Goal: Information Seeking & Learning: Learn about a topic

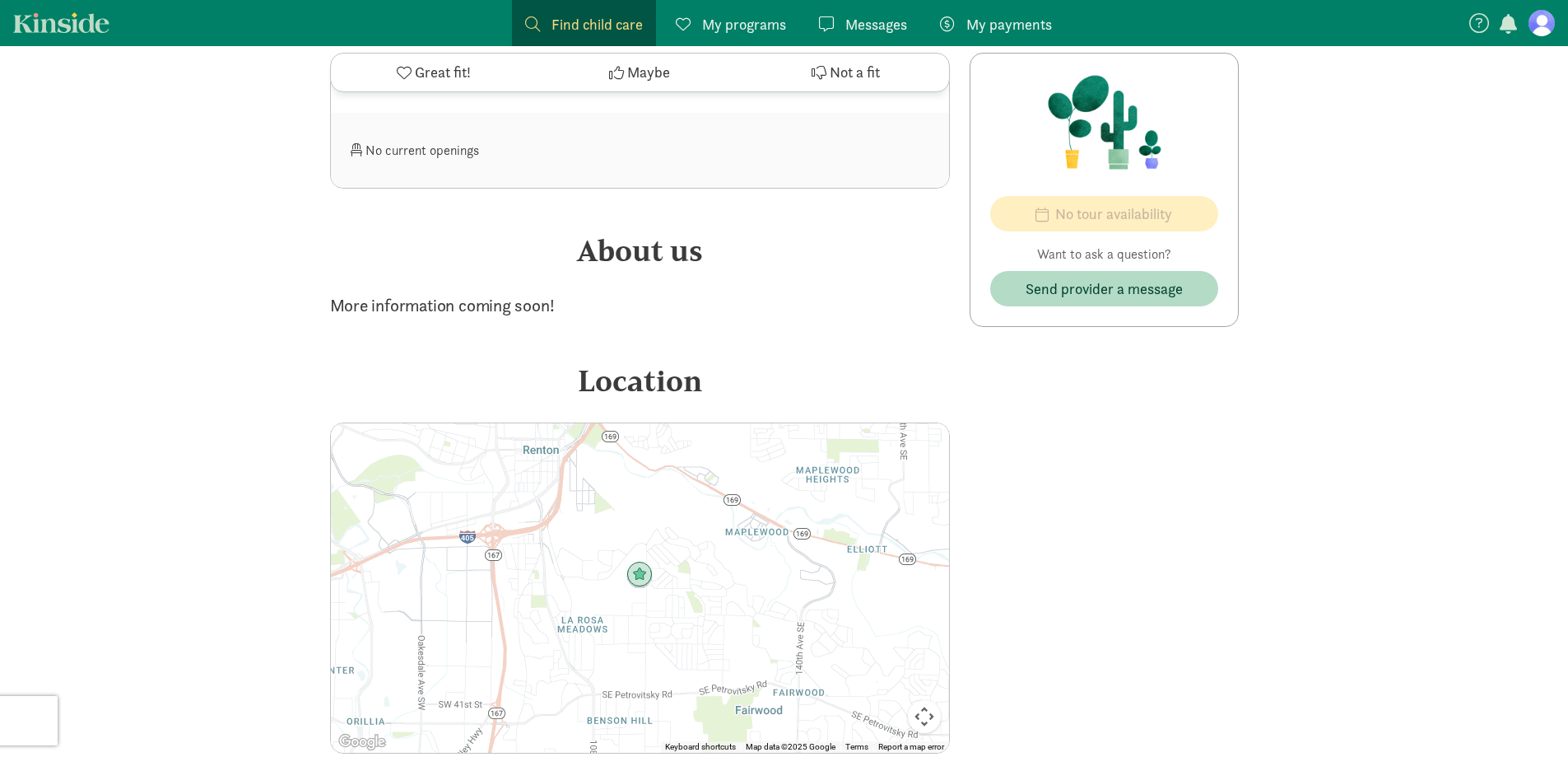
scroll to position [815, 0]
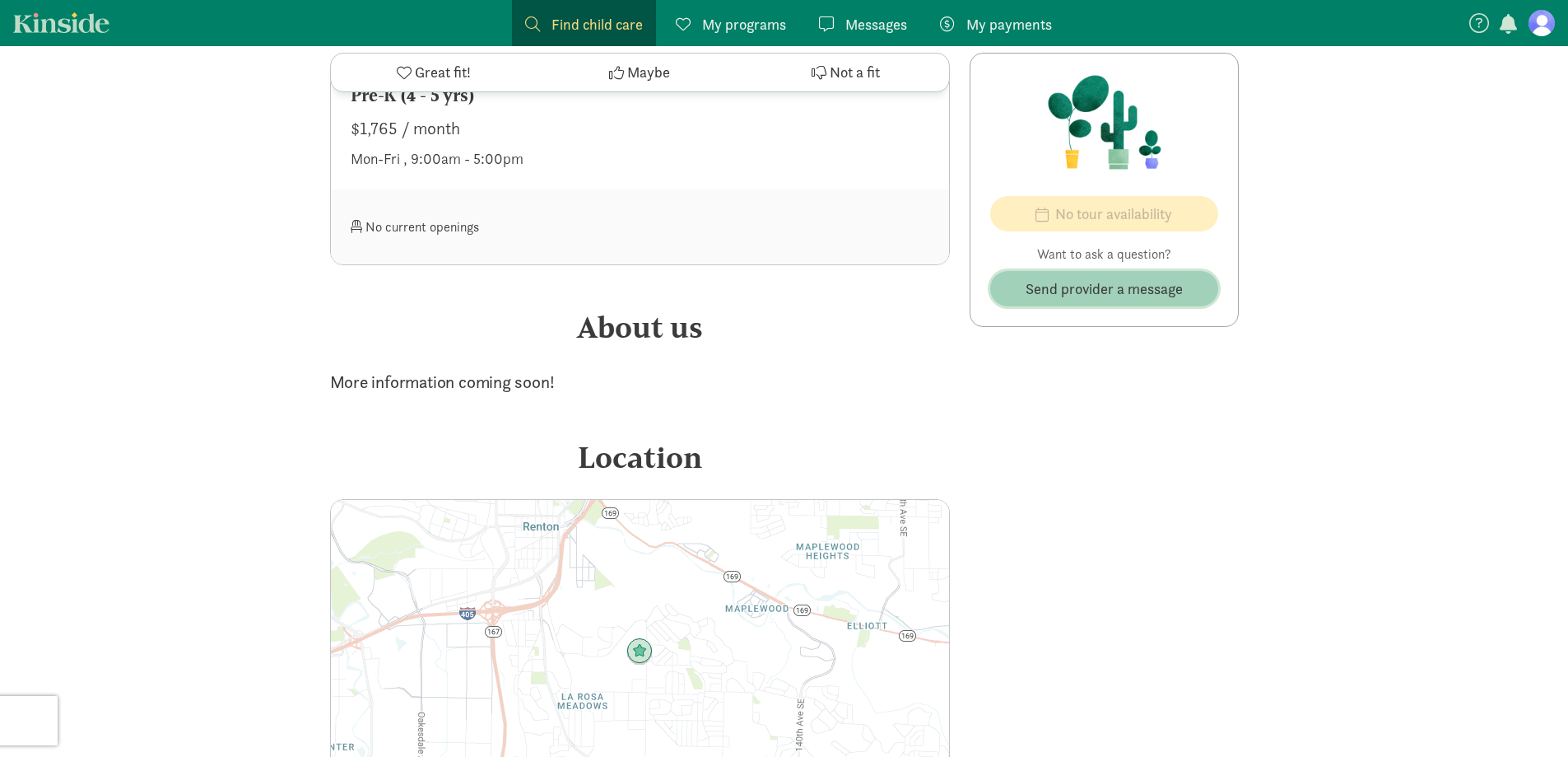
click at [1095, 299] on span "Send provider a message" at bounding box center [1104, 288] width 157 height 22
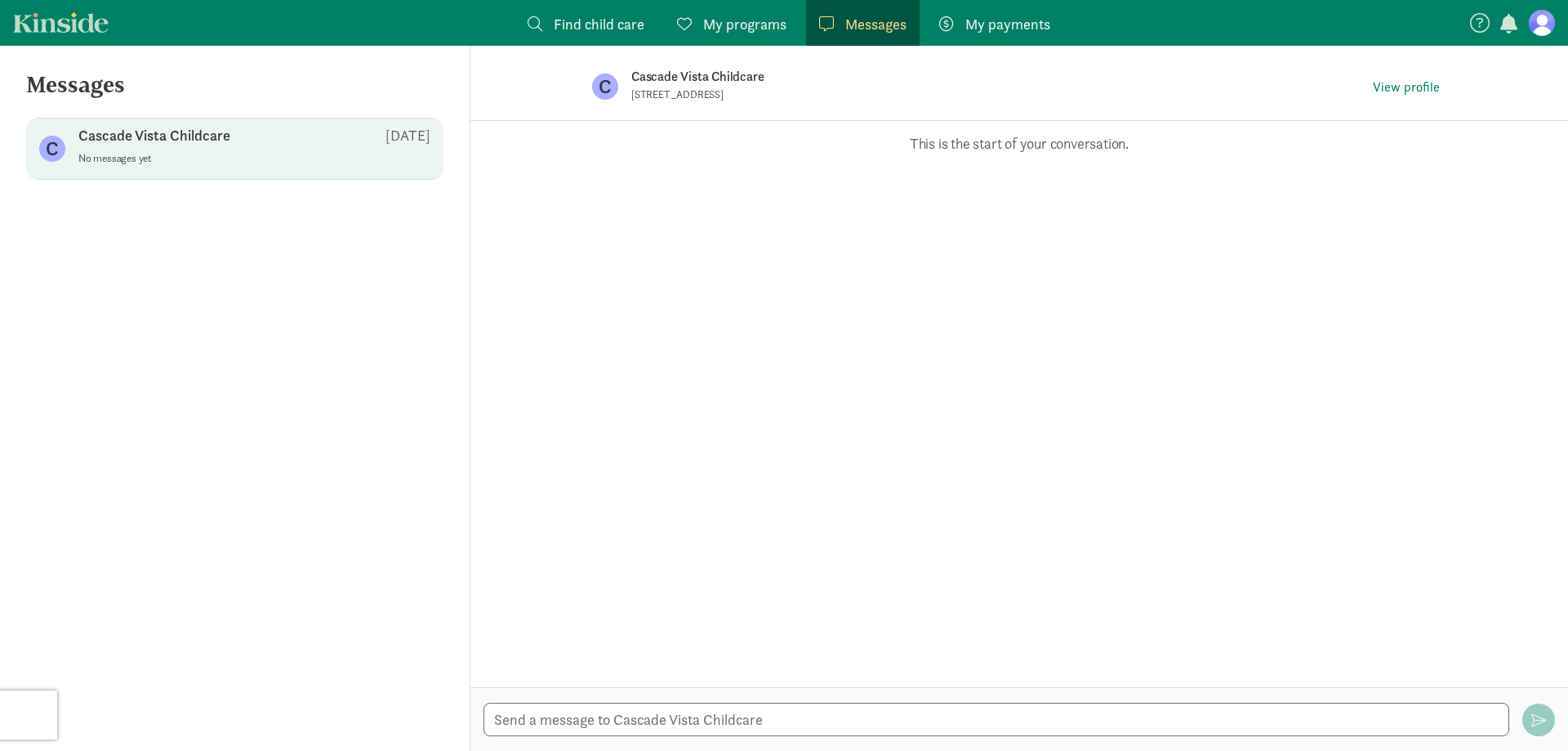
click at [609, 20] on span "Find child care" at bounding box center [599, 24] width 91 height 22
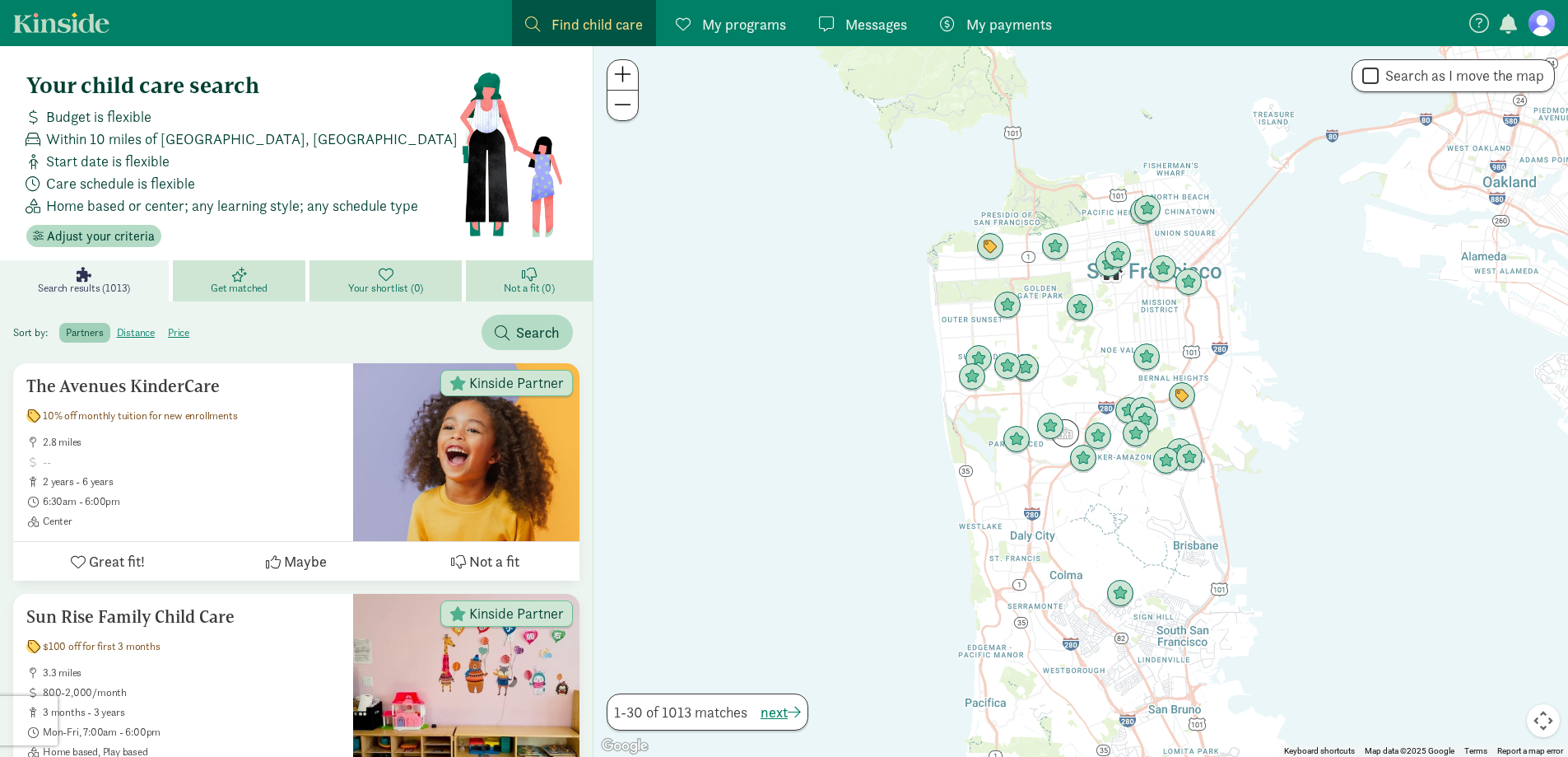
click at [544, 20] on div "Find child care Find" at bounding box center [584, 24] width 117 height 22
click at [528, 20] on span at bounding box center [532, 24] width 15 height 15
click at [570, 20] on span "Find child care" at bounding box center [597, 24] width 92 height 22
click at [627, 22] on span "Find child care" at bounding box center [597, 24] width 92 height 22
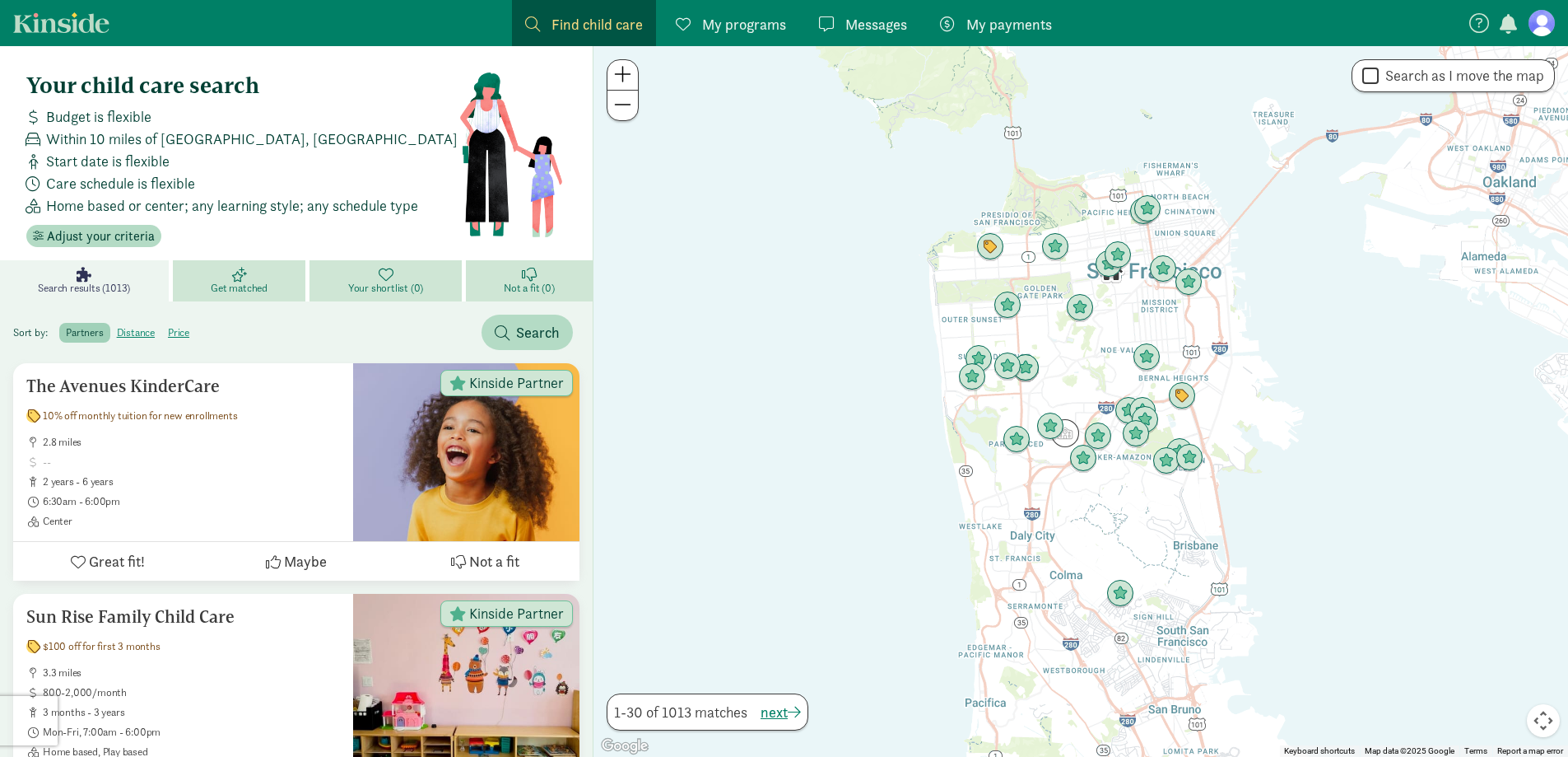
click at [540, 21] on div "Find child care Find" at bounding box center [584, 24] width 117 height 22
click at [540, 20] on div "Find child care Find" at bounding box center [584, 24] width 117 height 22
click at [101, 229] on span "Adjust your criteria" at bounding box center [101, 237] width 108 height 20
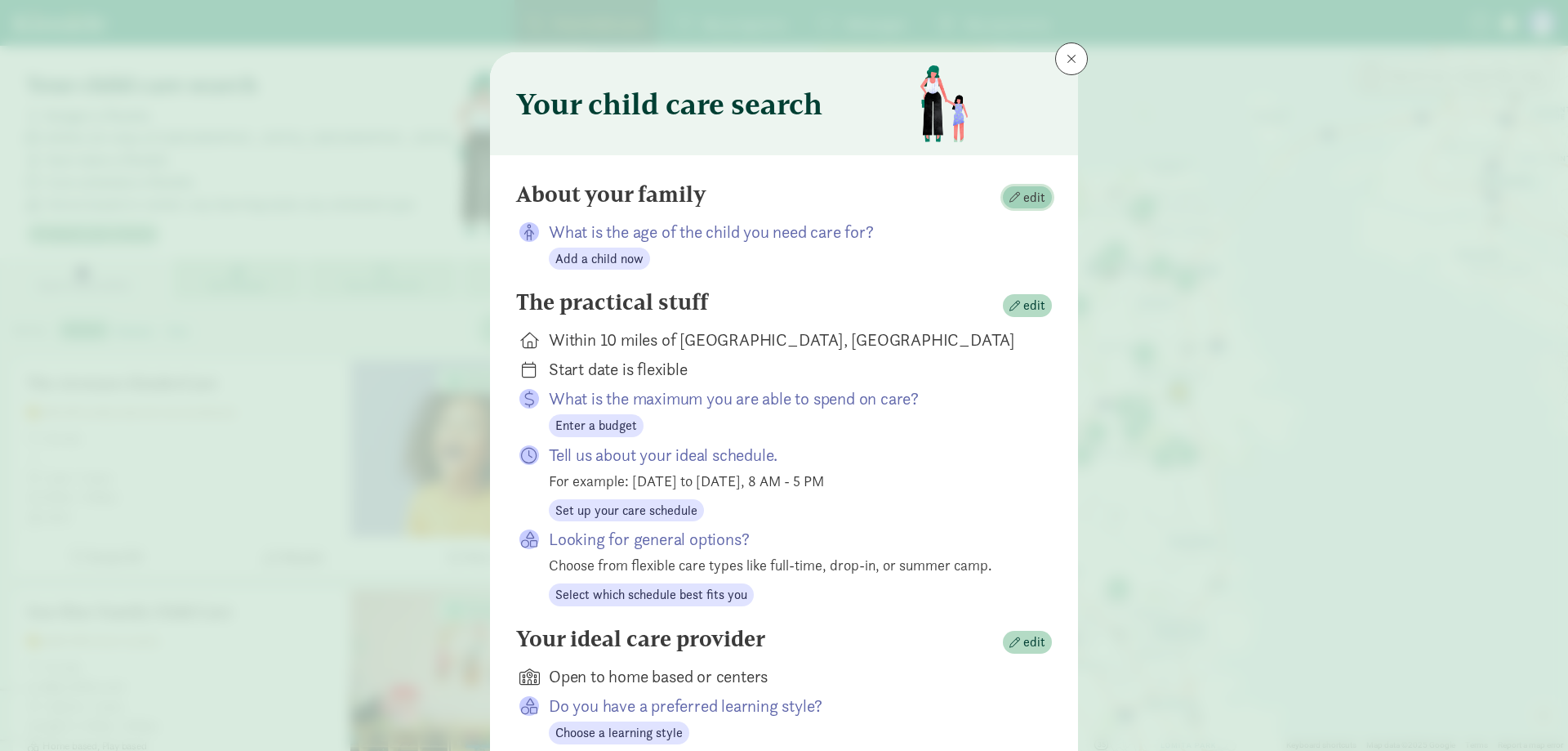
click at [1017, 193] on span "button" at bounding box center [1015, 198] width 11 height 11
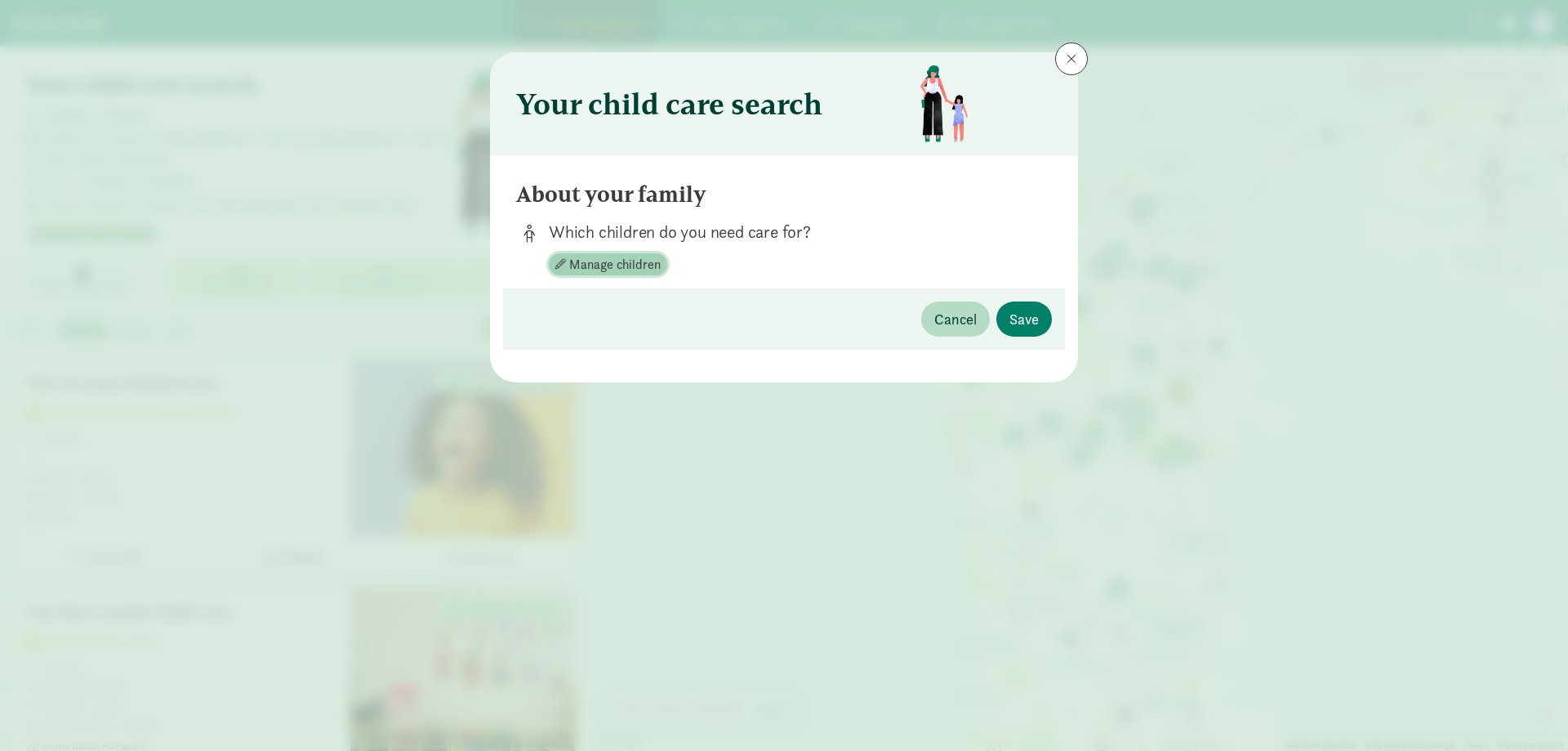
click at [600, 259] on span "Manage children" at bounding box center [614, 265] width 92 height 20
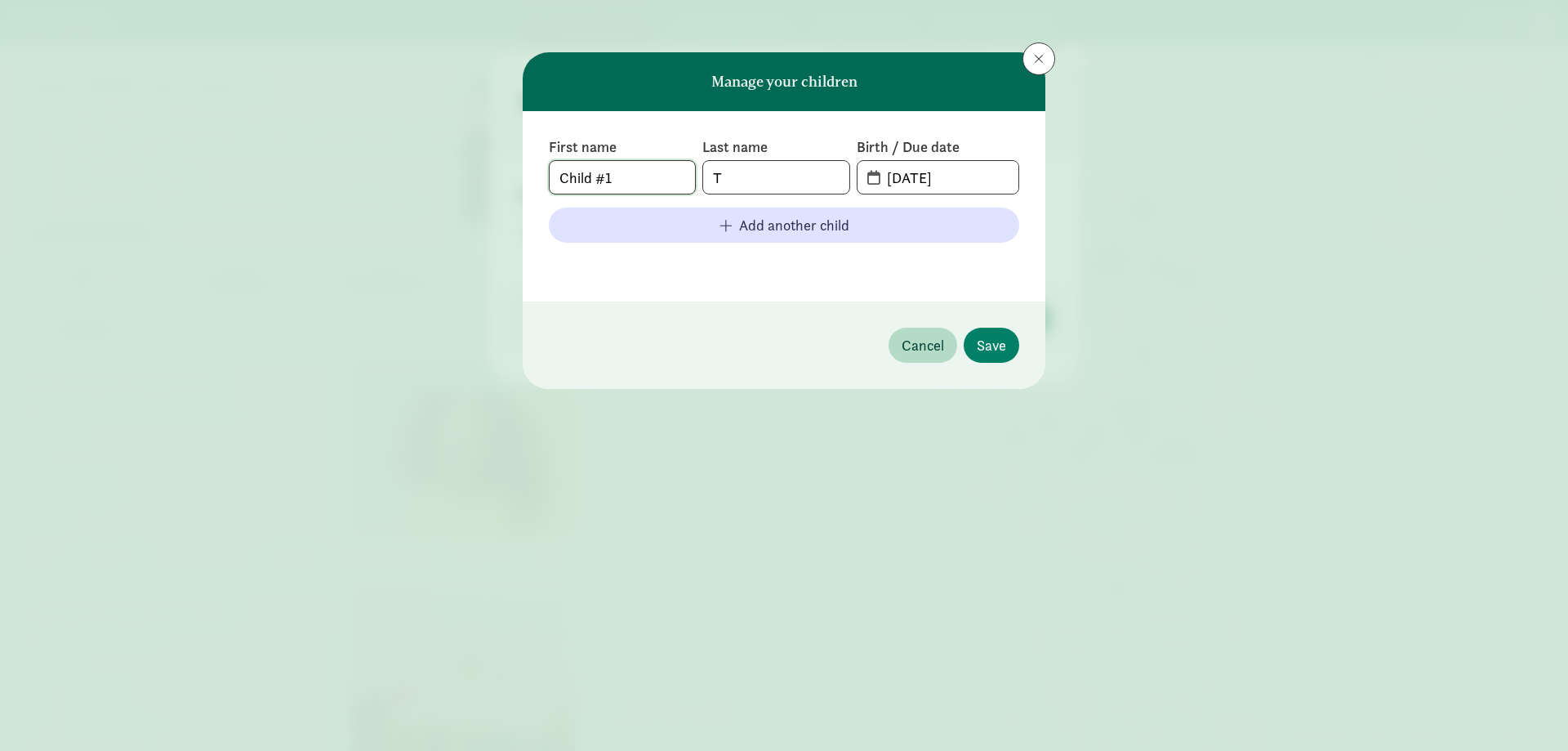
click at [622, 175] on input "Child #1" at bounding box center [622, 178] width 146 height 33
drag, startPoint x: 626, startPoint y: 175, endPoint x: 479, endPoint y: 152, distance: 148.8
click at [479, 152] on div "Manage your children First name Child #1 Last name T Birth / Due date 09-08-202…" at bounding box center [784, 375] width 1568 height 751
type input "Zora"
type input "09-12-2015"
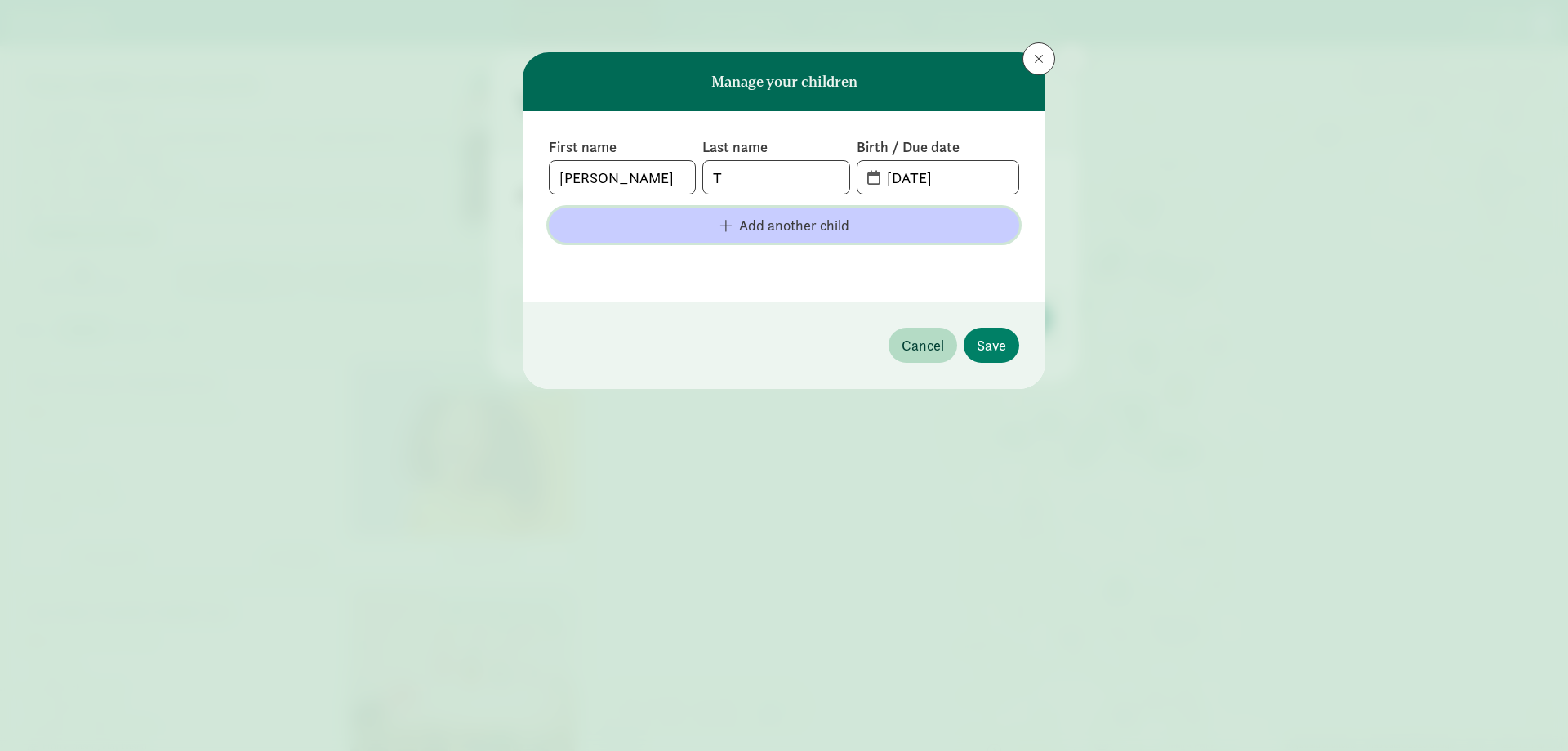
click at [741, 219] on span "Add another child" at bounding box center [794, 225] width 110 height 22
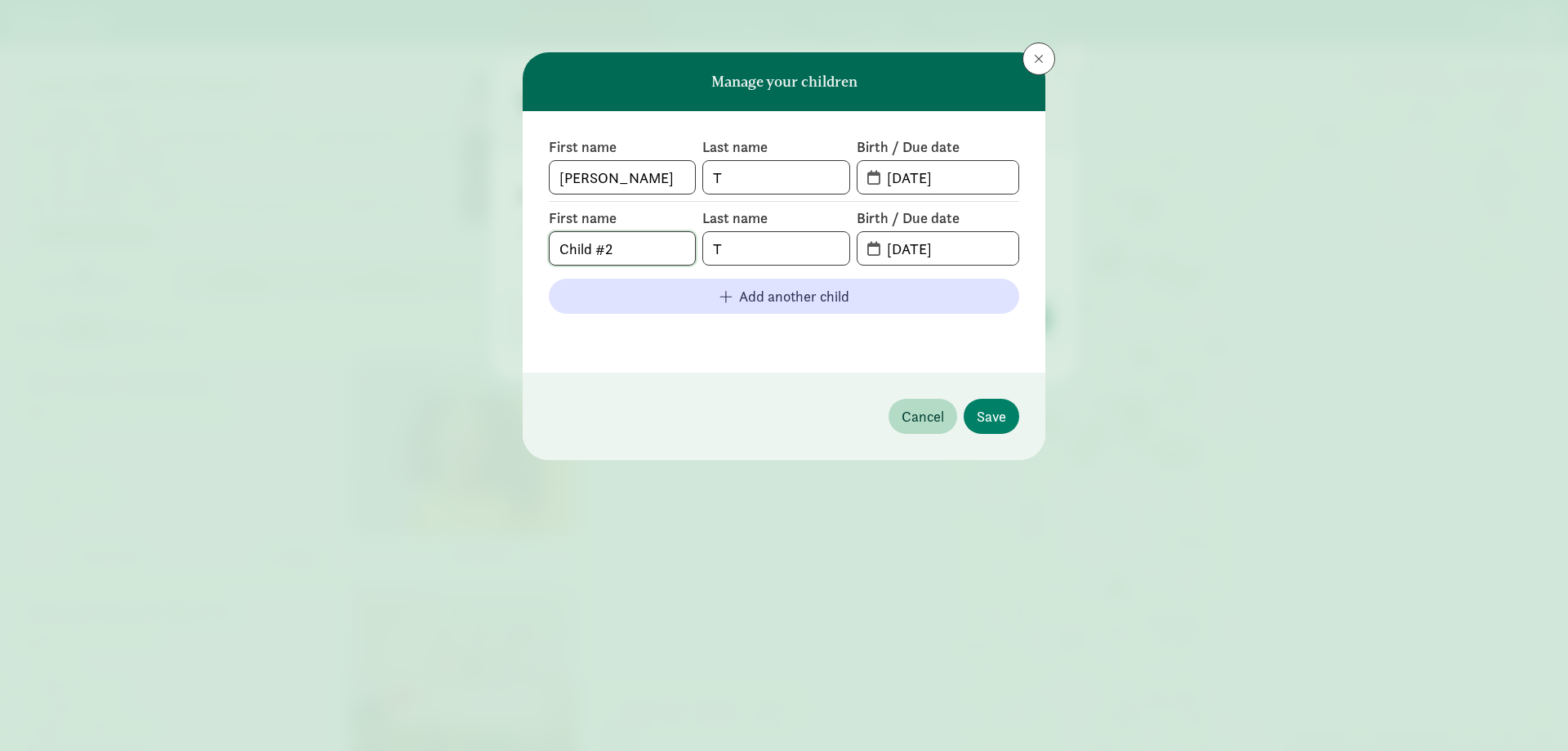
click at [653, 238] on input "Child #2" at bounding box center [622, 249] width 146 height 33
drag, startPoint x: 649, startPoint y: 240, endPoint x: 275, endPoint y: 218, distance: 374.6
click at [266, 221] on div "Manage your children First name Zora Last name T Birth / Due date 09-12-2015 Fi…" at bounding box center [784, 375] width 1568 height 751
type input "Zaivier"
type input "04-11-2017"
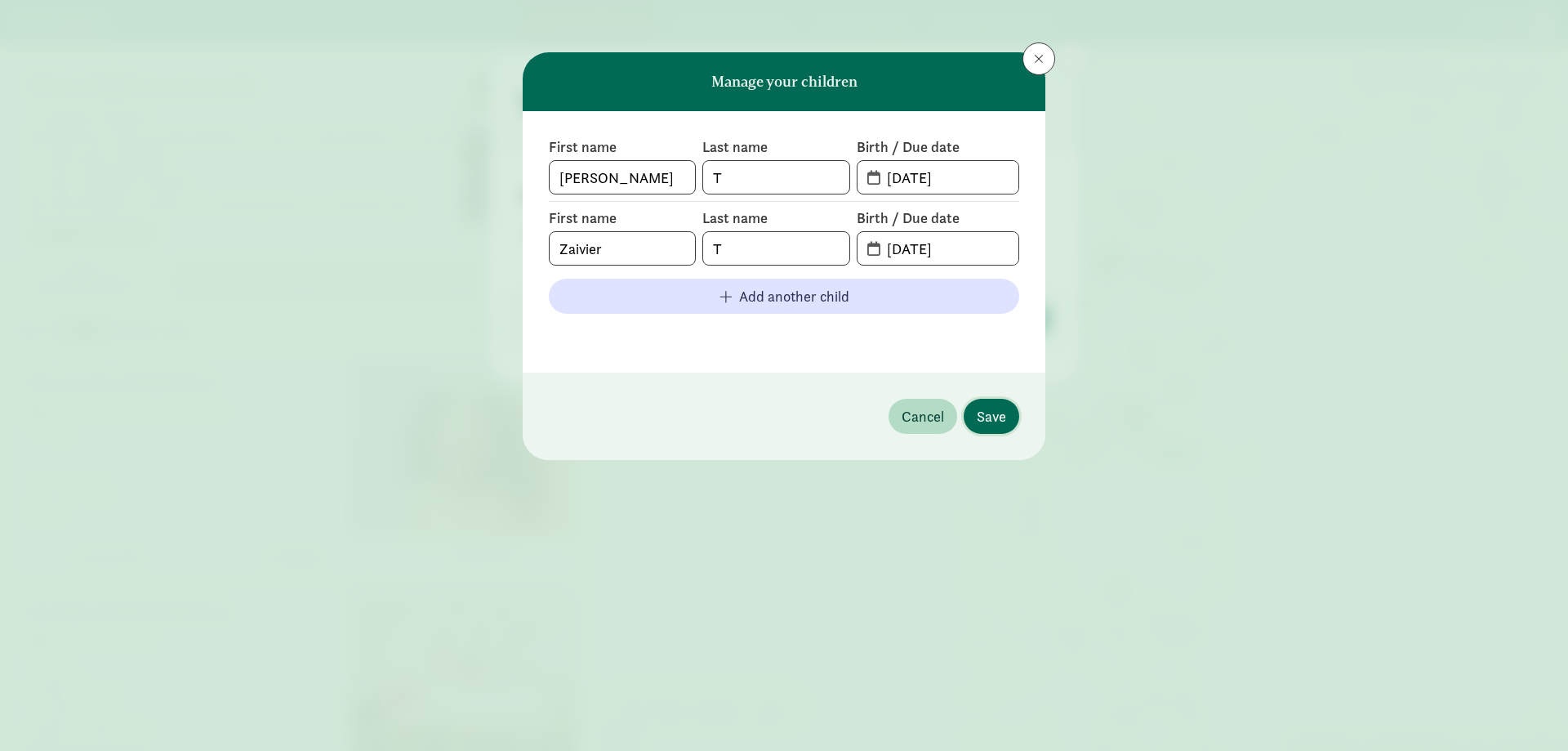
click at [990, 415] on span "Save" at bounding box center [991, 416] width 29 height 22
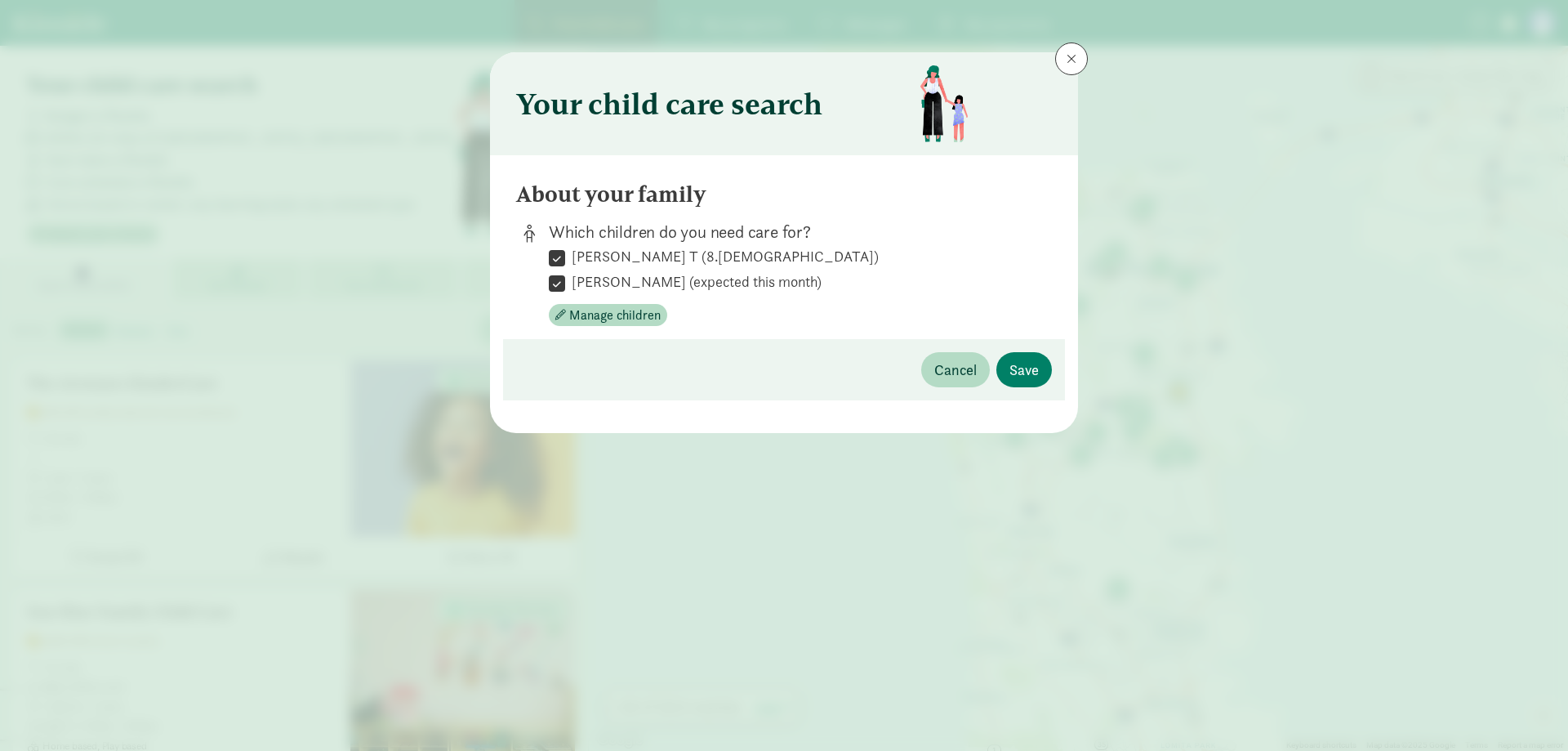
click at [561, 259] on input "Zora T (8.5 years old)" at bounding box center [557, 258] width 16 height 22
click at [625, 258] on label "Zora T (8.5 years old)" at bounding box center [722, 257] width 314 height 20
click at [565, 258] on input "Zora T (8.5 years old)" at bounding box center [557, 258] width 16 height 22
checkbox input "true"
click at [578, 307] on span "Manage children" at bounding box center [614, 316] width 92 height 20
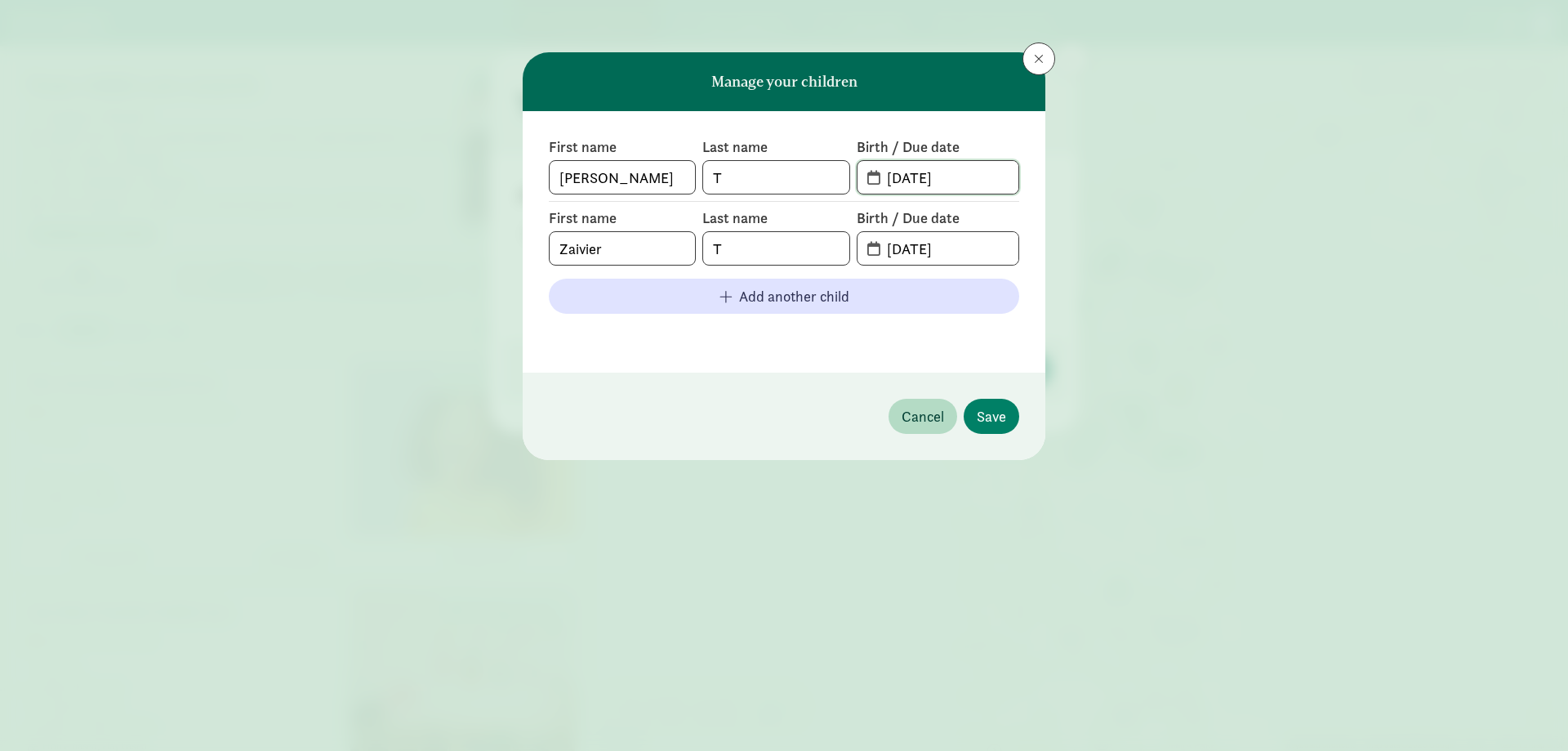
click at [942, 166] on input "04-11-2017" at bounding box center [947, 178] width 141 height 33
drag, startPoint x: 980, startPoint y: 175, endPoint x: 853, endPoint y: 179, distance: 127.1
click at [854, 179] on div "First name Zora Last name T Birth / Due date 04-11-2017" at bounding box center [784, 166] width 470 height 57
type input "09-12-2015"
click at [998, 263] on input "09-08-2025" at bounding box center [947, 249] width 141 height 33
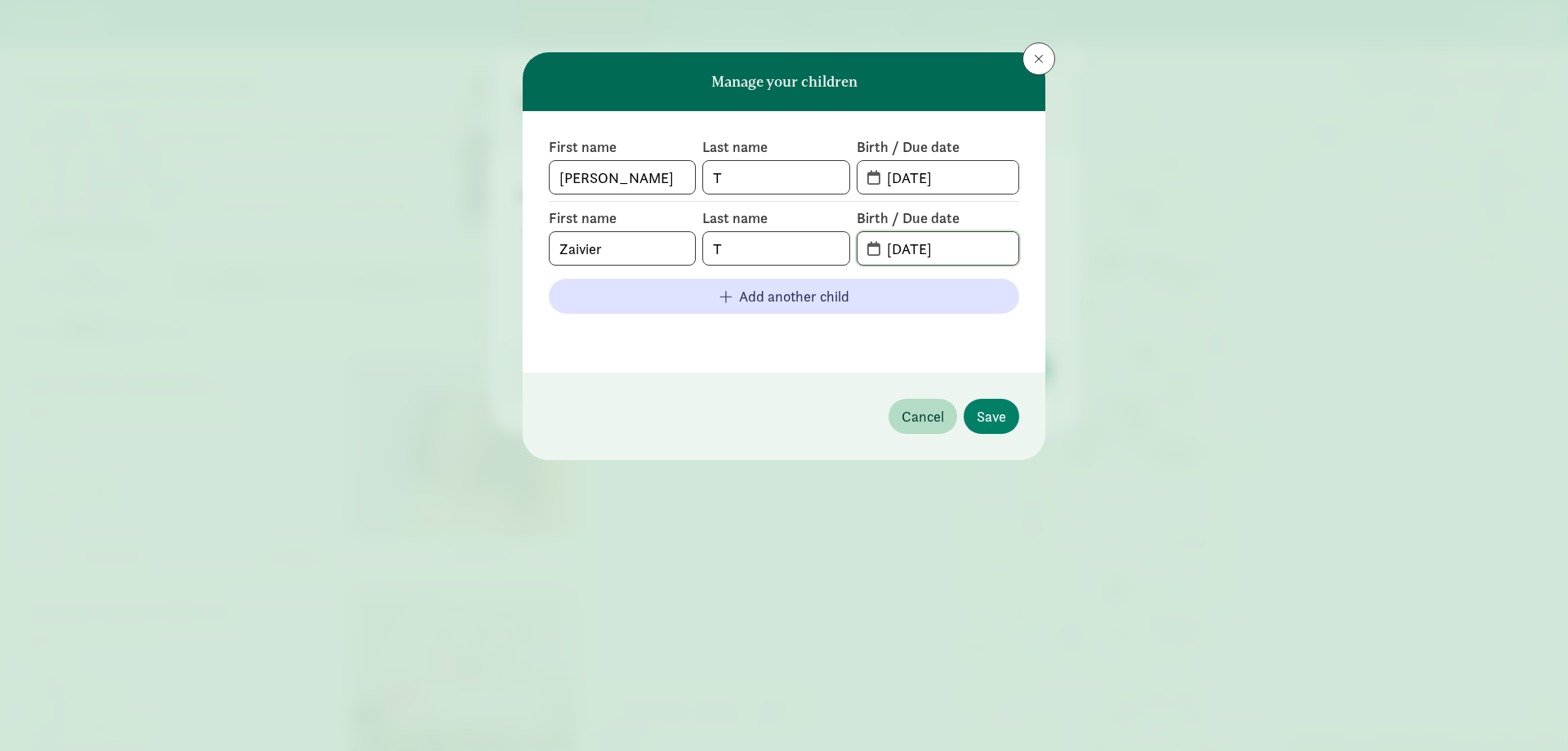
drag, startPoint x: 993, startPoint y: 247, endPoint x: 869, endPoint y: 243, distance: 124.1
click at [869, 243] on span "09-08-2025" at bounding box center [937, 249] width 161 height 33
type input "04-11-2017"
click at [986, 415] on span "Save" at bounding box center [991, 416] width 29 height 22
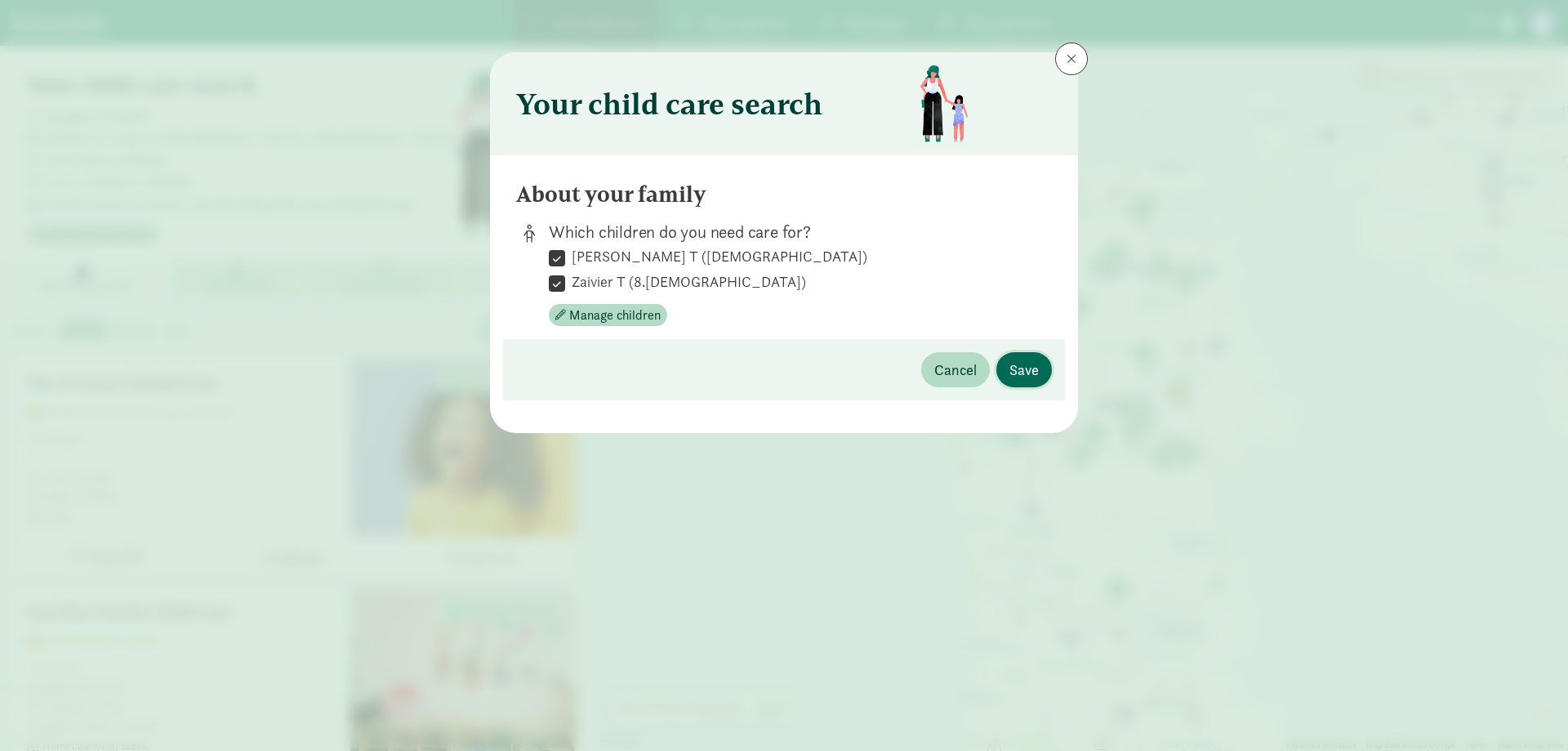
click at [1017, 370] on span "Save" at bounding box center [1024, 370] width 29 height 22
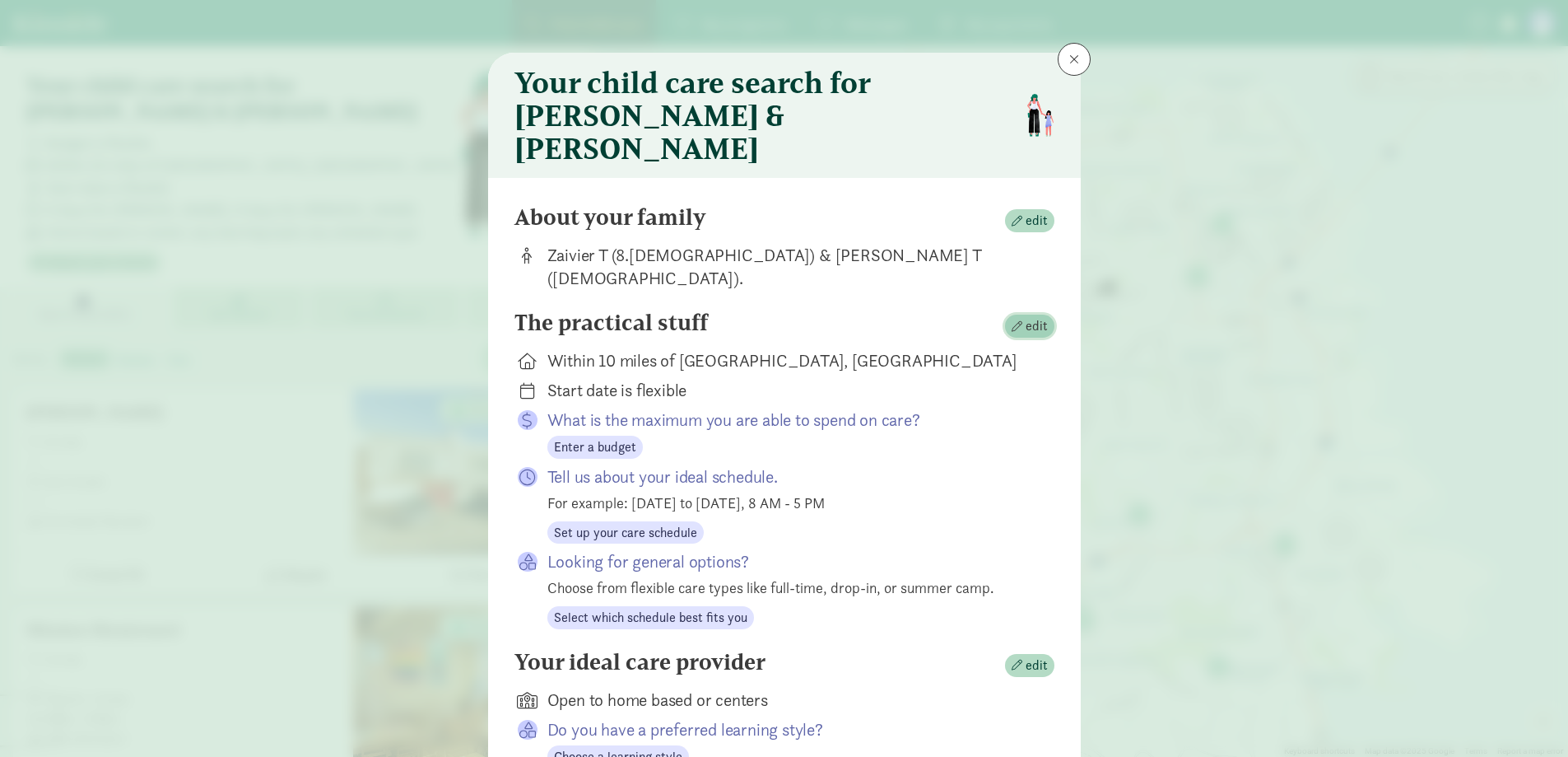
click at [1017, 321] on span "button" at bounding box center [1018, 327] width 11 height 11
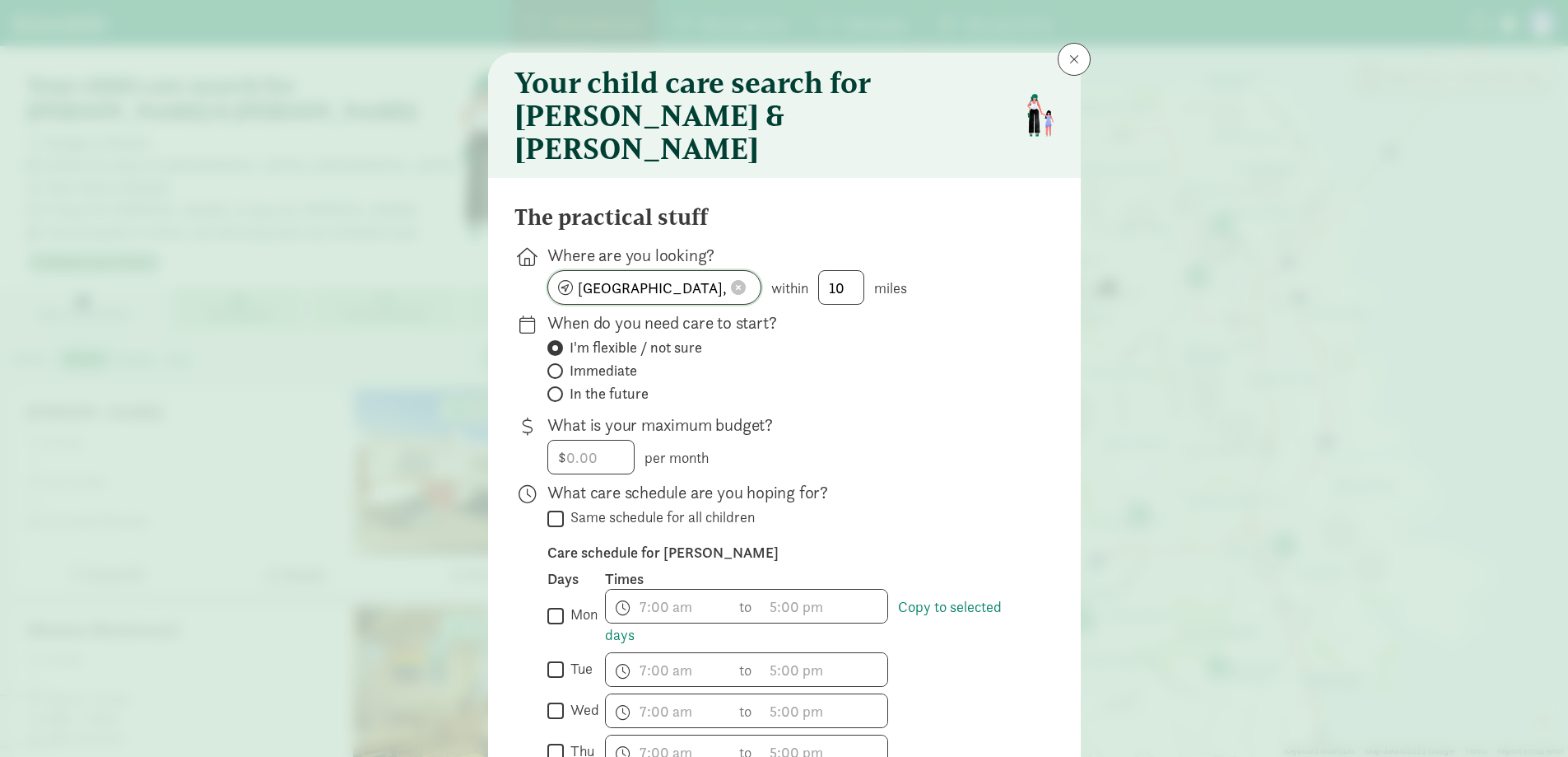
click at [734, 280] on span at bounding box center [739, 287] width 15 height 15
click at [683, 271] on input at bounding box center [655, 287] width 213 height 33
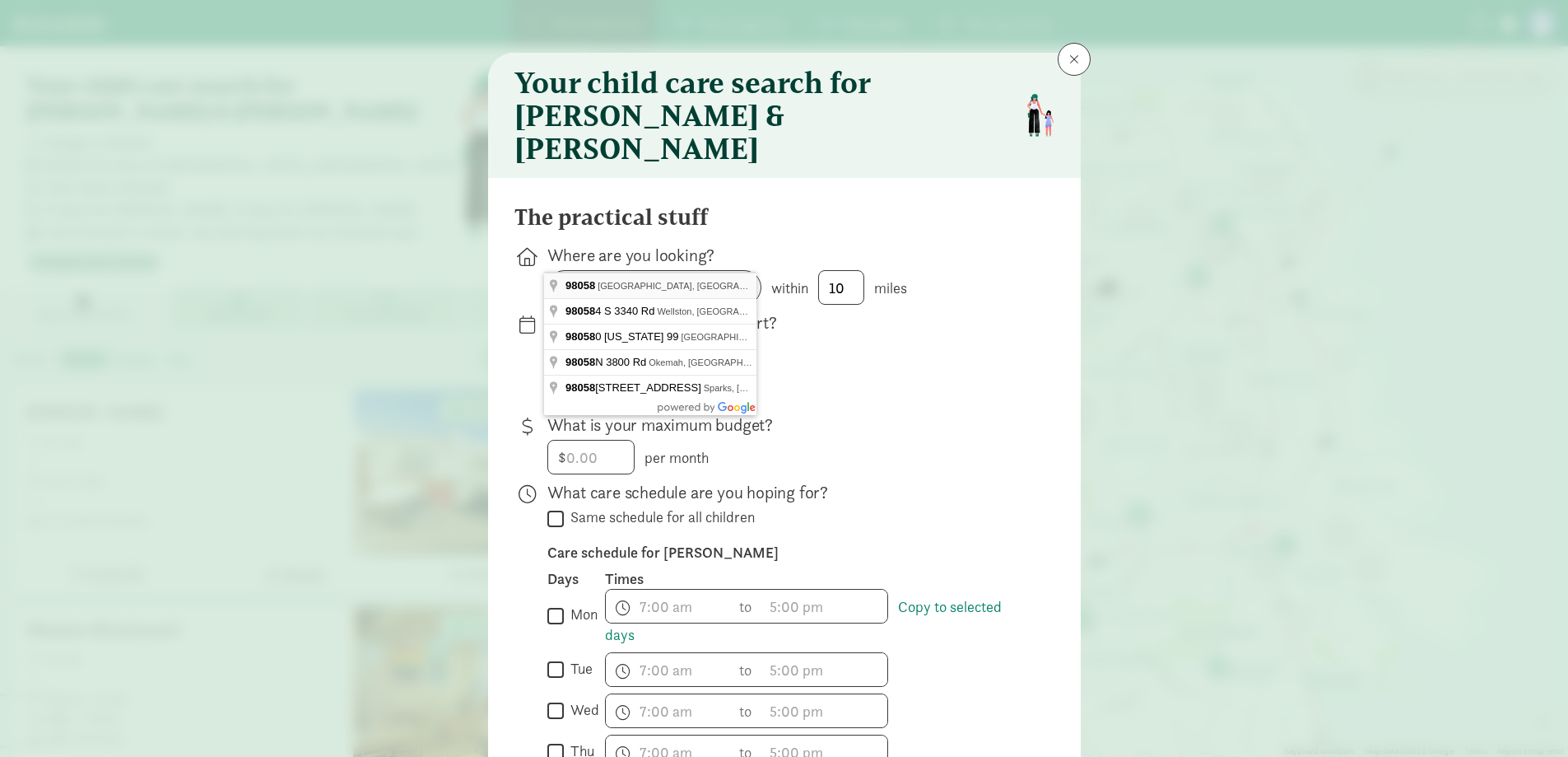
type input "Renton, WA 98058, USA"
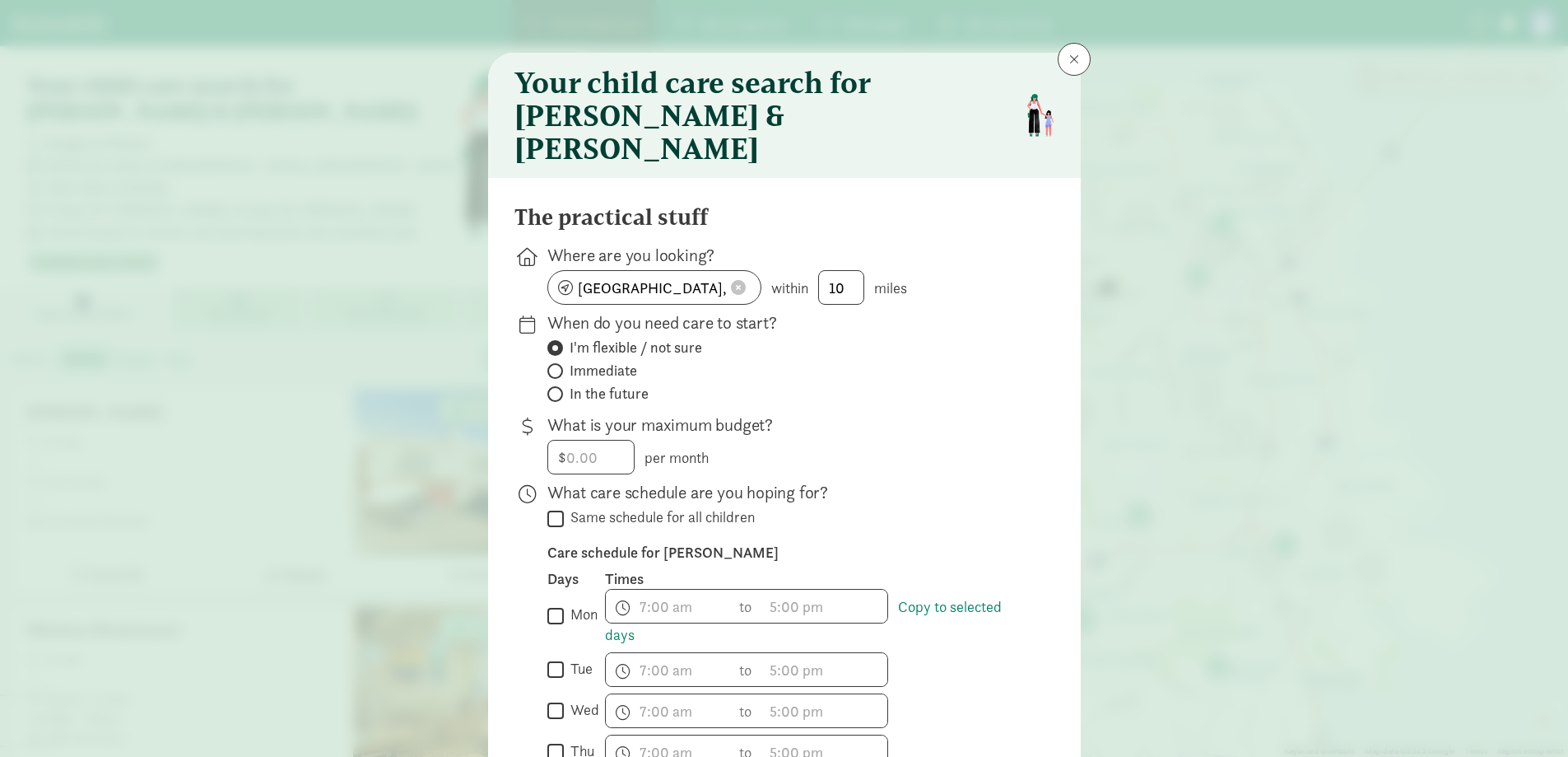
click at [894, 311] on p "When do you need care to start?" at bounding box center [788, 322] width 481 height 23
click at [601, 361] on span "Immediate" at bounding box center [604, 371] width 68 height 20
click at [558, 365] on input "Immediate" at bounding box center [553, 371] width 11 height 11
radio input "true"
radio input "false"
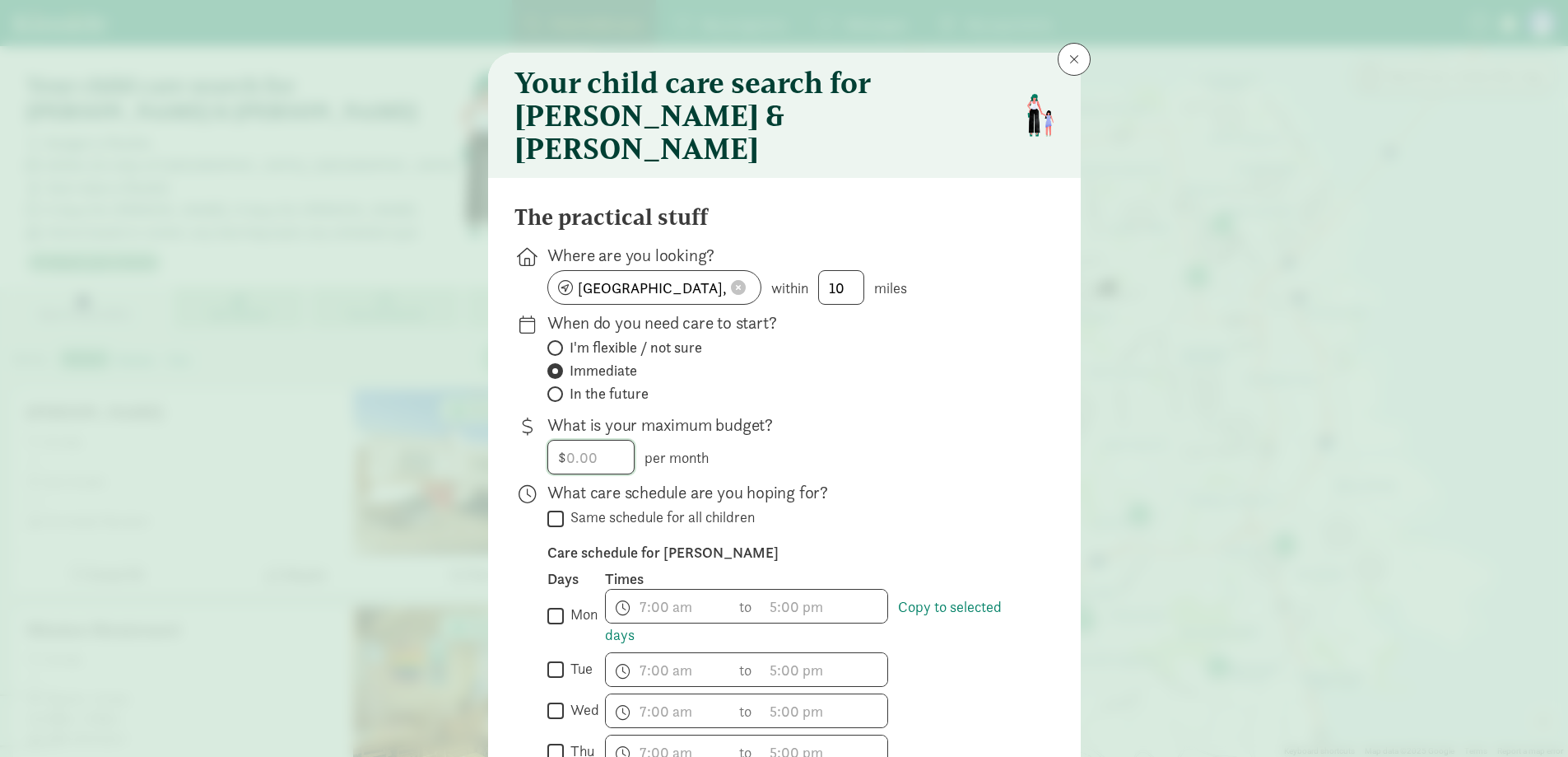
drag, startPoint x: 595, startPoint y: 421, endPoint x: 463, endPoint y: 413, distance: 132.2
click at [463, 413] on div "Your child care search for Zaivier & Zora The practical stuff Where are you loo…" at bounding box center [784, 378] width 1568 height 757
type input "500"
click at [557, 507] on input "Same schedule for all children" at bounding box center [556, 518] width 17 height 22
checkbox input "true"
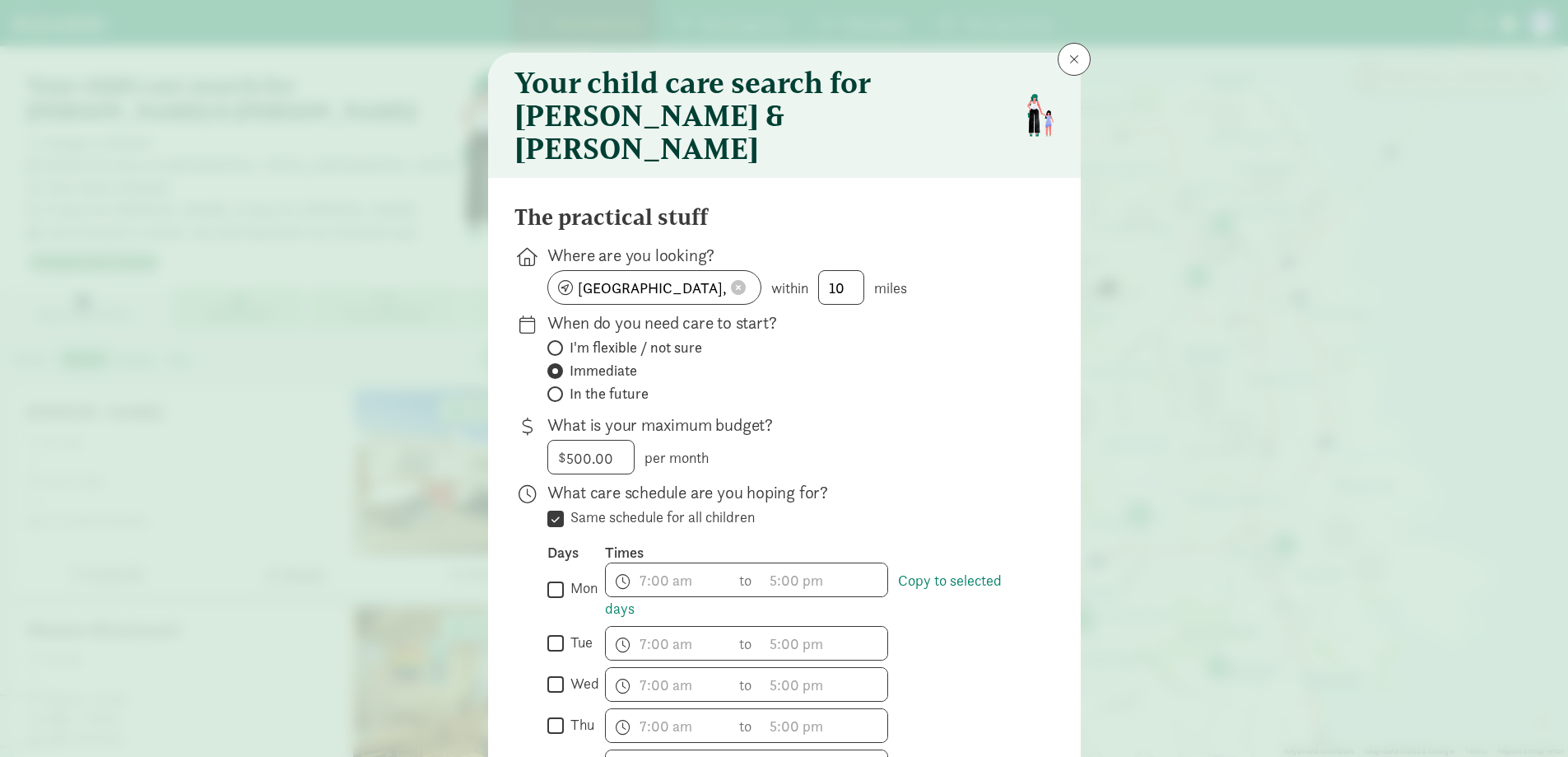
click at [410, 530] on div "Your child care search for Zaivier & Zora The practical stuff Where are you loo…" at bounding box center [784, 378] width 1568 height 757
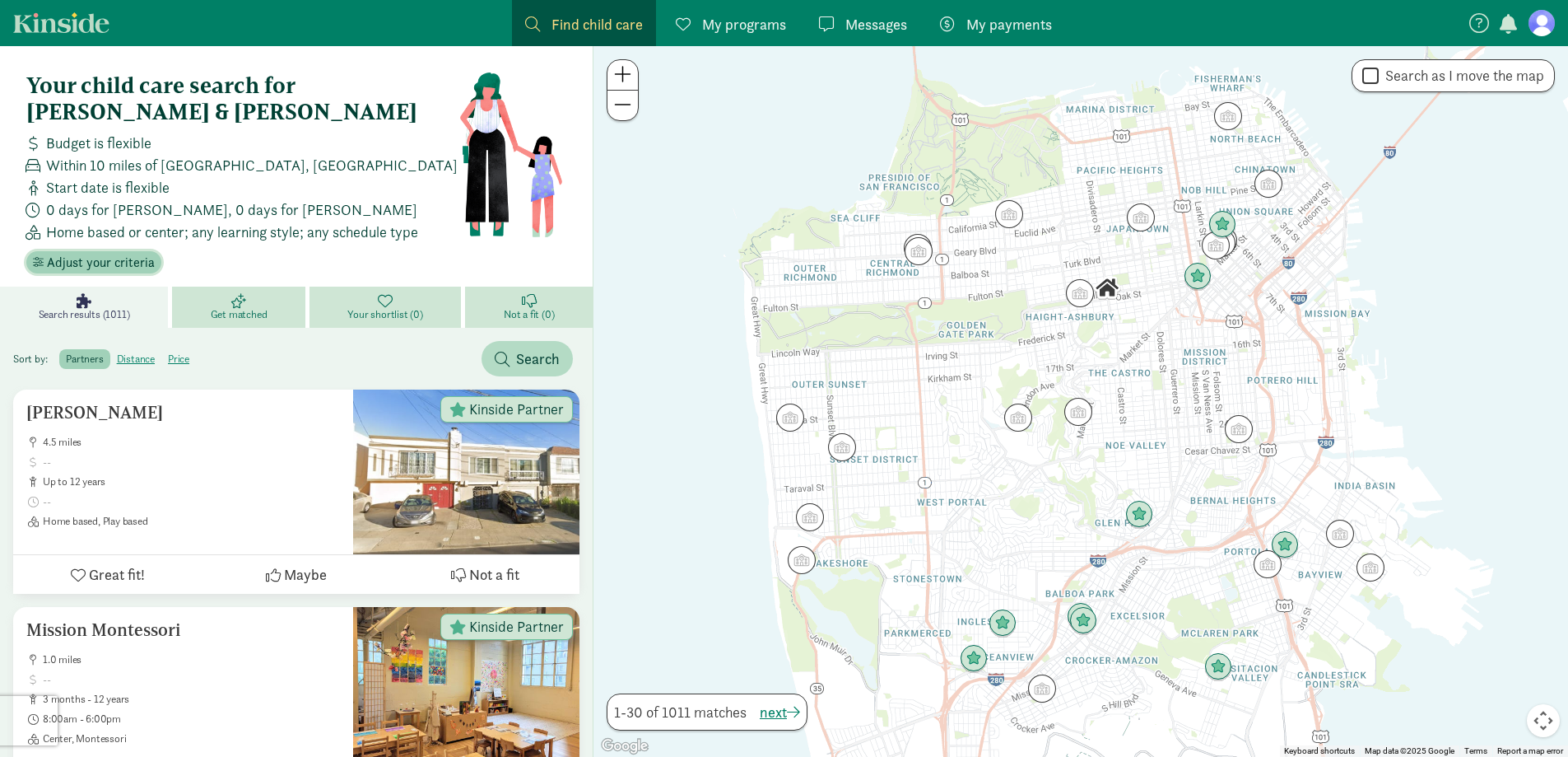
click at [117, 252] on span "Adjust your criteria" at bounding box center [101, 262] width 108 height 20
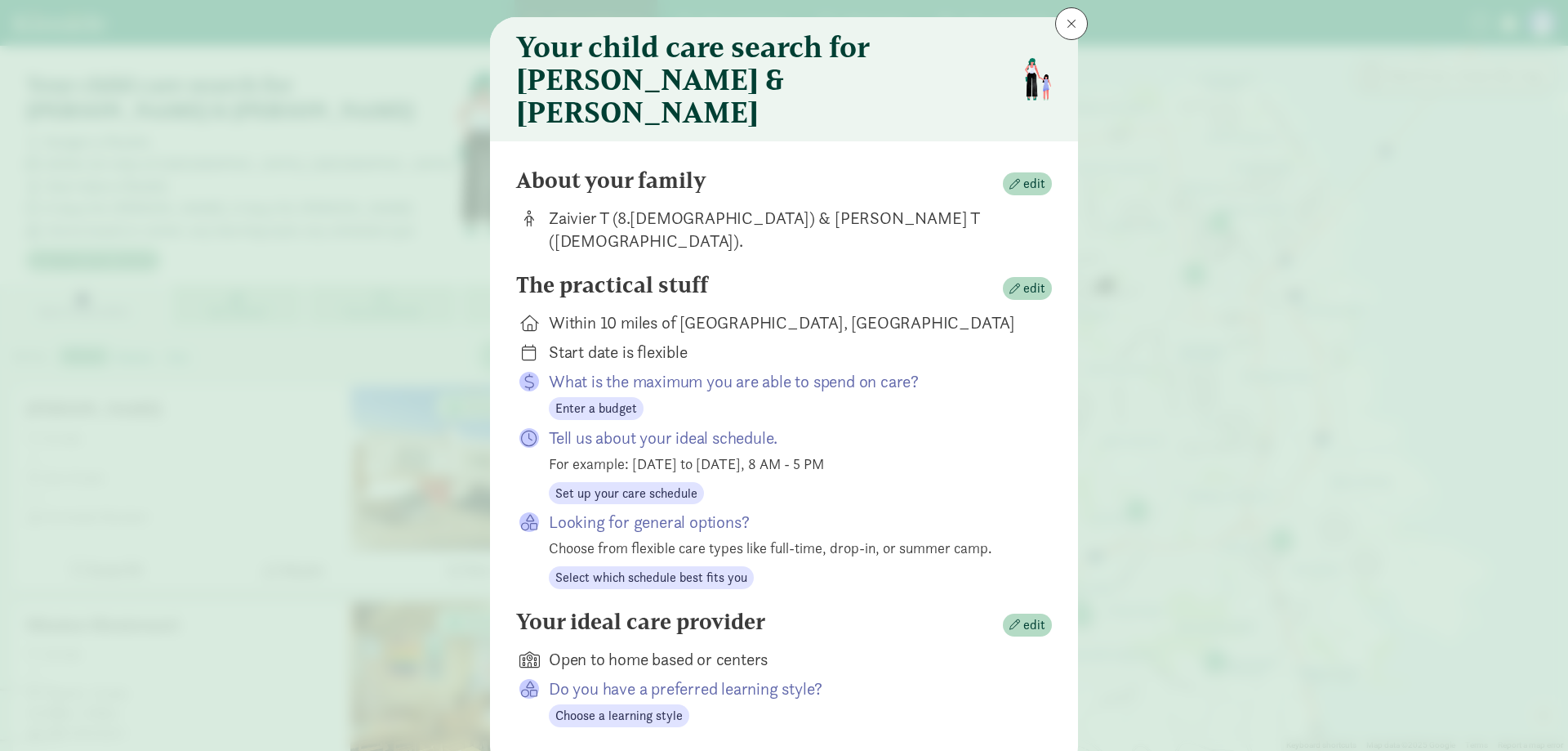
scroll to position [55, 0]
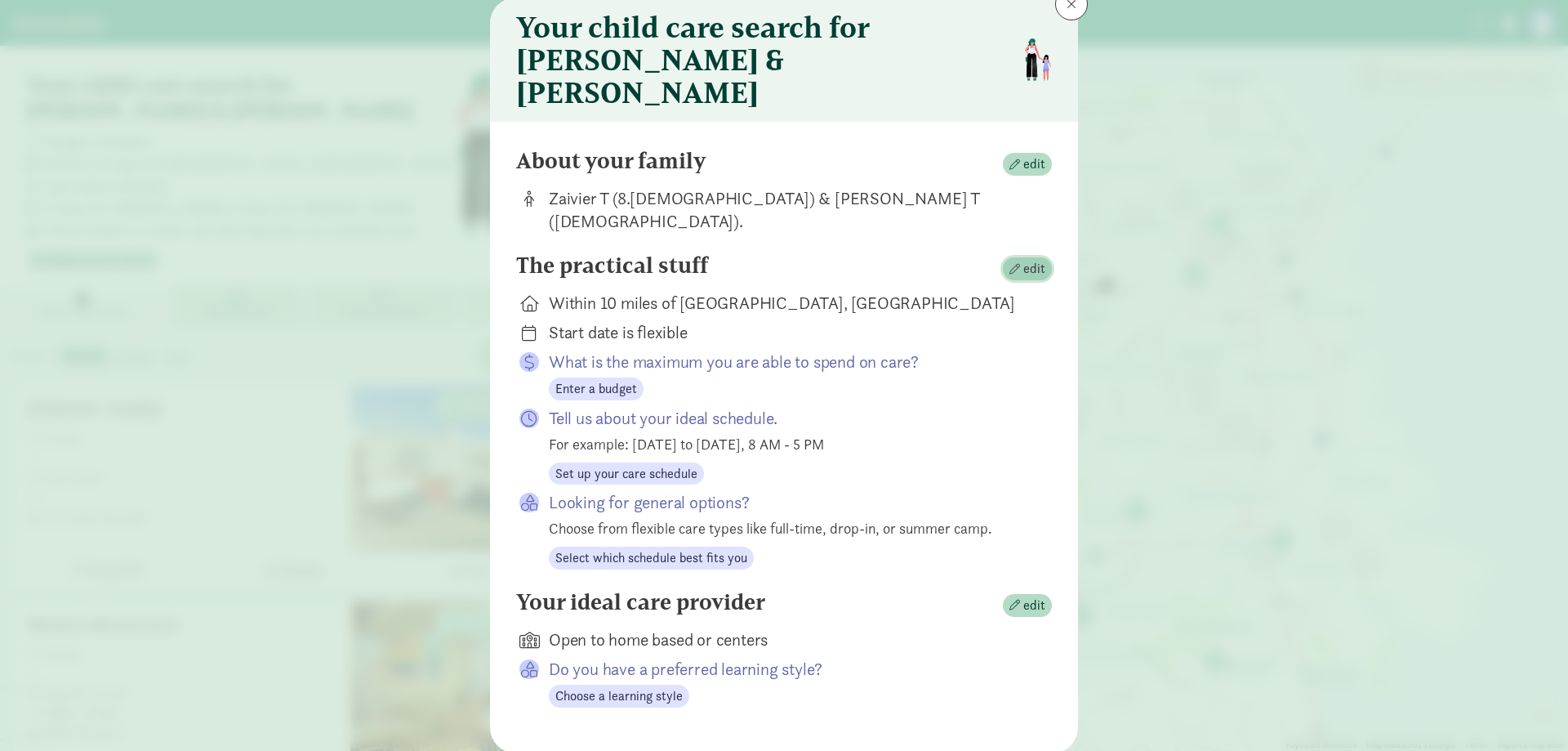
click at [1023, 259] on span "edit" at bounding box center [1034, 269] width 22 height 20
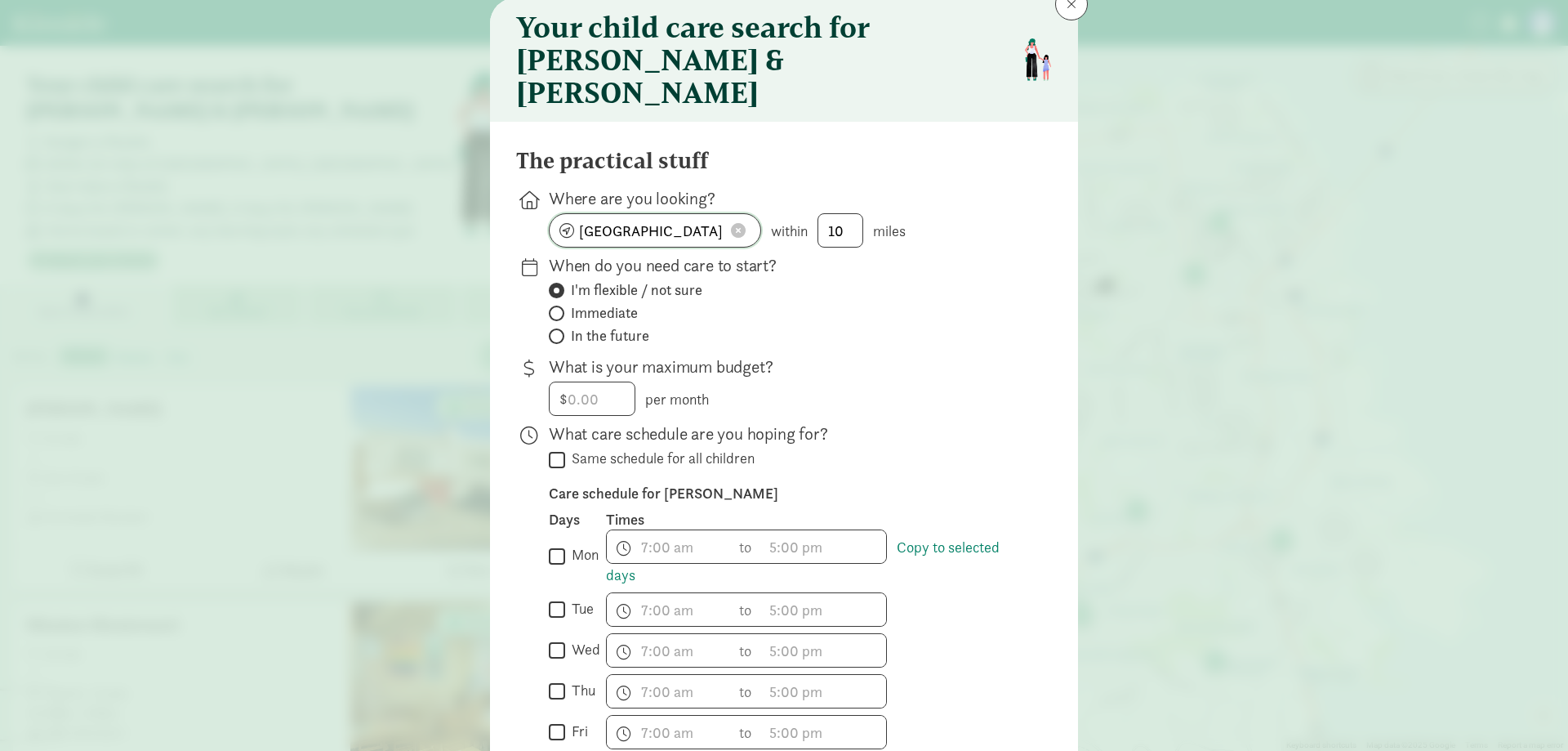
click at [719, 214] on input "San Francisco, CA" at bounding box center [655, 230] width 211 height 33
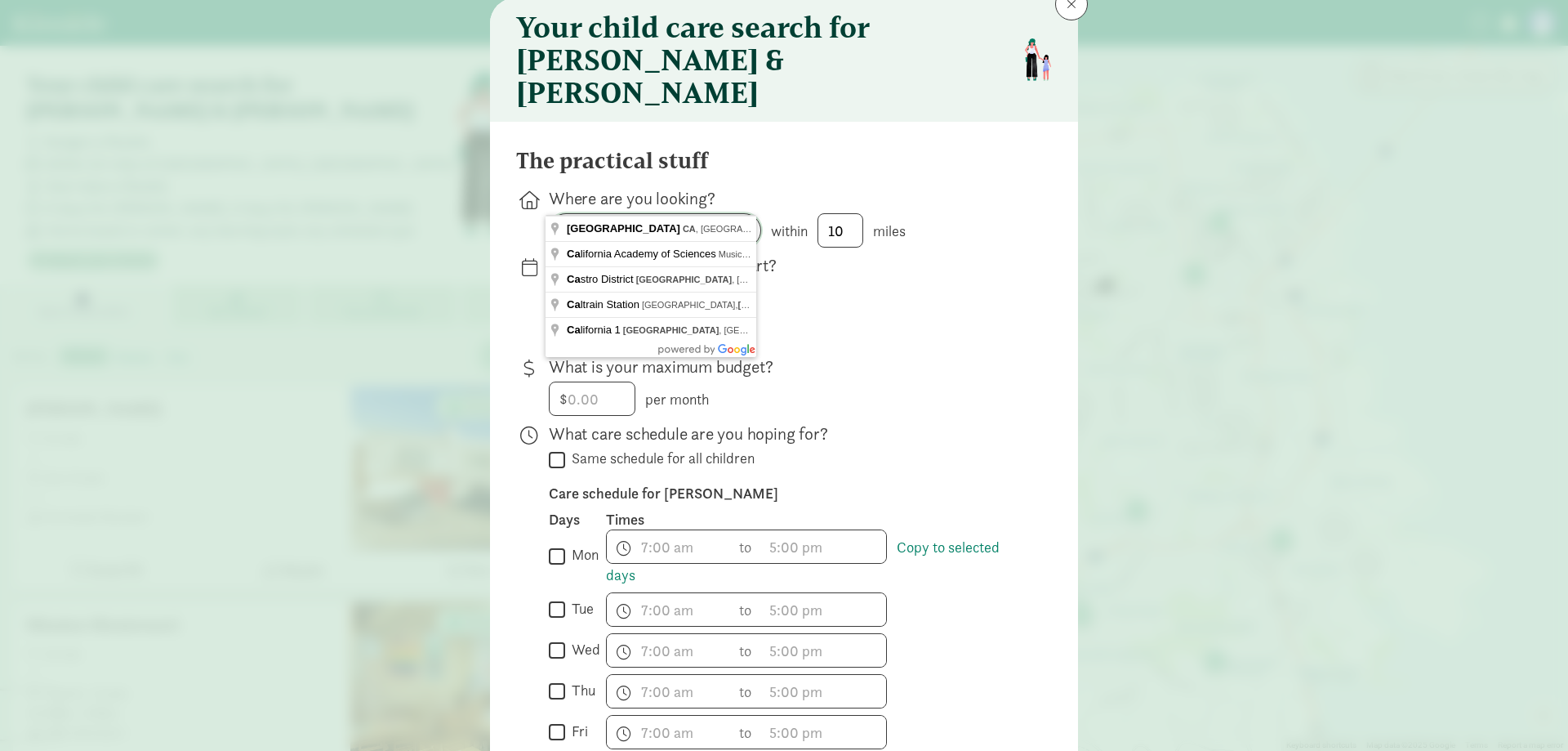
click at [741, 223] on span at bounding box center [738, 230] width 15 height 15
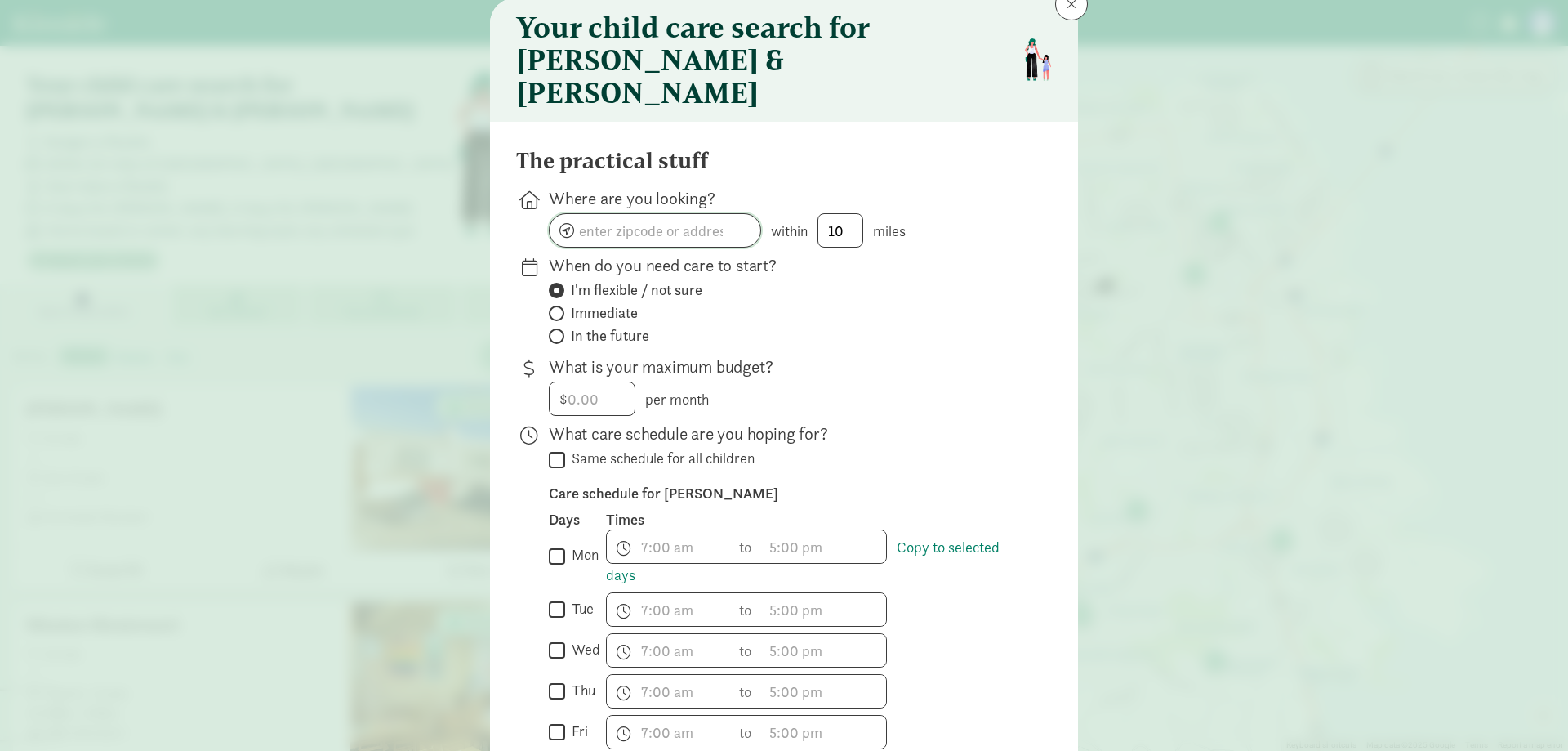
click at [719, 214] on input at bounding box center [655, 230] width 211 height 33
type input "Renton, WA 98058, USA"
click at [584, 303] on span "Immediate" at bounding box center [604, 313] width 67 height 20
click at [560, 308] on input "Immediate" at bounding box center [554, 313] width 11 height 11
radio input "true"
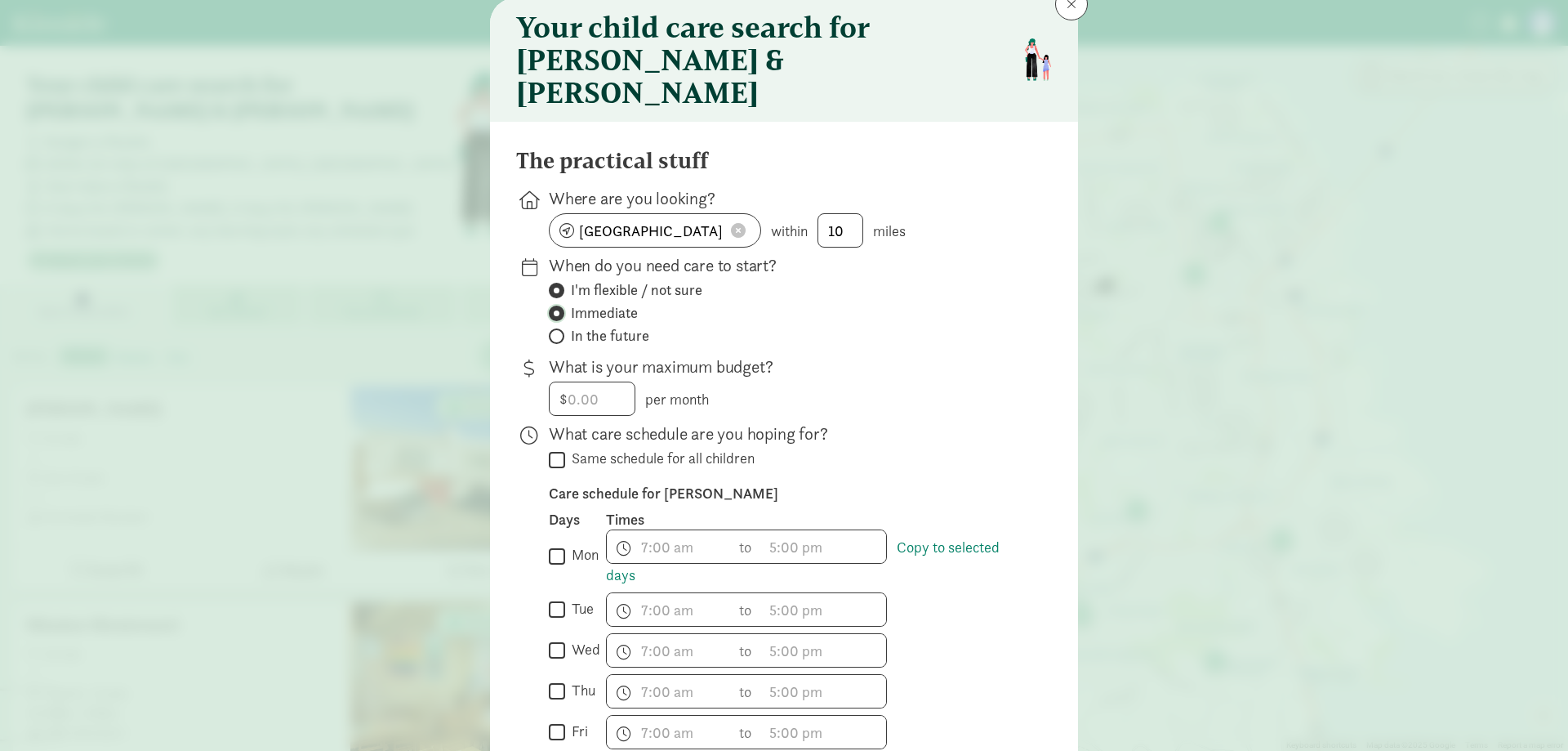
radio input "false"
click at [592, 382] on input "number" at bounding box center [592, 399] width 85 height 33
type input "500"
click at [560, 449] on input "Same schedule for all children" at bounding box center [557, 460] width 16 height 22
checkbox input "true"
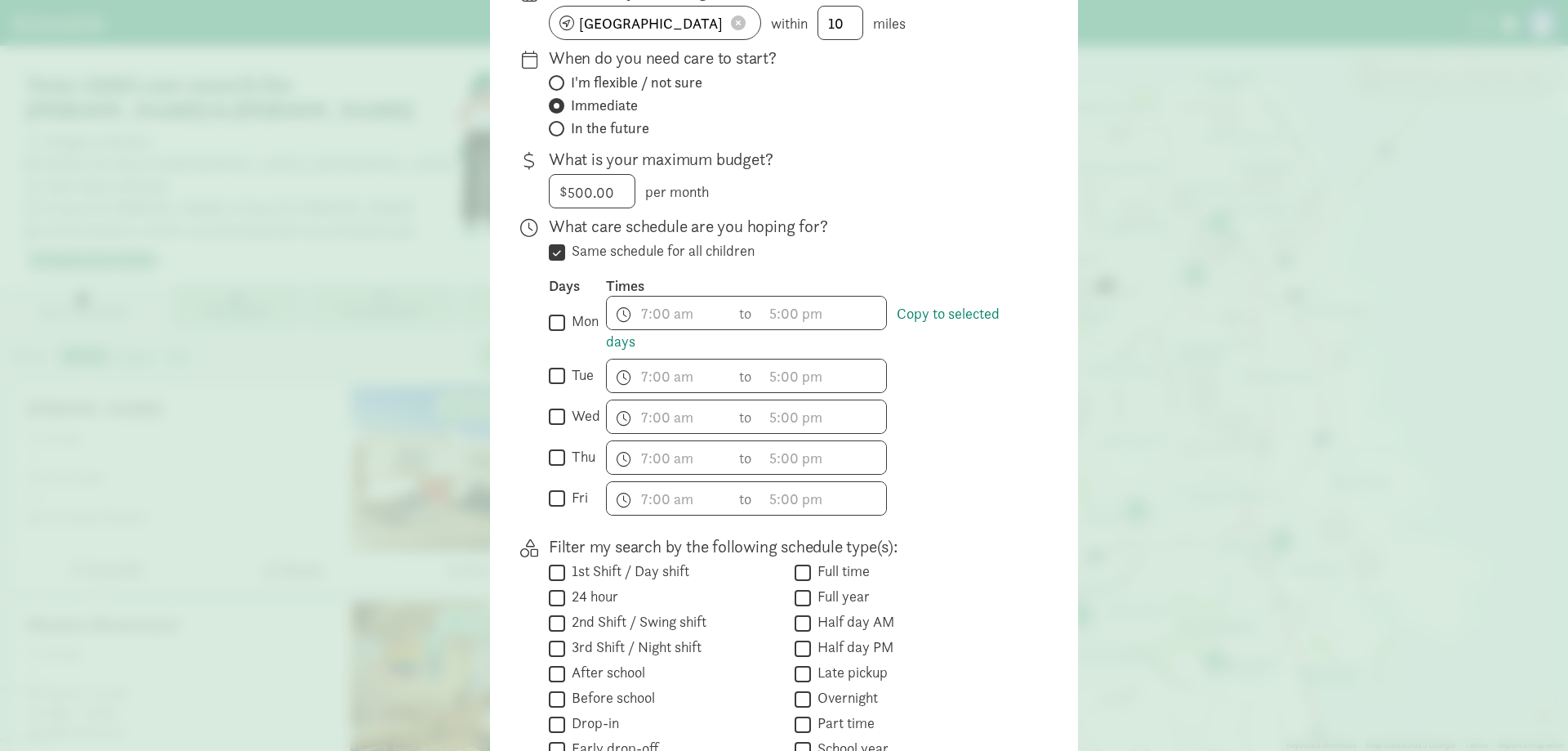
scroll to position [299, 0]
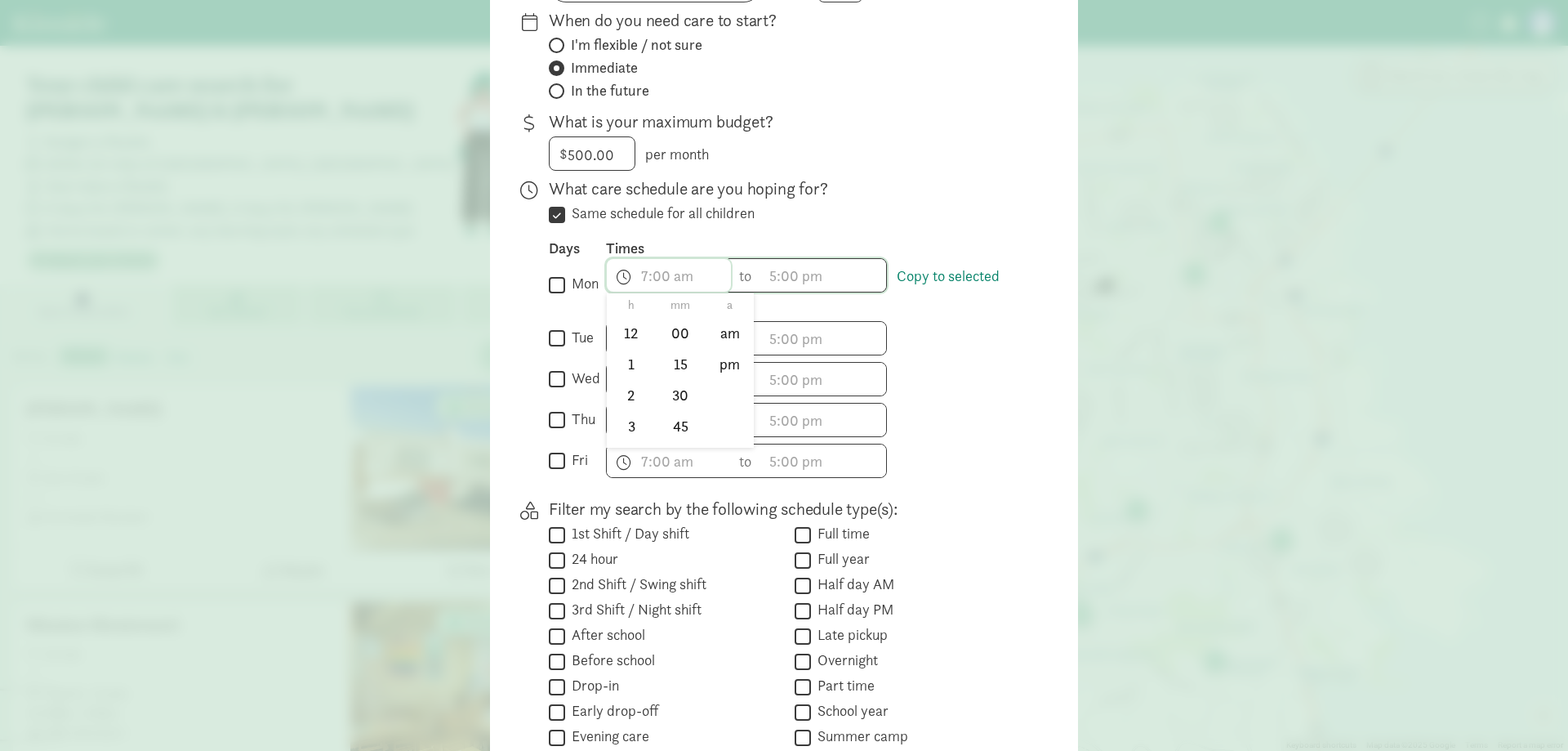
drag, startPoint x: 703, startPoint y: 246, endPoint x: 635, endPoint y: 246, distance: 68.0
click at [635, 259] on span "h 12 1 2 3 4 5 6 7 8 9 10 11 mm 00 15 30 45 a am pm" at bounding box center [669, 275] width 124 height 33
click at [626, 410] on li "3" at bounding box center [631, 425] width 48 height 31
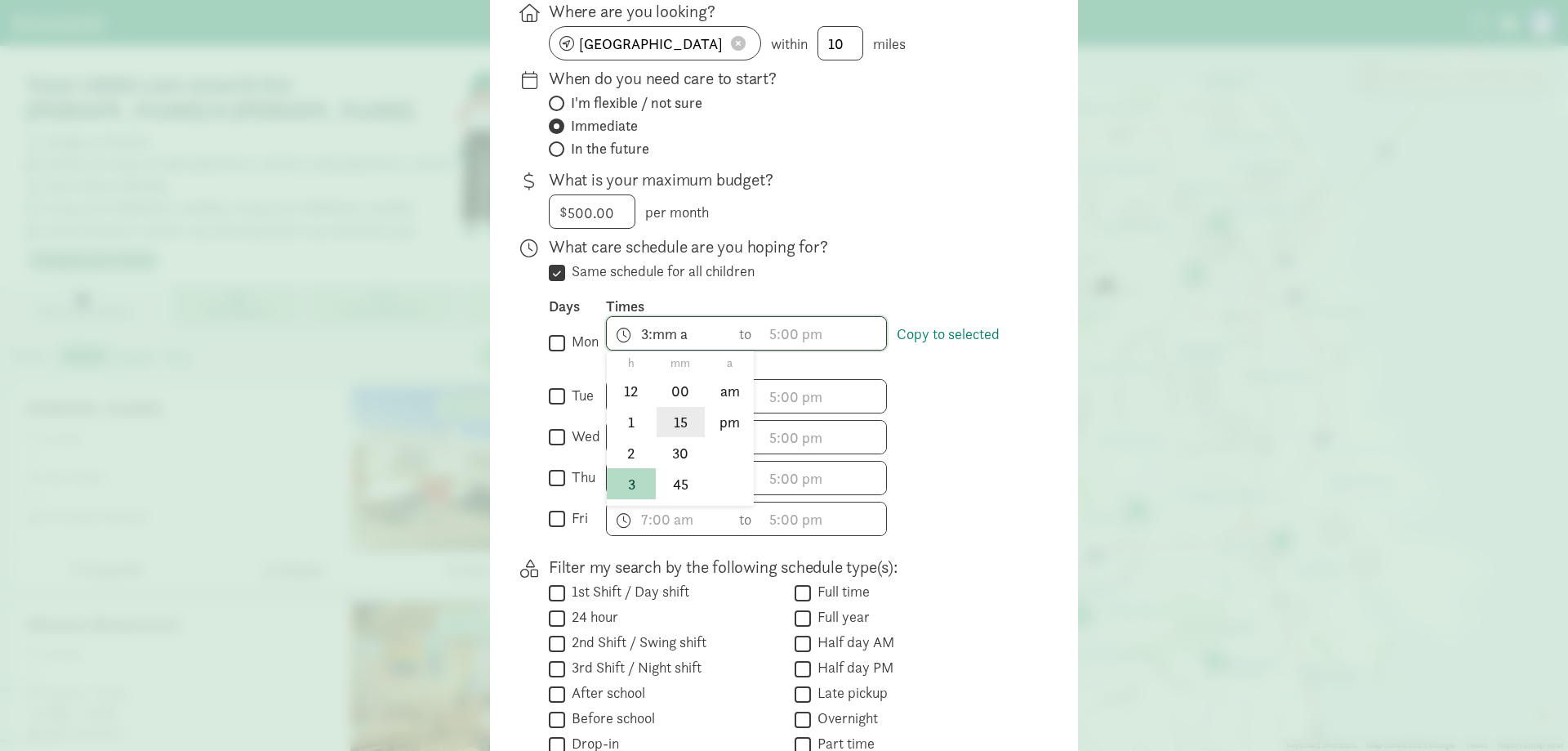
scroll to position [218, 0]
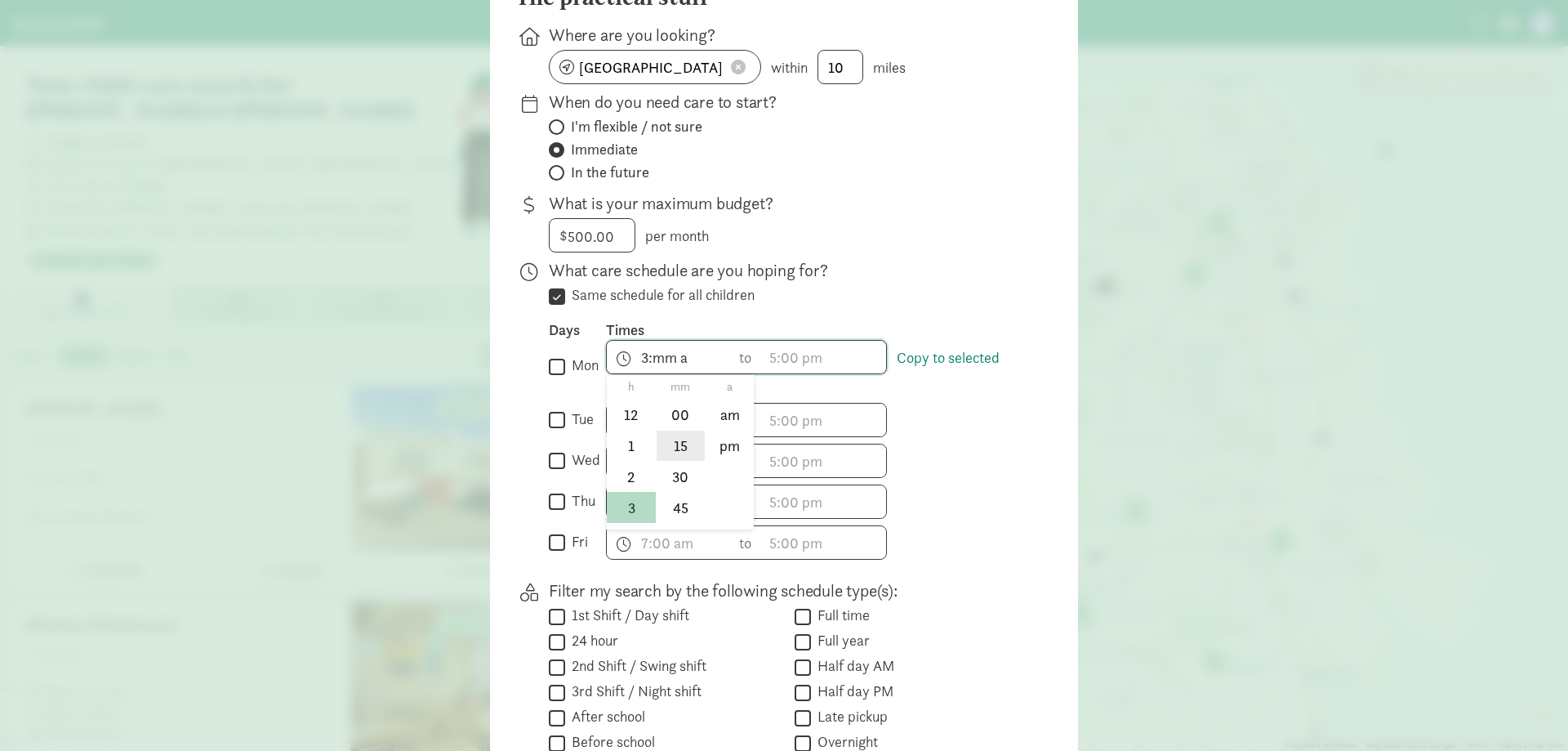
click at [683, 431] on li "15" at bounding box center [680, 446] width 48 height 31
click at [672, 330] on div at bounding box center [784, 157] width 1568 height 751
click at [668, 340] on span "3:15 a h 12 1 2 3 4 5 6 7 8 9 10 11 mm 00 15 30 45 a am pm" at bounding box center [669, 357] width 124 height 33
click at [735, 431] on li "pm" at bounding box center [729, 446] width 48 height 31
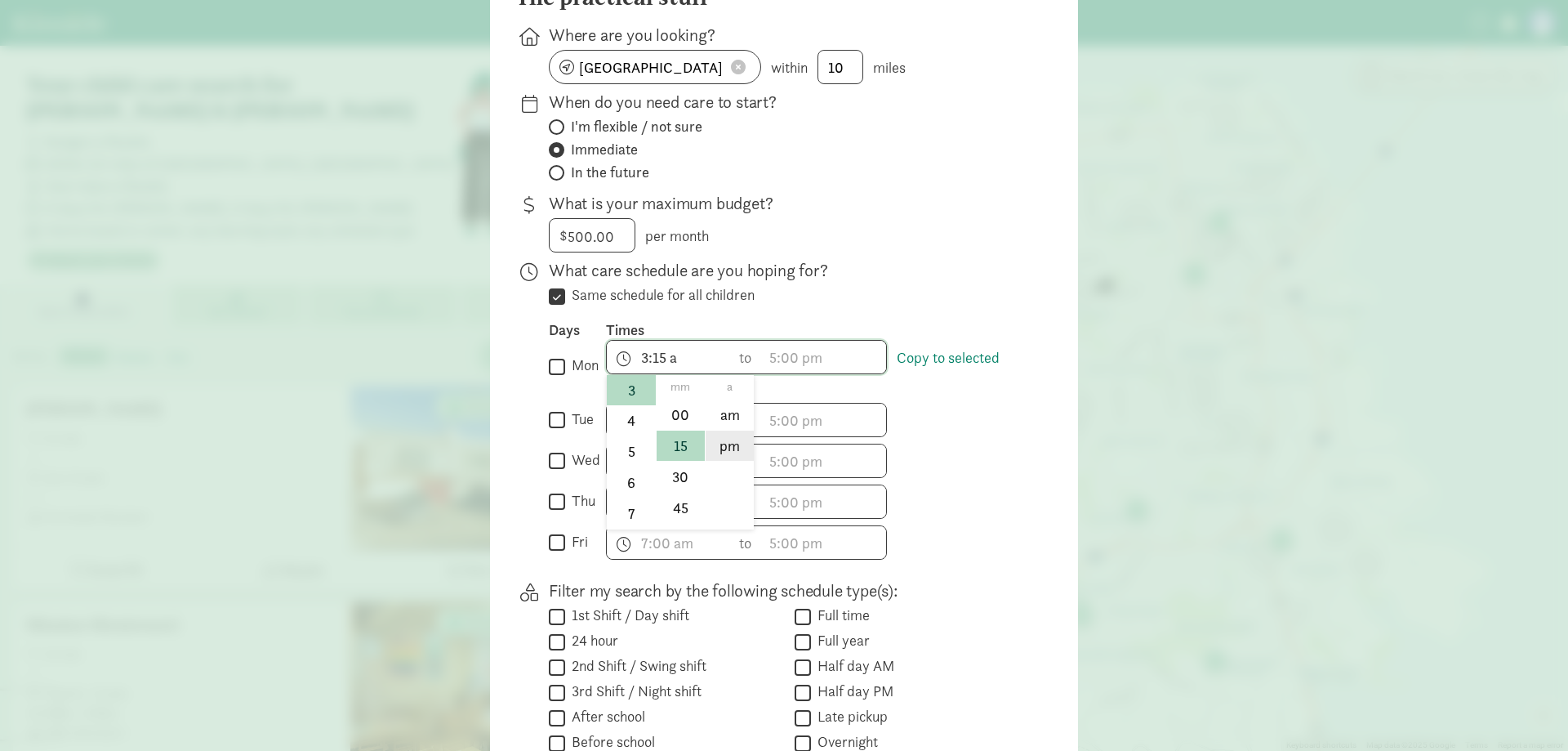
type input "3:15 pm"
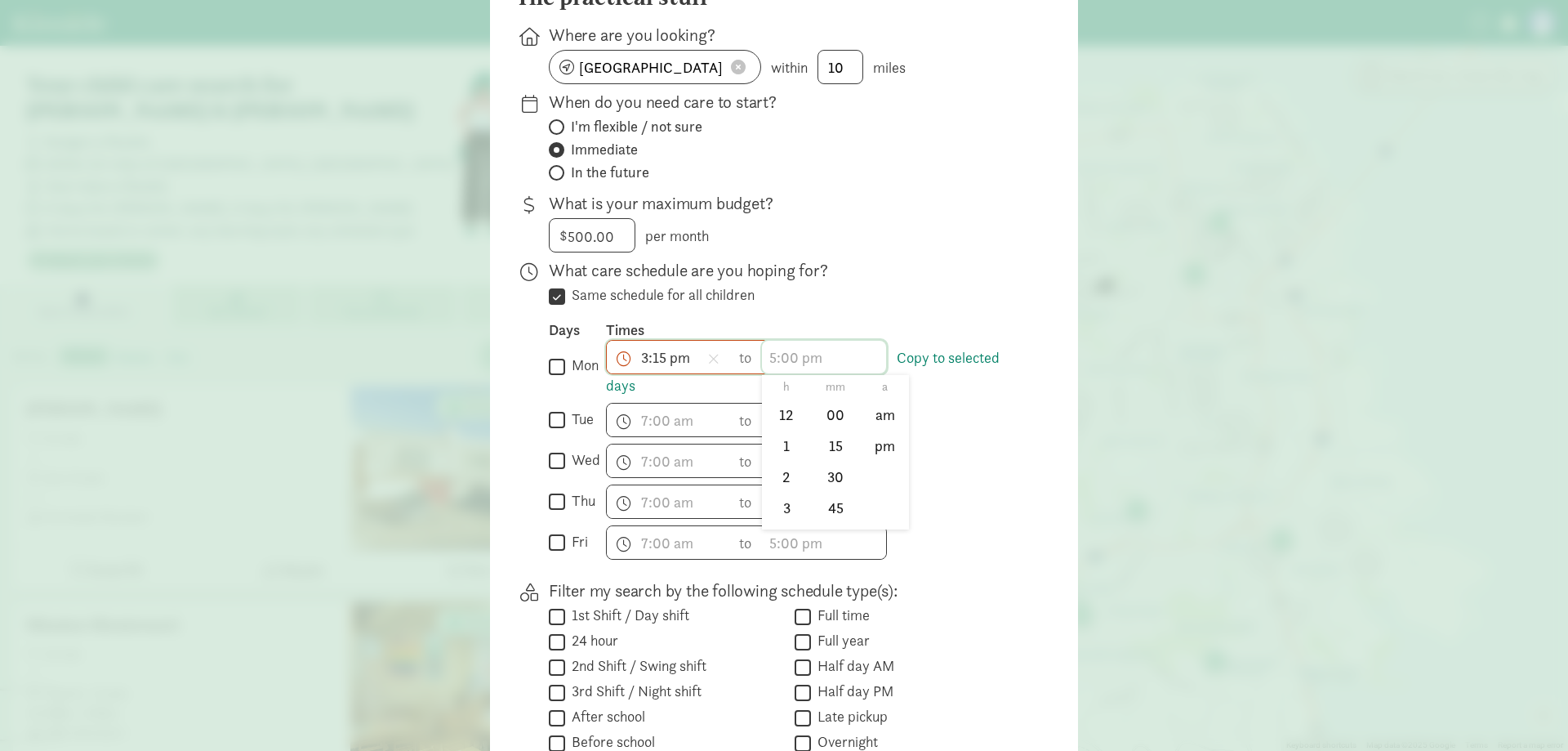
click at [782, 340] on span "h 12 1 2 3 4 5 6 7 8 9 10 11 mm 00 15 30 45 a am pm" at bounding box center [824, 357] width 124 height 33
click at [781, 421] on li "6" at bounding box center [785, 437] width 48 height 31
click at [795, 322] on div at bounding box center [784, 157] width 1568 height 751
click at [792, 340] on span "6:mm a h 12 1 2 3 4 5 6 7 8 9 10 11 mm 00 15 30 45 a am pm" at bounding box center [824, 357] width 124 height 33
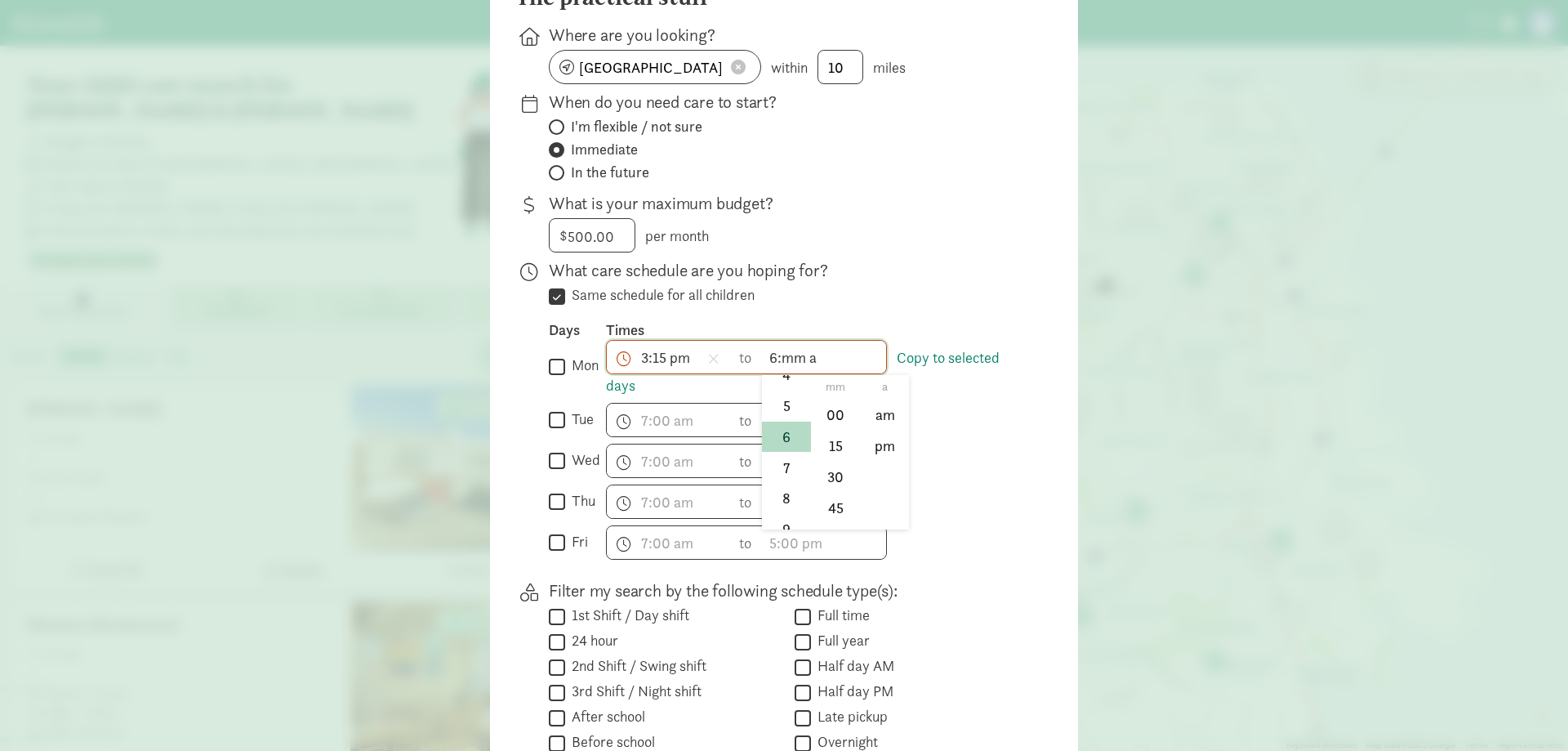
scroll to position [210, 0]
click at [835, 400] on li "00" at bounding box center [835, 415] width 48 height 31
click at [878, 431] on li "pm" at bounding box center [885, 446] width 48 height 31
type input "6:00 pm"
click at [928, 348] on link "Copy to selected days" at bounding box center [803, 371] width 394 height 47
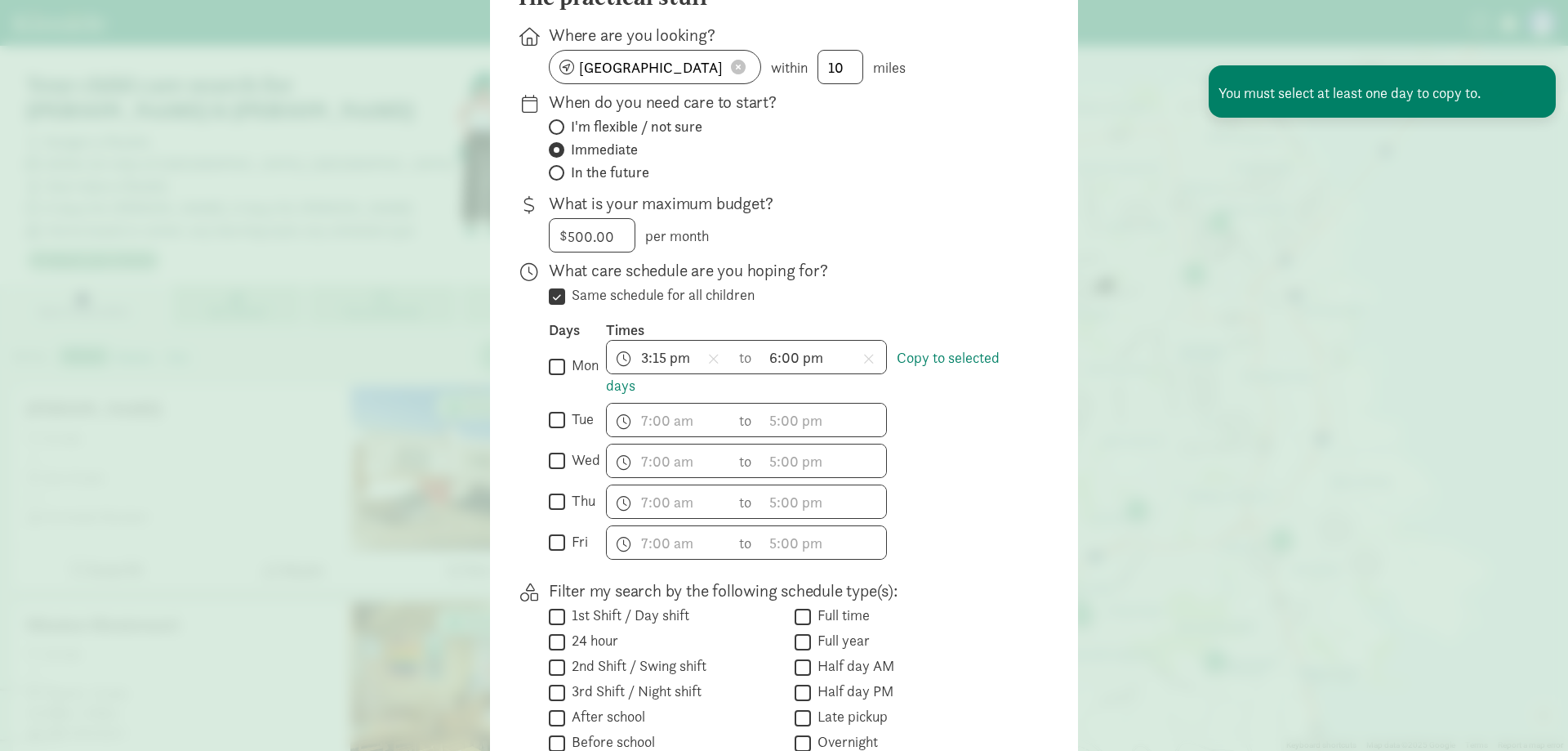
click at [565, 355] on label "mon" at bounding box center [582, 365] width 34 height 20
click at [561, 355] on input "mon" at bounding box center [557, 366] width 16 height 22
checkbox input "true"
click at [557, 450] on input "wed" at bounding box center [557, 461] width 16 height 22
checkbox input "true"
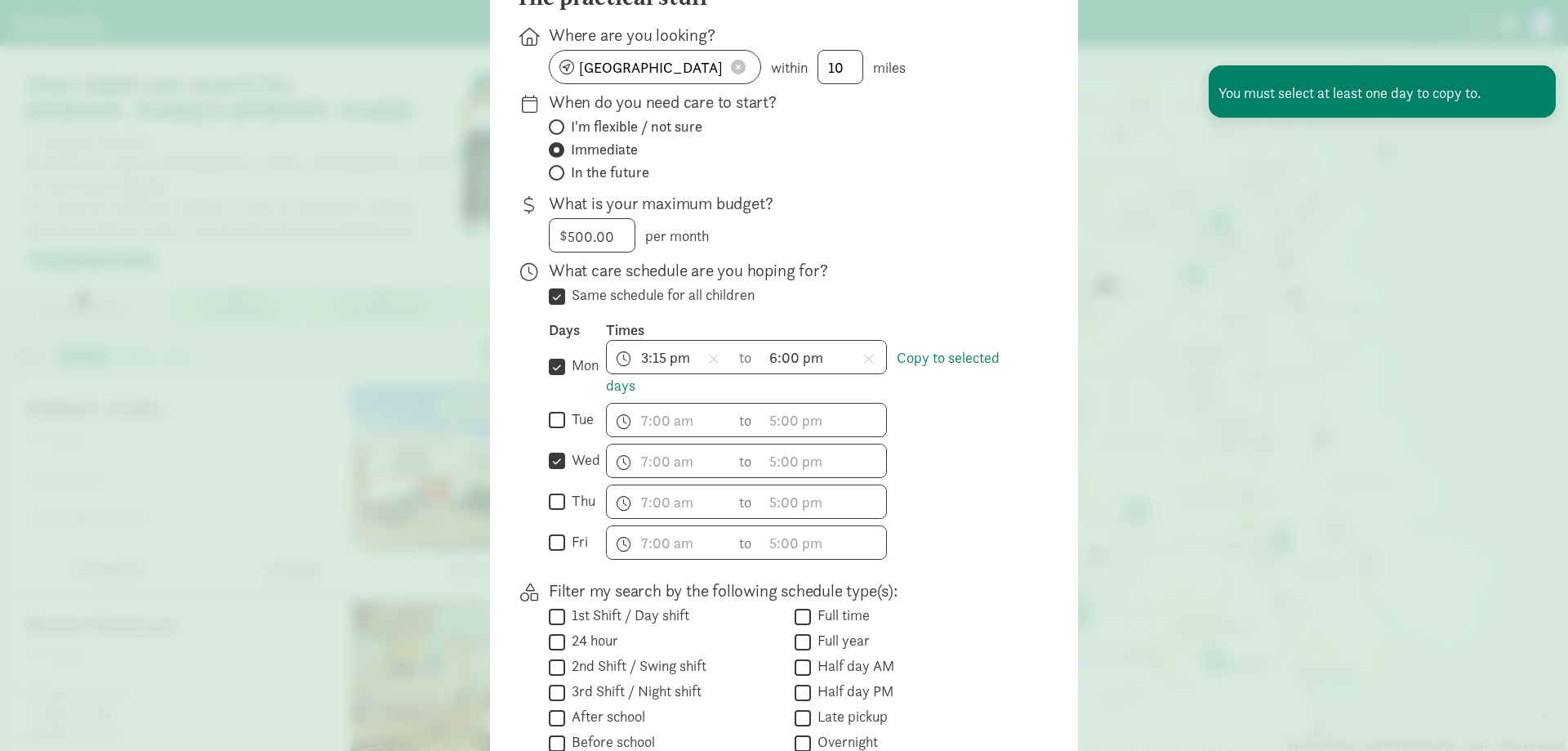
click at [552, 491] on input "thu" at bounding box center [557, 502] width 16 height 22
checkbox input "true"
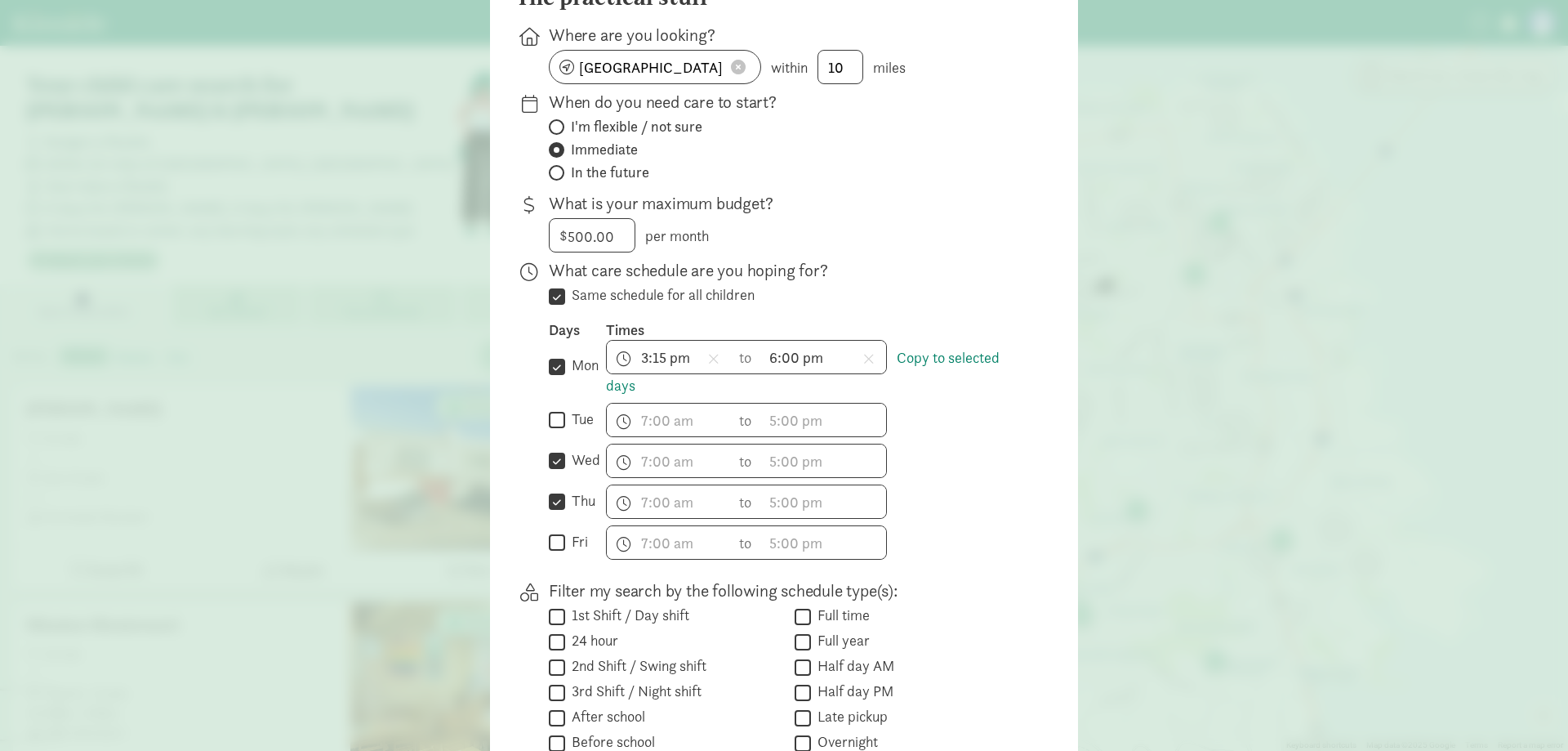
click at [557, 532] on input "fri" at bounding box center [557, 543] width 16 height 22
checkbox input "true"
click at [954, 348] on link "Copy to selected days" at bounding box center [803, 371] width 394 height 47
click at [809, 403] on span "h 12 1 2 3 4 5 6 7 8 9 10 11 mm 00 15 30 45 a am pm" at bounding box center [824, 420] width 124 height 33
drag, startPoint x: 895, startPoint y: 319, endPoint x: 897, endPoint y: 330, distance: 11.2
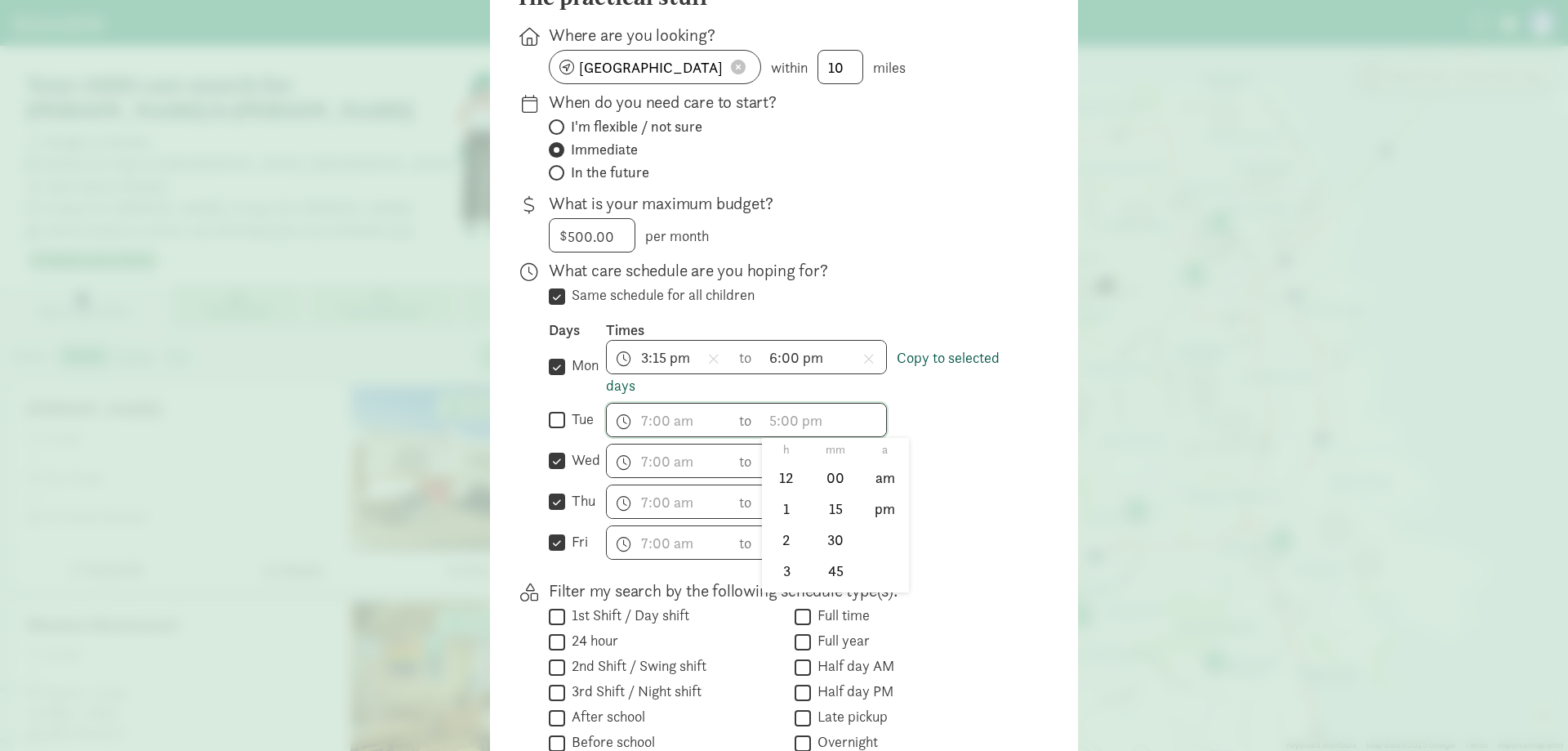
click at [895, 322] on div at bounding box center [784, 157] width 1568 height 751
click at [920, 348] on link "Copy to selected days" at bounding box center [803, 371] width 394 height 47
click at [728, 403] on span "h 12 1 2 3 4 5 6 7 8 9 10 11 mm 00 15 30 45 a am pm" at bounding box center [669, 420] width 124 height 33
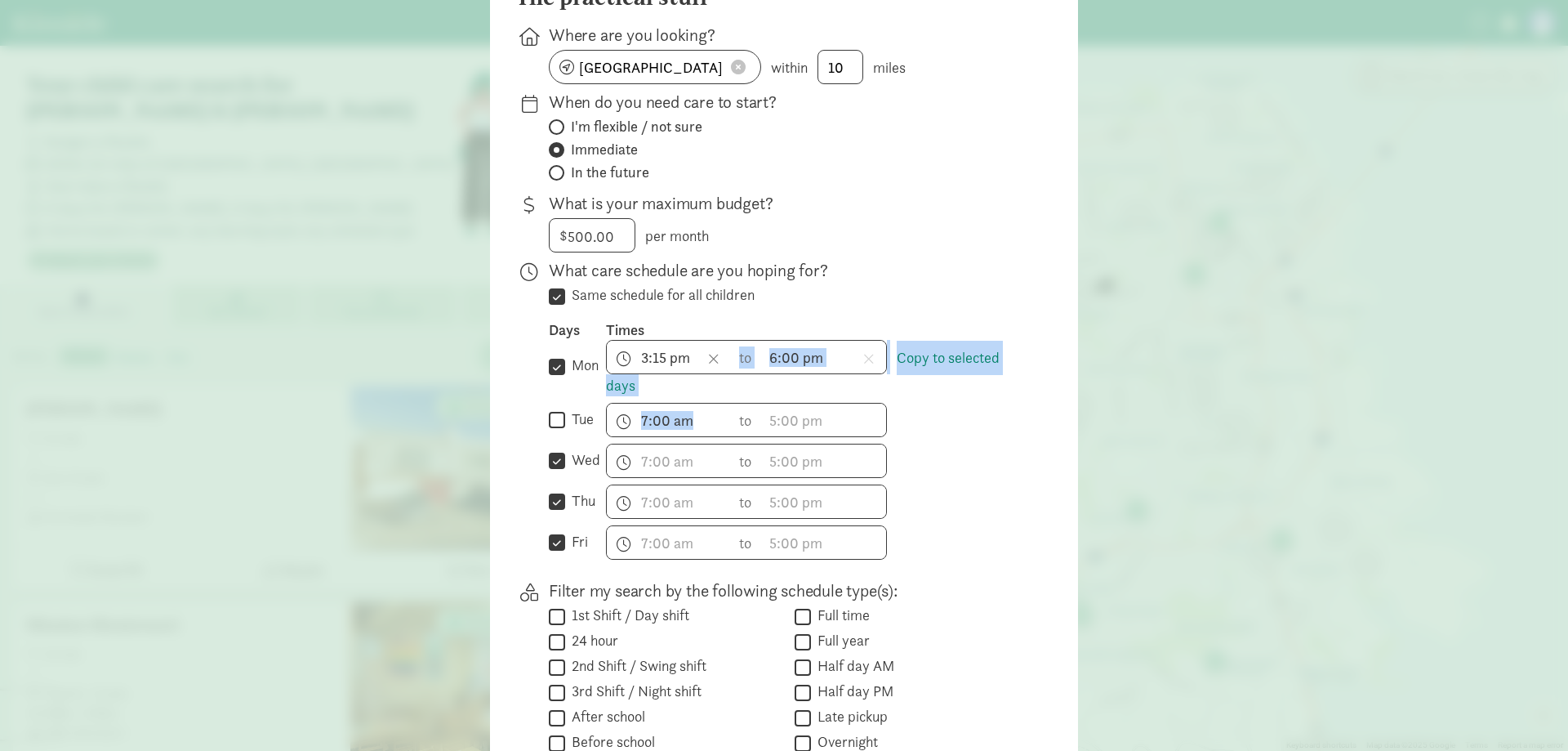
drag, startPoint x: 823, startPoint y: 321, endPoint x: 712, endPoint y: 335, distance: 111.9
click at [734, 402] on span "h 12 1 2 3 4 5 6 7 8 9 10 11 mm 00 15 30 45 a am pm to h 12 1 2 3 4 5 6 7 8 9 1…" at bounding box center [746, 420] width 281 height 35
click at [923, 348] on link "Copy to selected days" at bounding box center [803, 371] width 394 height 47
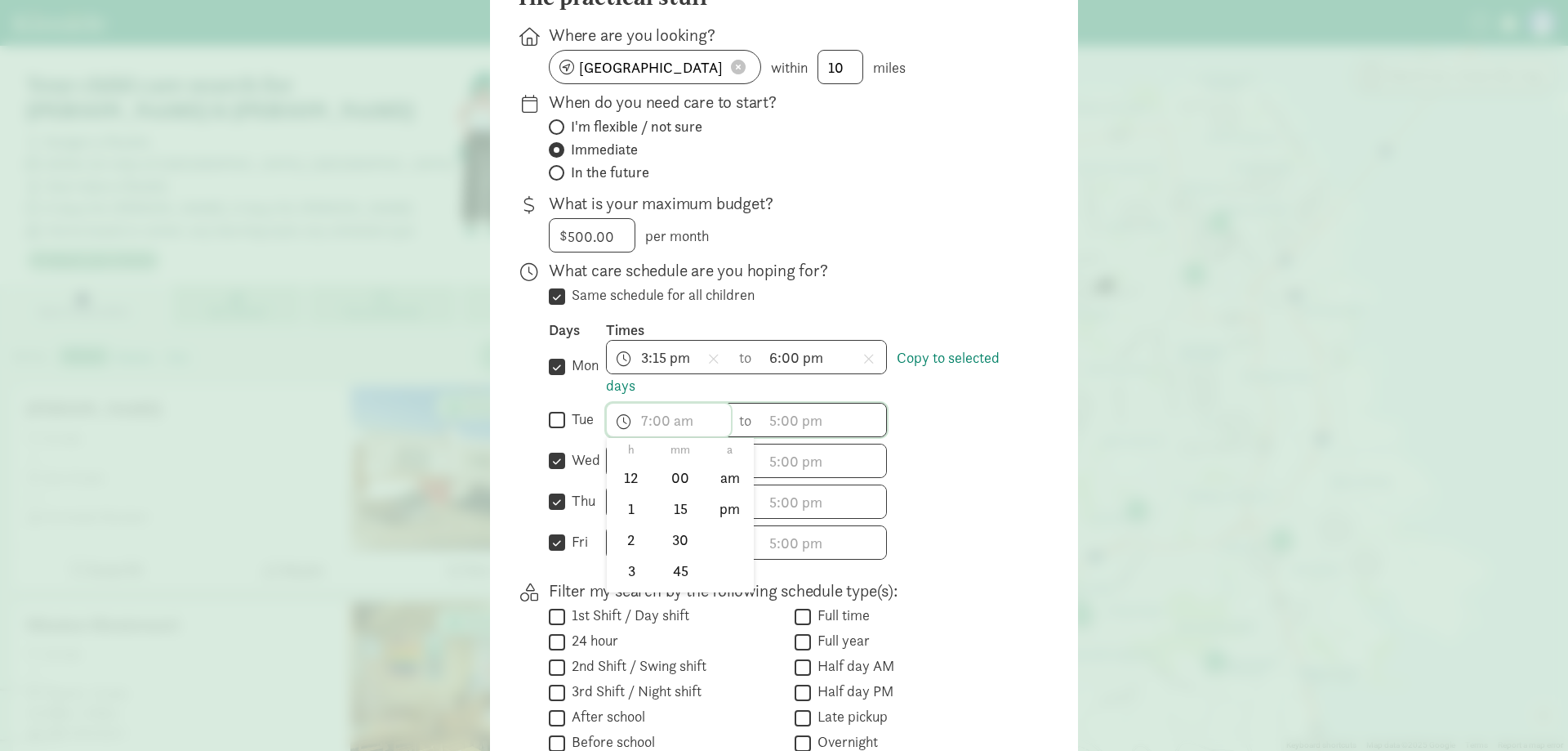
click at [697, 403] on span "h 12 1 2 3 4 5 6 7 8 9 10 11 mm 00 15 30 45 a am pm" at bounding box center [669, 420] width 124 height 33
click at [628, 554] on li "3" at bounding box center [631, 570] width 48 height 31
drag, startPoint x: 681, startPoint y: 478, endPoint x: 712, endPoint y: 468, distance: 32.6
click at [681, 493] on li "15" at bounding box center [680, 509] width 48 height 31
click at [733, 493] on li "pm" at bounding box center [729, 509] width 48 height 31
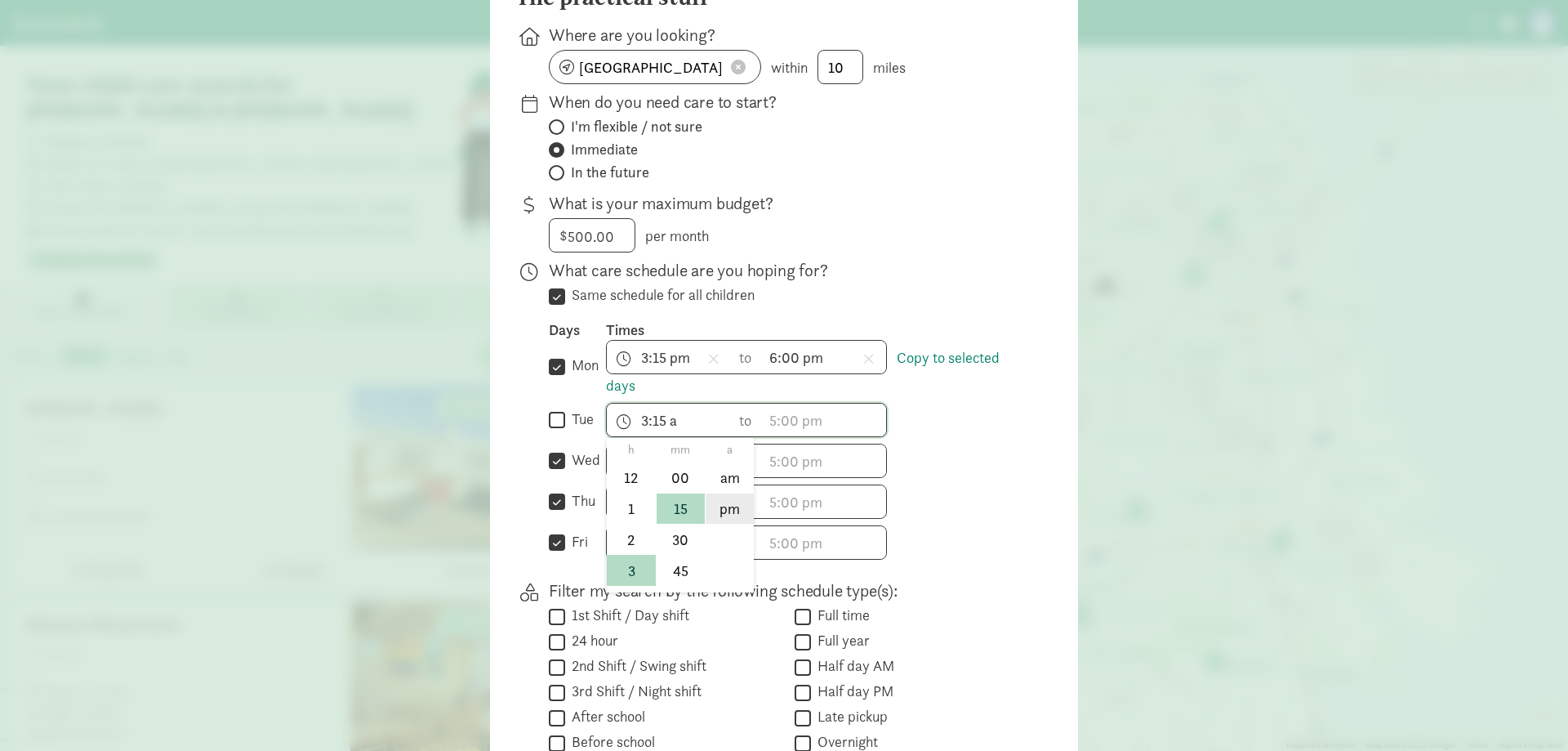
type input "3:15 pm"
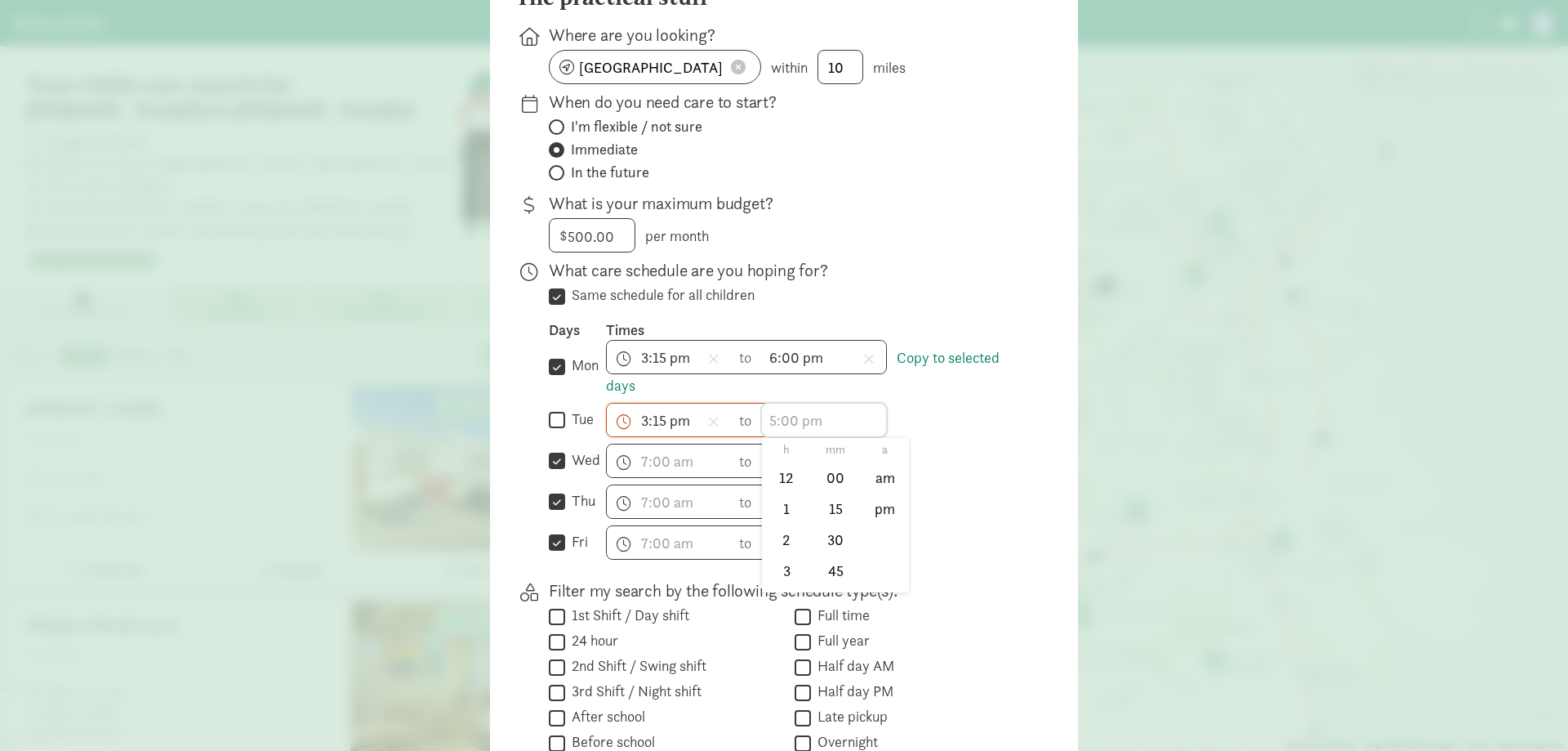
click at [789, 403] on span "h 12 1 2 3 4 5 6 7 8 9 10 11 mm 00 15 30 45 a am pm" at bounding box center [824, 420] width 124 height 33
click at [779, 484] on li "6" at bounding box center [785, 500] width 48 height 31
click at [824, 462] on li "00" at bounding box center [835, 478] width 48 height 31
click at [890, 493] on li "pm" at bounding box center [885, 509] width 48 height 31
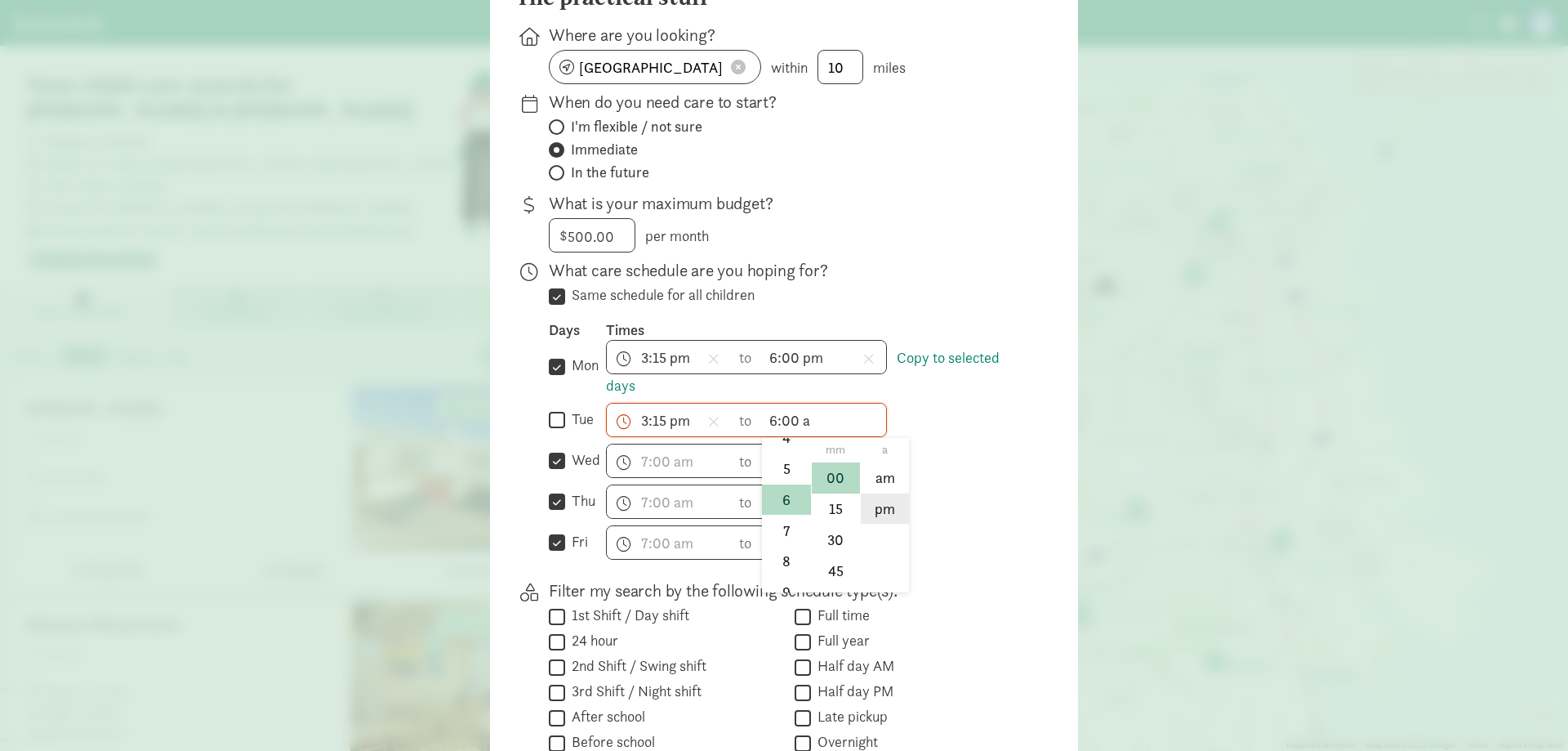
type input "6:00 pm"
click at [656, 444] on span "h 12 1 2 3 4 5 6 7 8 9 10 11 mm 00 15 30 45 a am pm" at bounding box center [669, 461] width 124 height 33
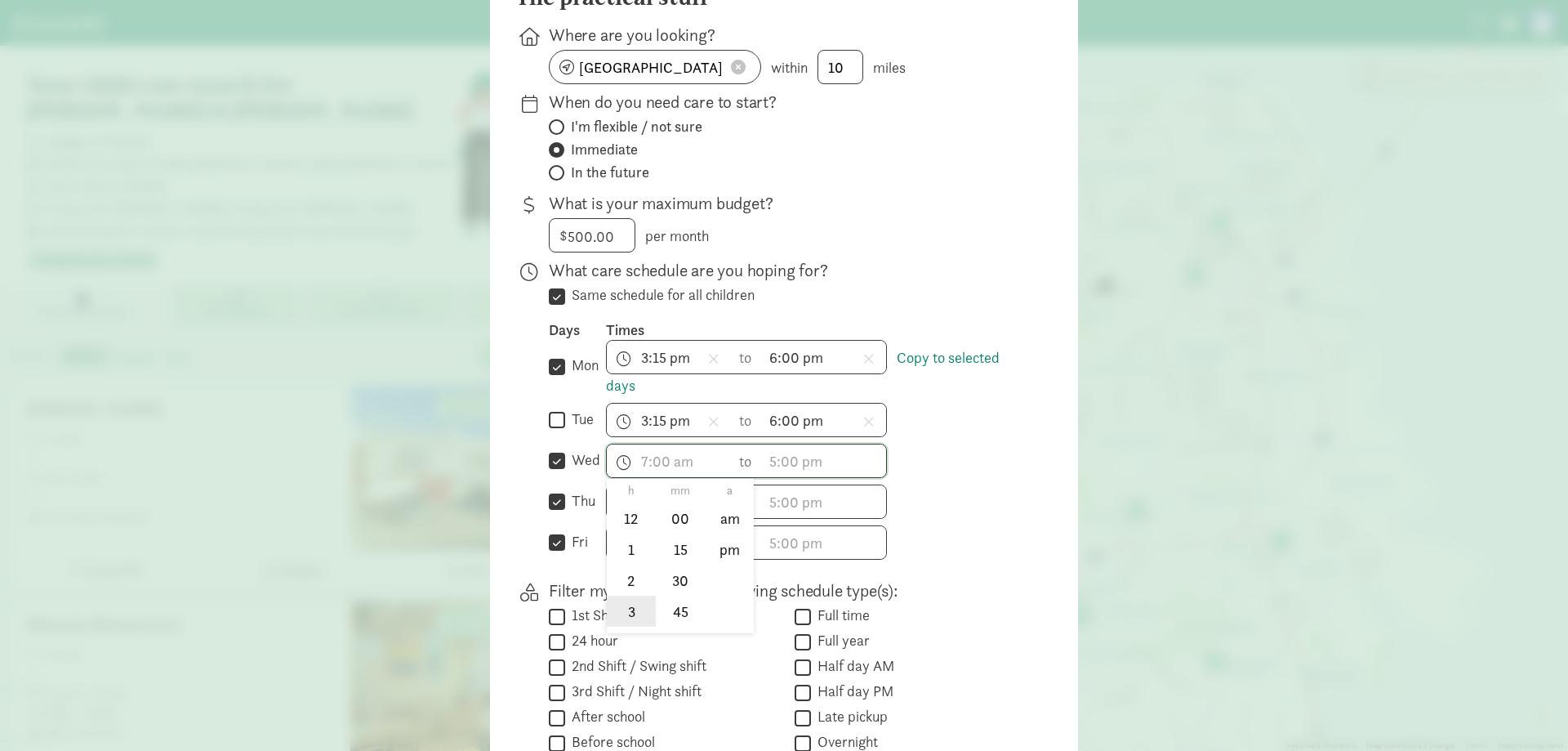
click at [628, 595] on li "3" at bounding box center [631, 611] width 48 height 31
drag, startPoint x: 682, startPoint y: 512, endPoint x: 696, endPoint y: 505, distance: 15.7
click at [684, 534] on li "15" at bounding box center [680, 550] width 48 height 31
click at [723, 534] on li "pm" at bounding box center [729, 550] width 48 height 31
type input "3:15 pm"
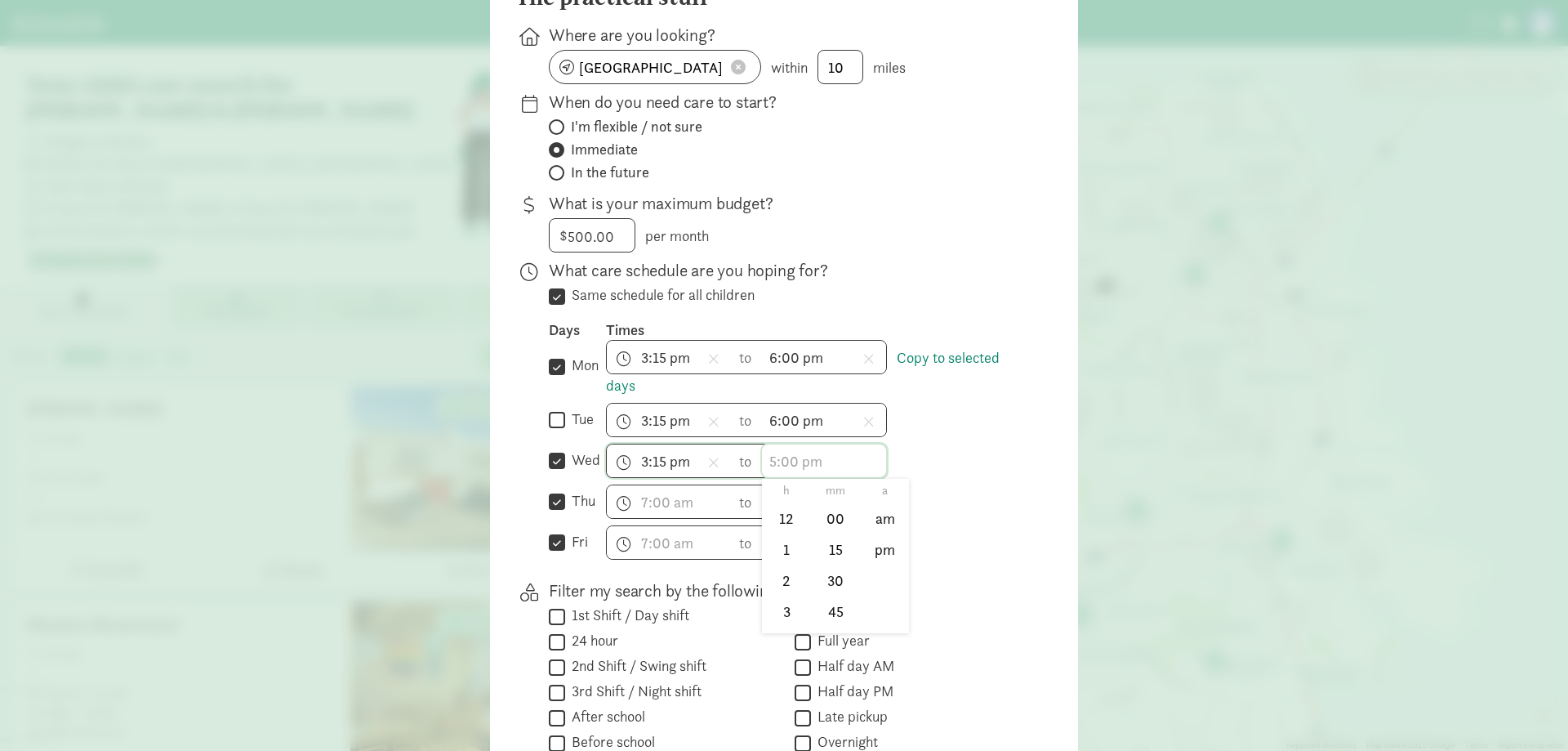
click at [766, 444] on span "h 12 1 2 3 4 5 6 7 8 9 10 11 mm 00 15 30 45 a am pm" at bounding box center [824, 461] width 124 height 33
click at [781, 525] on li "6" at bounding box center [785, 541] width 48 height 31
click at [817, 503] on li "00" at bounding box center [835, 519] width 48 height 31
click at [898, 534] on li "pm" at bounding box center [885, 550] width 48 height 31
type input "6:00 pm"
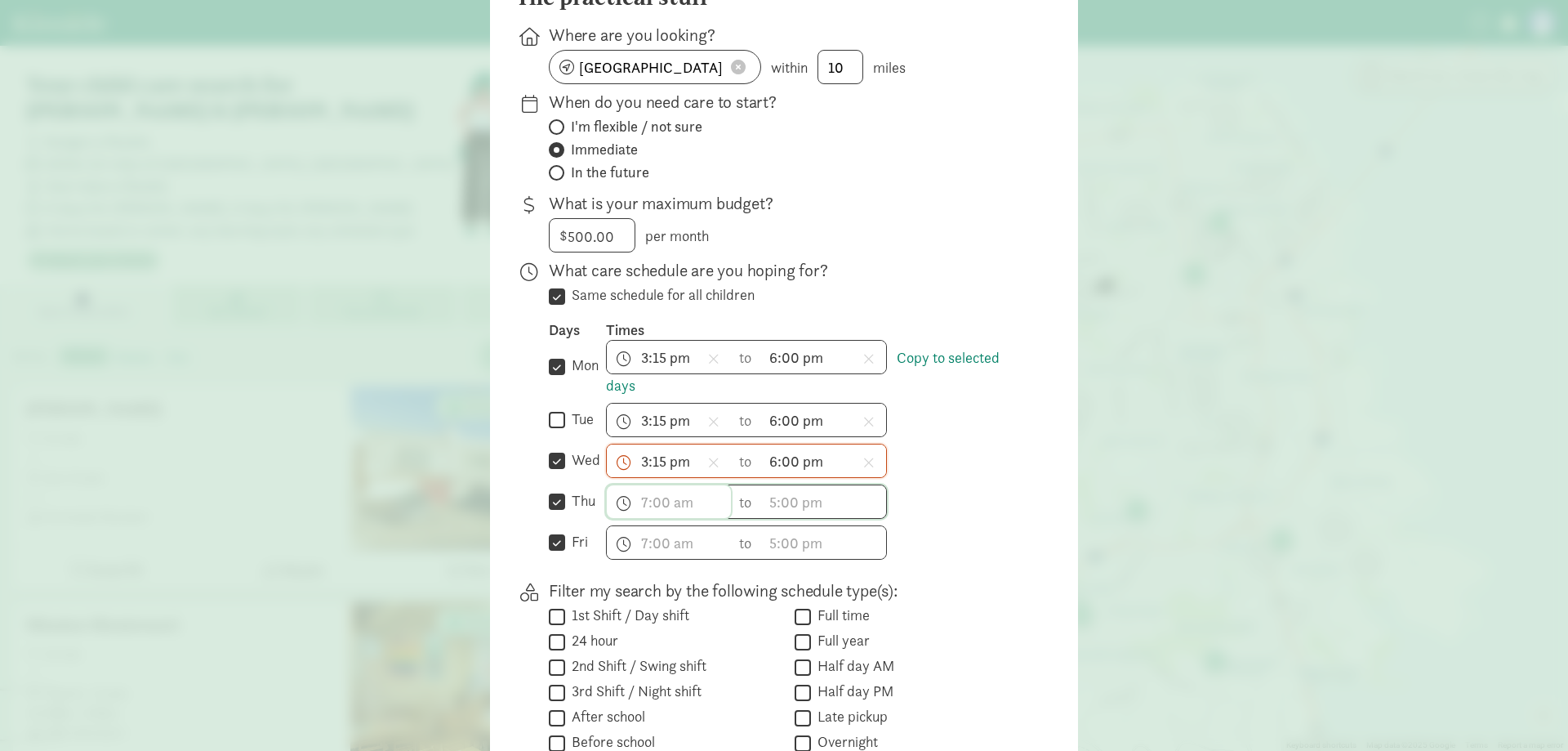
click at [649, 485] on span "h 12 1 2 3 4 5 6 7 8 9 10 11 mm 00 15 30 45 a am pm" at bounding box center [669, 502] width 124 height 33
click at [620, 636] on li "3" at bounding box center [631, 652] width 48 height 31
click at [678, 575] on li "15" at bounding box center [680, 591] width 48 height 31
click at [724, 575] on li "pm" at bounding box center [729, 591] width 48 height 31
type input "3:15 pm"
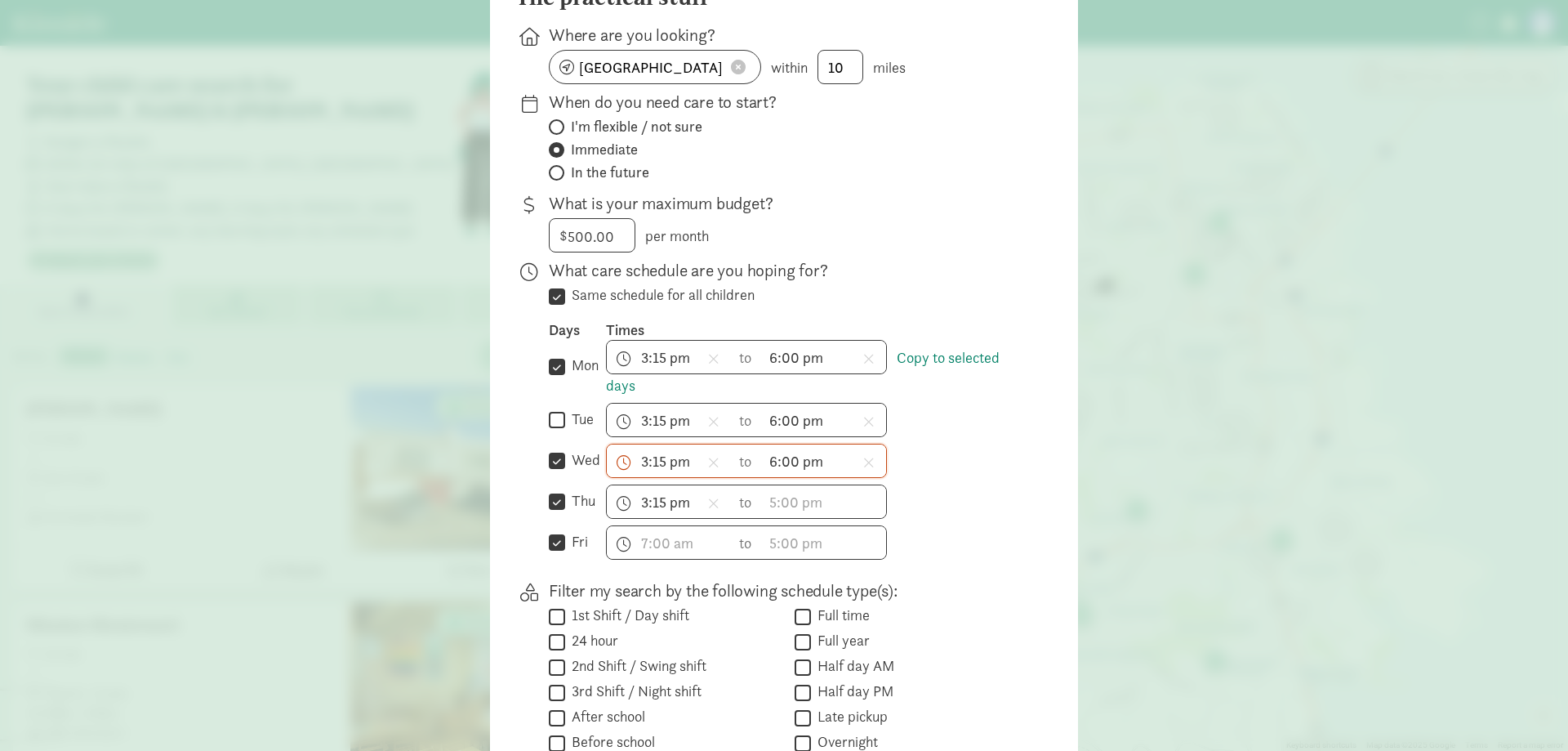
click at [768, 489] on div "Days Times  mon Copy to selected days 3:15 pm h 12 1 2 3 4 5 6 7 8 9 10 11 mm …" at bounding box center [787, 440] width 477 height 239
click at [781, 485] on span "h 12 1 2 3 4 5 6 7 8 9 10 11 mm 00 15 30 45 a am pm" at bounding box center [824, 502] width 124 height 33
click at [780, 566] on li "6" at bounding box center [785, 582] width 48 height 31
click at [822, 544] on li "00" at bounding box center [835, 560] width 48 height 31
click at [876, 575] on li "pm" at bounding box center [885, 591] width 48 height 31
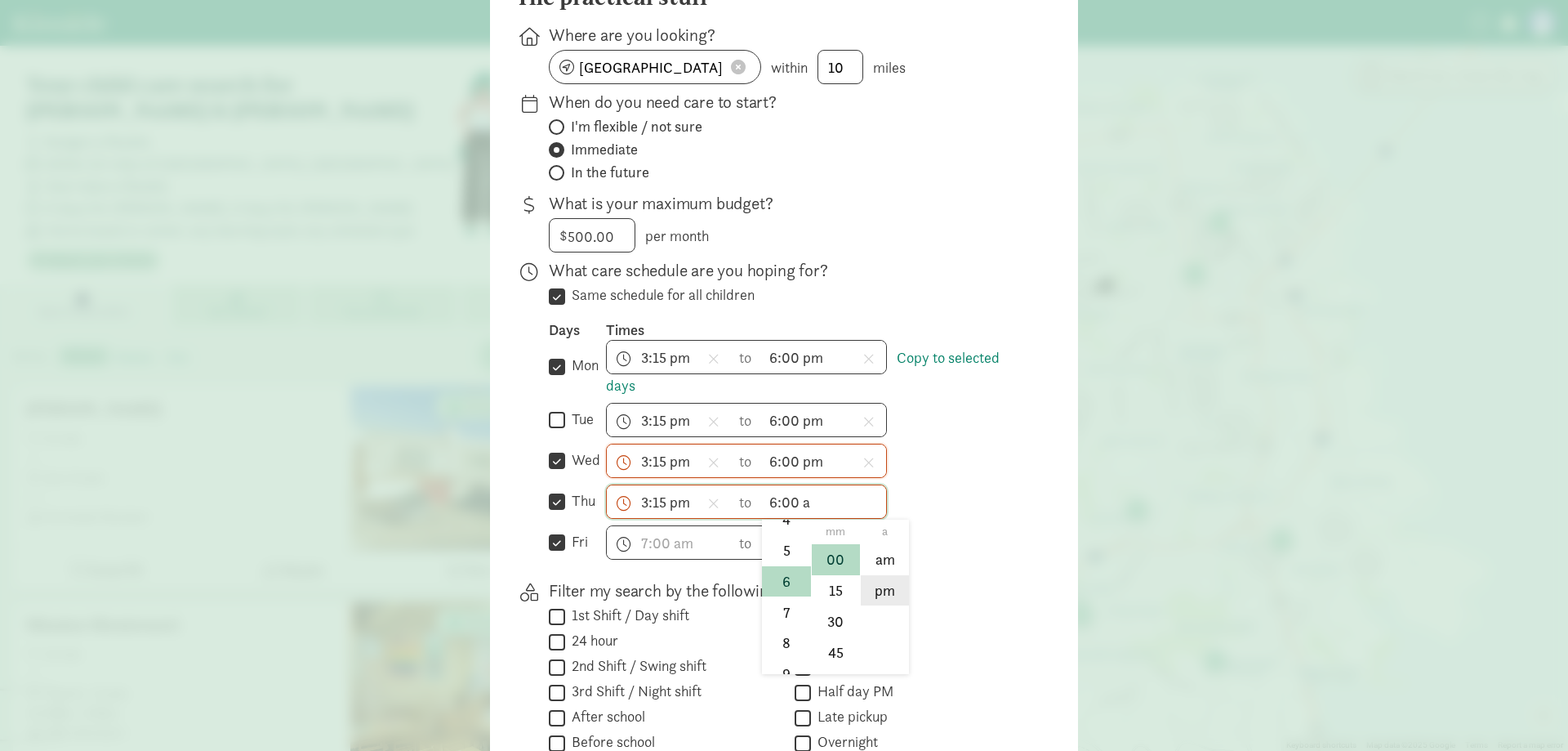
type input "6:00 pm"
click at [694, 526] on span "h 12 1 2 3 4 5 6 7 8 9 10 11 mm 00 15 30 45 a am pm" at bounding box center [669, 543] width 124 height 33
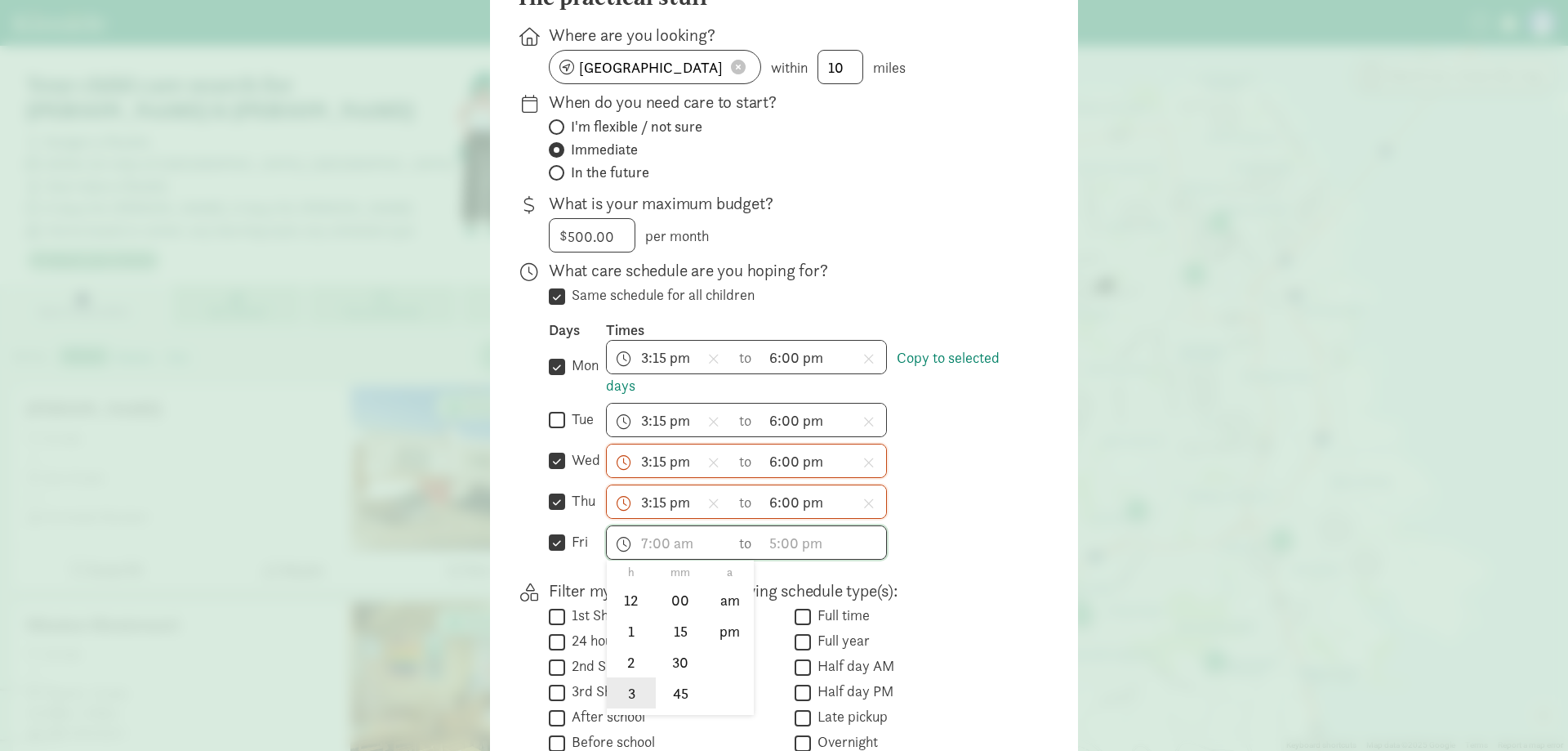
click at [626, 677] on li "3" at bounding box center [631, 693] width 48 height 31
click at [678, 616] on li "15" at bounding box center [680, 632] width 48 height 31
click at [717, 616] on li "pm" at bounding box center [729, 632] width 48 height 31
type input "3:15 pm"
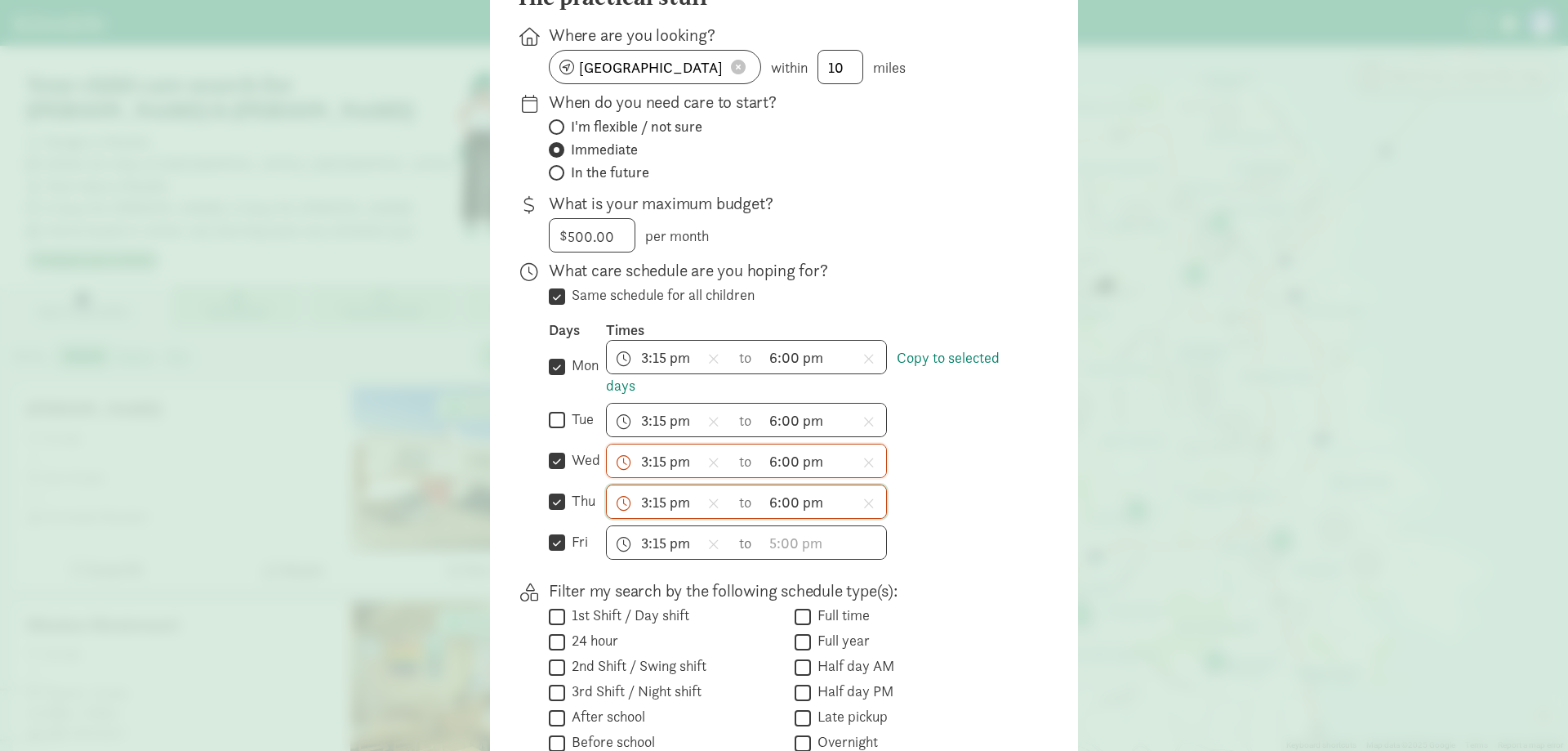
click at [819, 485] on span "6:00 pm h 12 1 2 3 4 5 6 7 8 9 10 11 mm 00 15 30 45 a am pm" at bounding box center [824, 502] width 124 height 33
click at [648, 433] on div at bounding box center [784, 157] width 1568 height 751
click at [642, 444] on span "3:15 pm h 12 1 2 3 4 5 6 7 8 9 10 11 mm 00 15 30 45 a am pm" at bounding box center [669, 461] width 124 height 33
click at [990, 428] on div at bounding box center [784, 157] width 1568 height 751
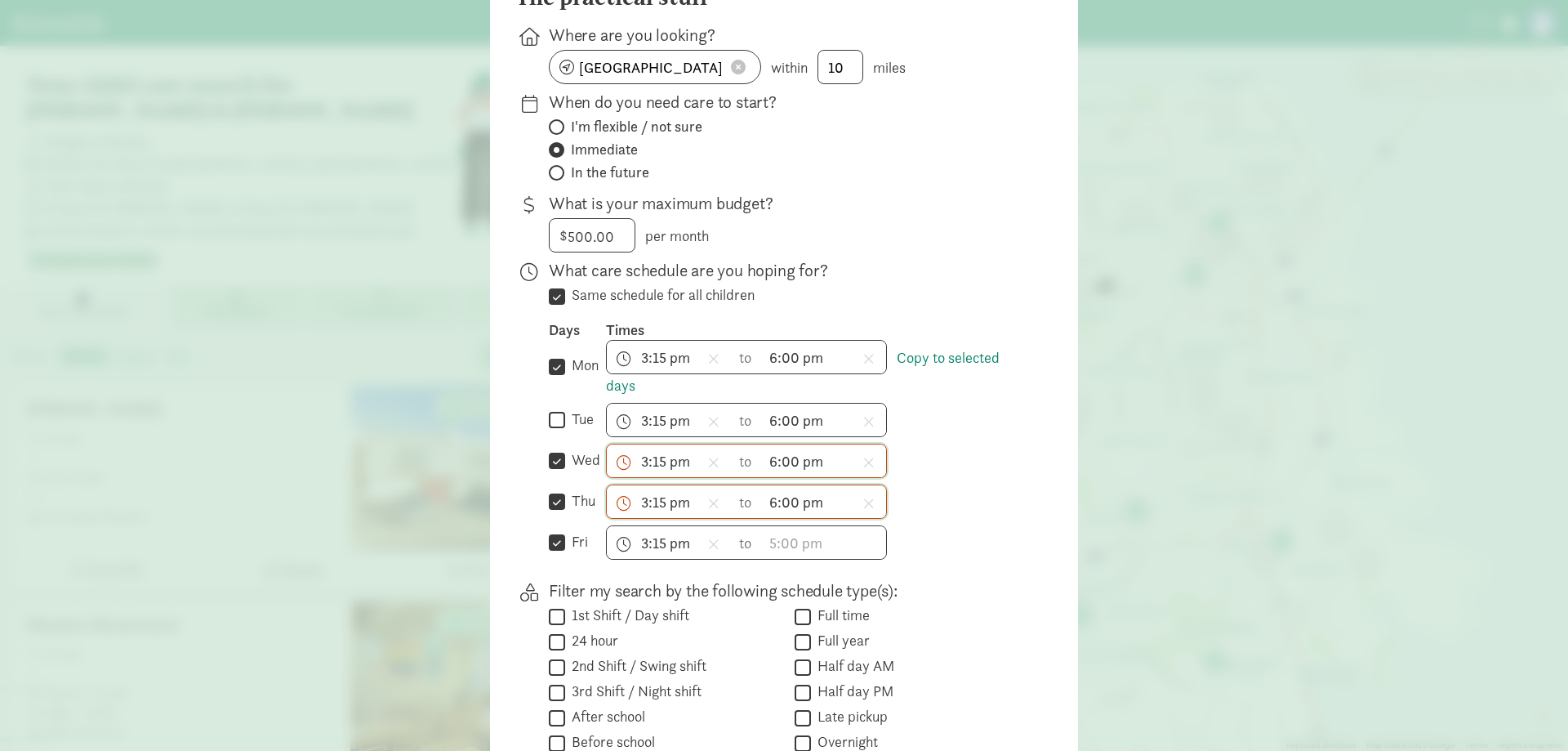
click at [683, 444] on span "3:15 pm h 12 1 2 3 4 5 6 7 8 9 10 11 mm 00 15 30 45 a am pm" at bounding box center [669, 461] width 124 height 33
click at [619, 431] on div at bounding box center [784, 157] width 1568 height 751
click at [622, 444] on span "3:15 pm h 12 1 2 3 4 5 6 7 8 9 10 11 mm 00 15 30 45 a am pm" at bounding box center [669, 461] width 124 height 33
click at [622, 478] on li "3" at bounding box center [631, 493] width 48 height 31
click at [670, 534] on li "15" at bounding box center [680, 550] width 48 height 31
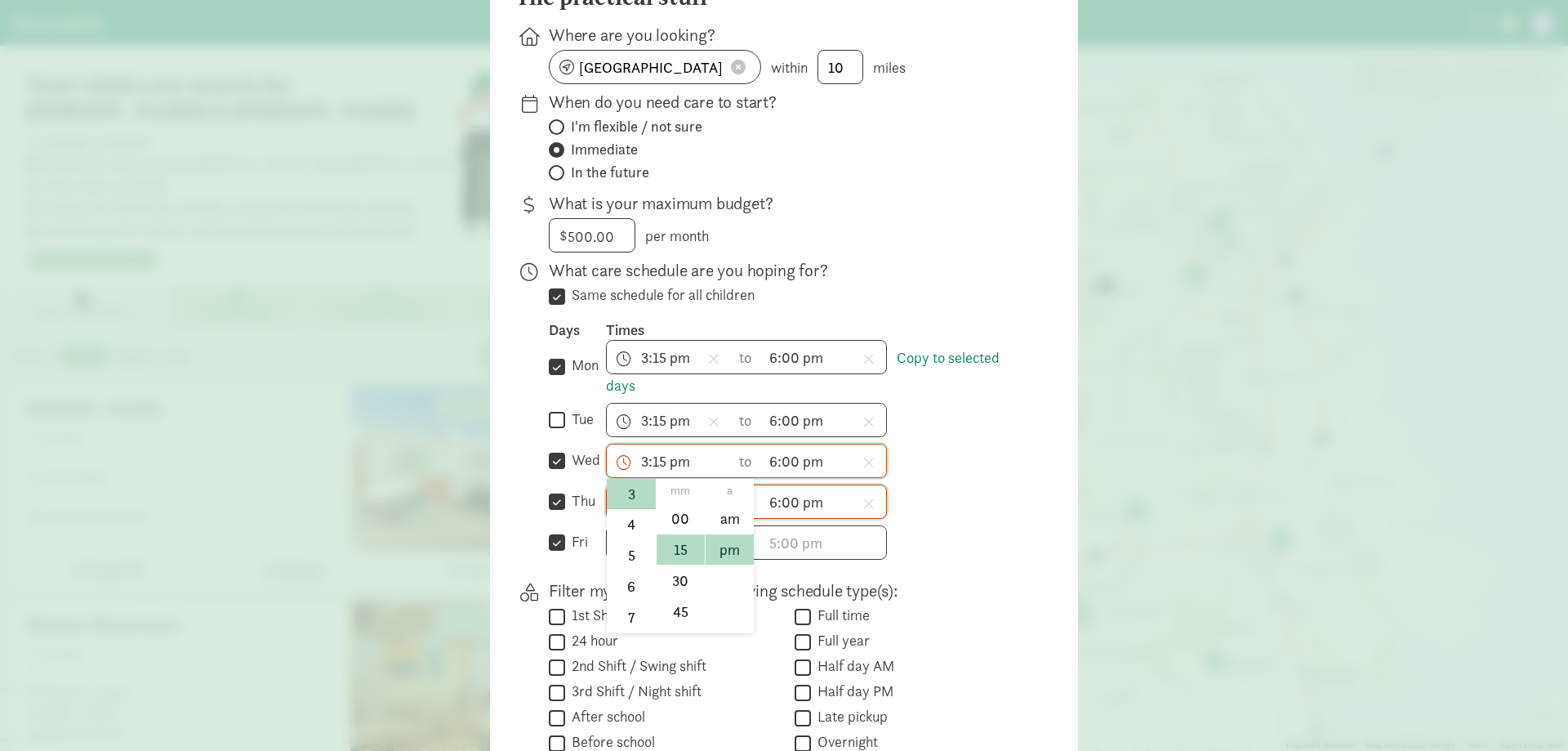
click at [718, 534] on li "pm" at bounding box center [729, 550] width 48 height 31
click at [702, 431] on div at bounding box center [784, 157] width 1568 height 751
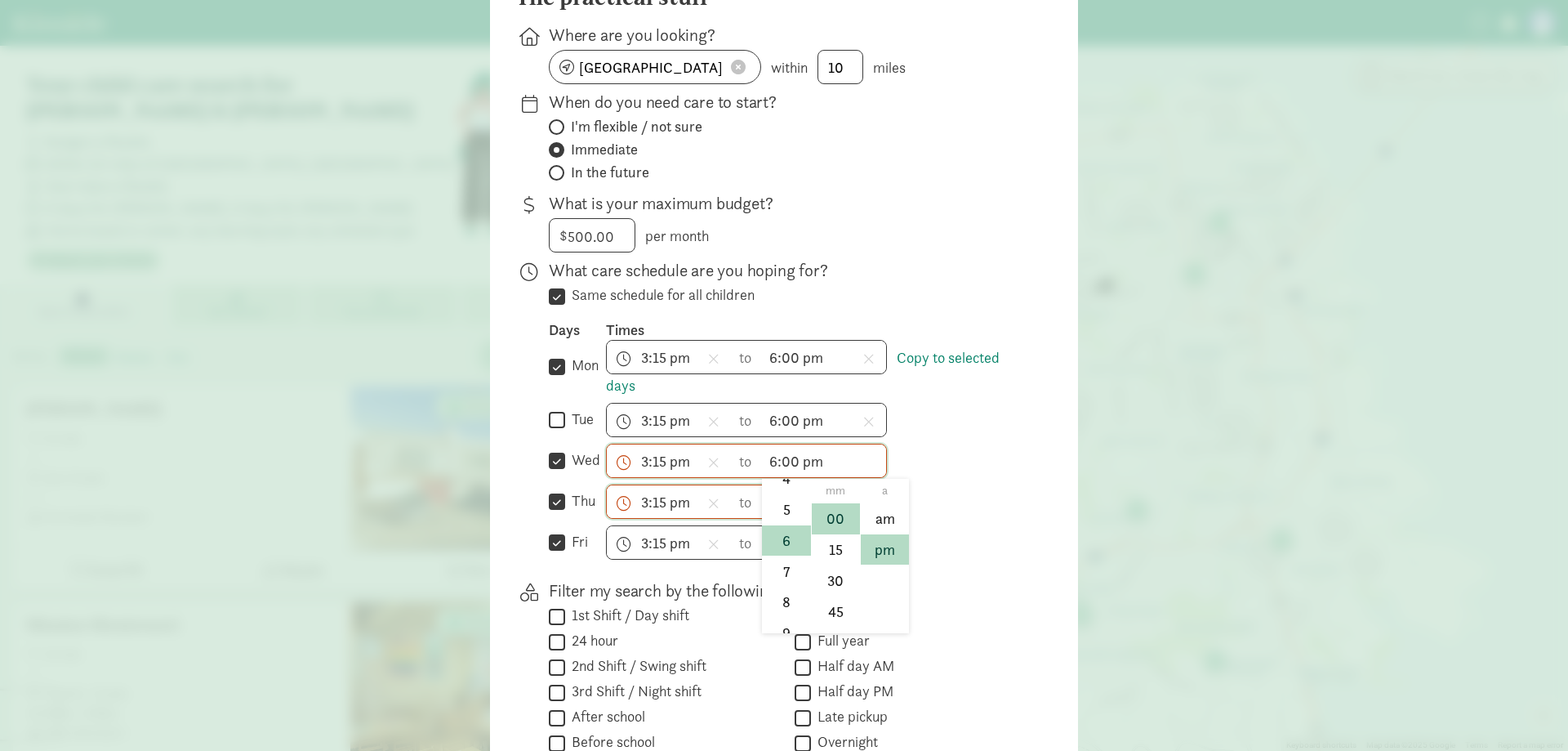
scroll to position [210, 0]
click at [776, 444] on span "6:00 pm h 12 1 2 3 4 5 6 7 8 9 10 11 mm 00 15 30 45 a am pm" at bounding box center [824, 461] width 124 height 33
click at [778, 479] on li "6" at bounding box center [785, 494] width 48 height 31
click at [828, 503] on li "00" at bounding box center [835, 519] width 48 height 31
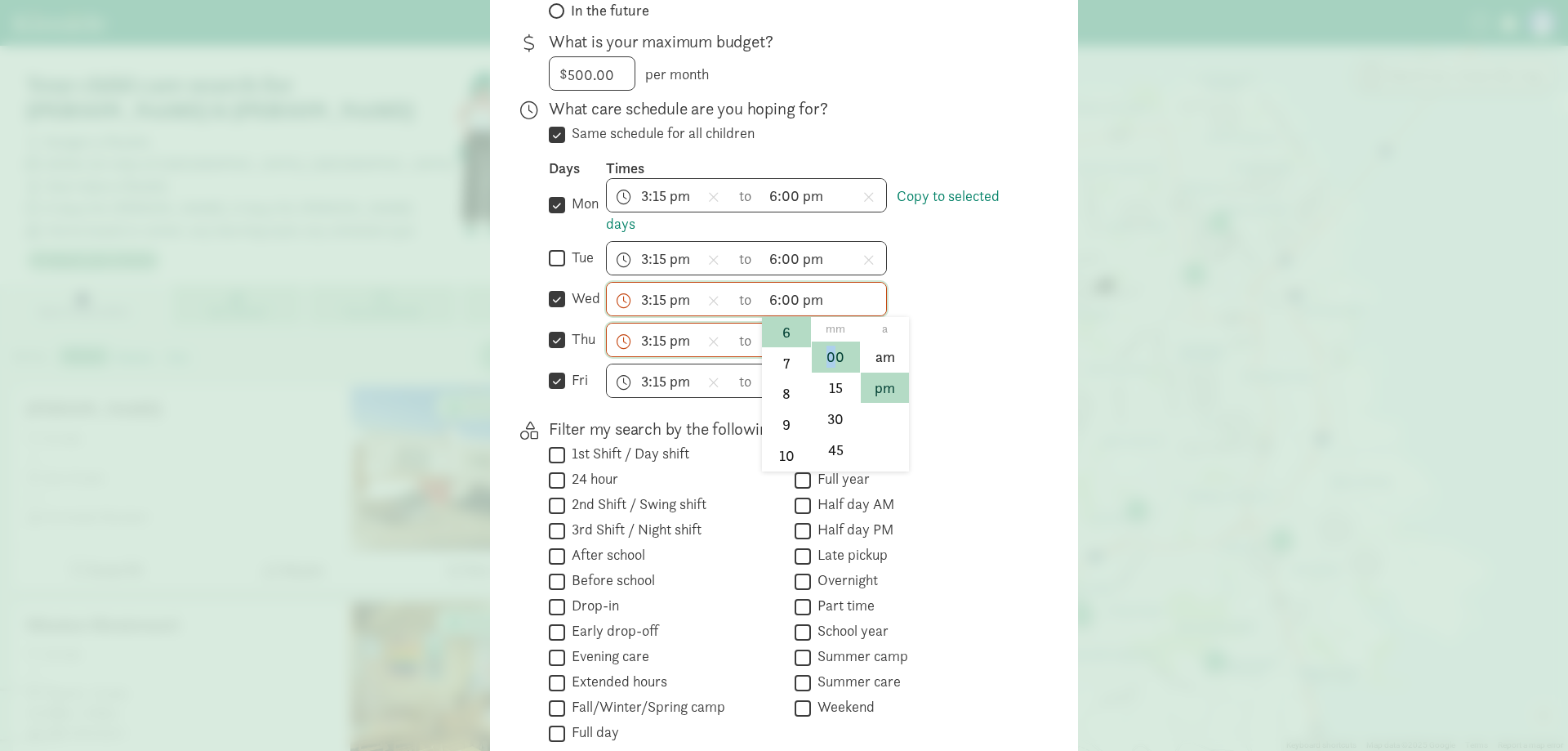
scroll to position [381, 0]
drag, startPoint x: 766, startPoint y: 327, endPoint x: 774, endPoint y: 322, distance: 9.4
click at [767, 346] on li "7" at bounding box center [785, 361] width 48 height 31
click at [775, 281] on span "7:00 pm h 12 1 2 3 4 5 6 7 8 9 10 11 mm 00 15 30 45 a am pm" at bounding box center [824, 298] width 124 height 33
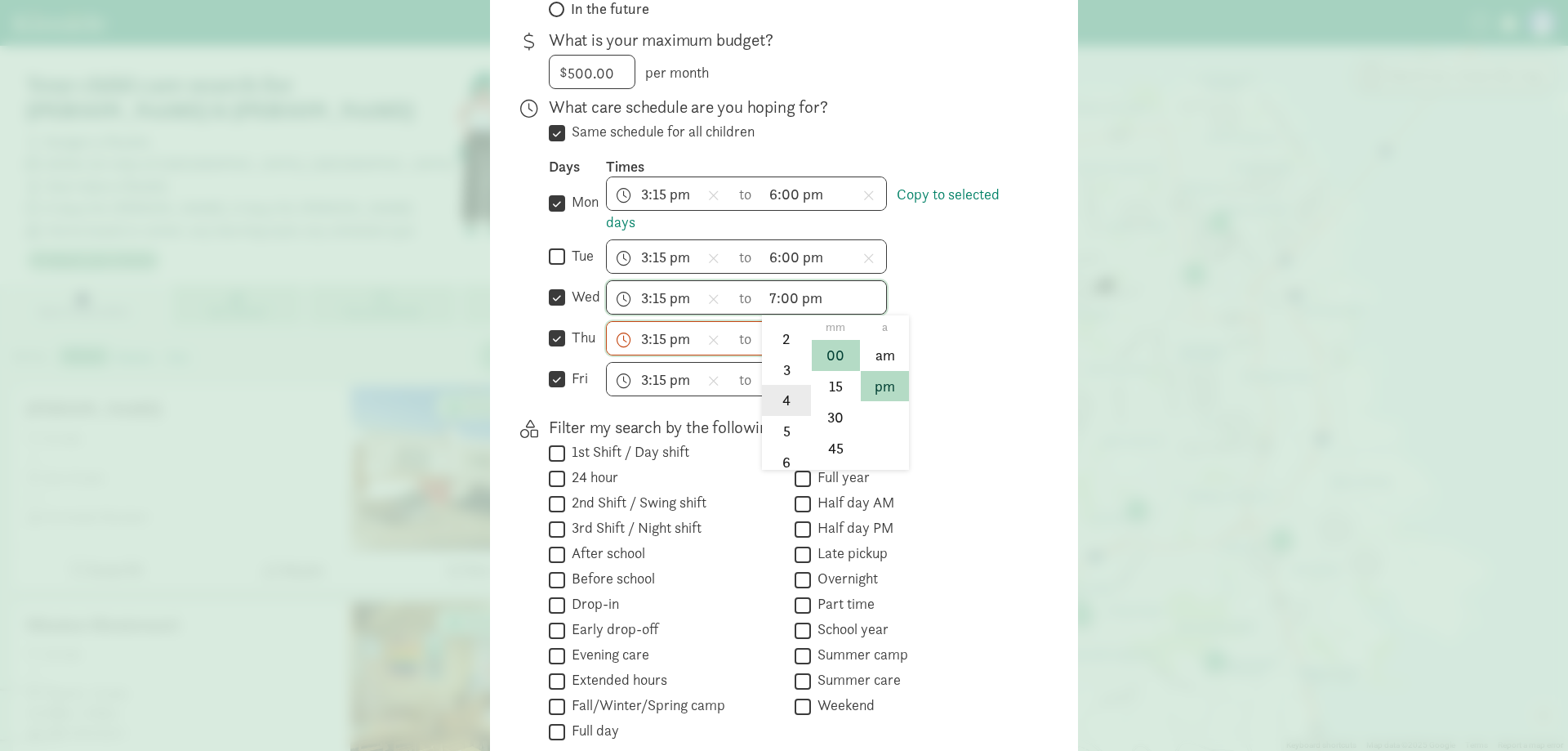
scroll to position [77, 0]
click at [781, 448] on li "6" at bounding box center [785, 463] width 48 height 31
type input "6:00 pm"
click at [656, 322] on span "3:15 pm h 12 1 2 3 4 5 6 7 8 9 10 11 mm 00 15 30 45 a am pm" at bounding box center [669, 339] width 124 height 33
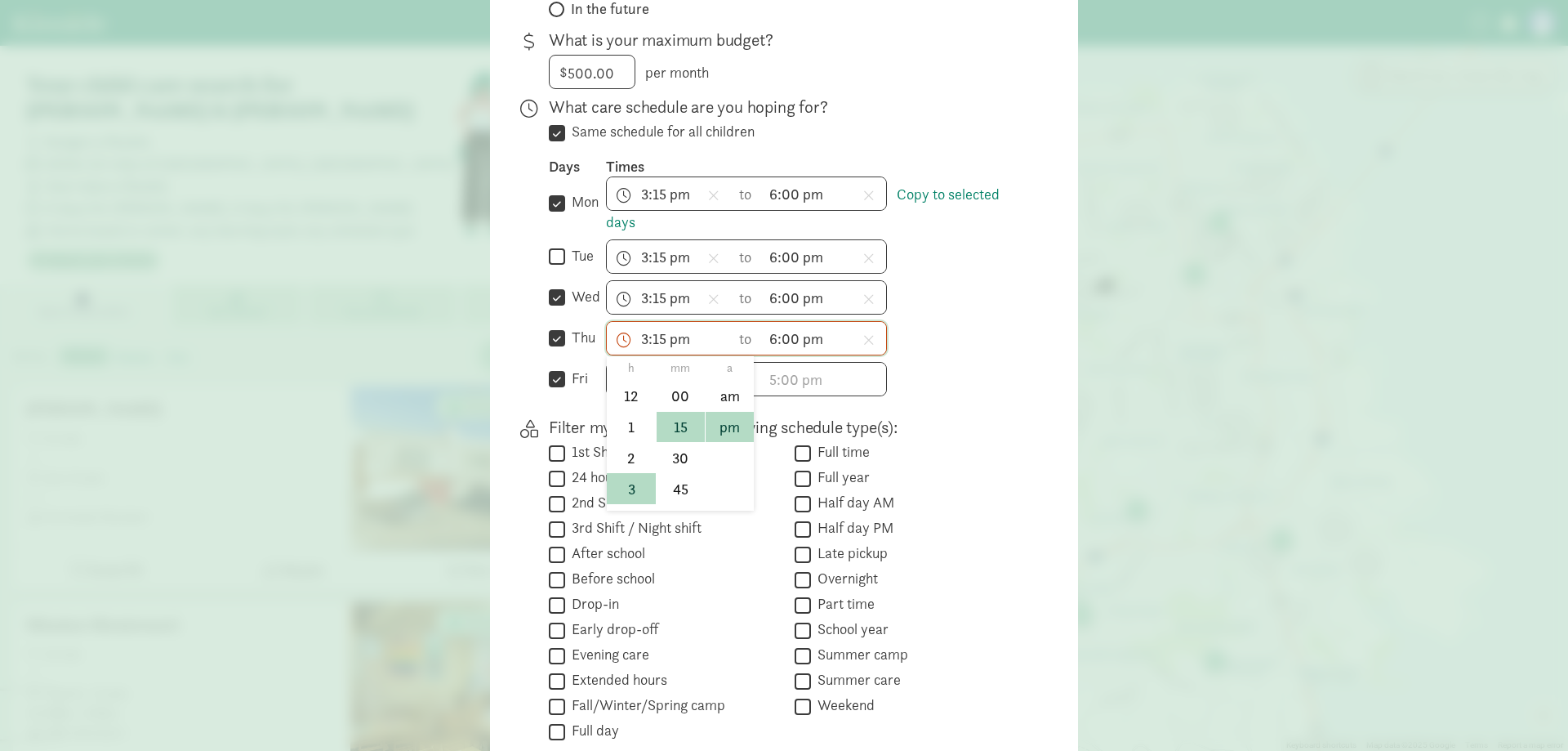
scroll to position [117, 0]
click at [622, 386] on li "4" at bounding box center [631, 401] width 48 height 31
click at [646, 322] on span "4:15 pm h 12 1 2 3 4 5 6 7 8 9 10 11 mm 00 15 30 45 a am pm" at bounding box center [669, 339] width 124 height 33
click at [626, 407] on li "3" at bounding box center [631, 422] width 48 height 31
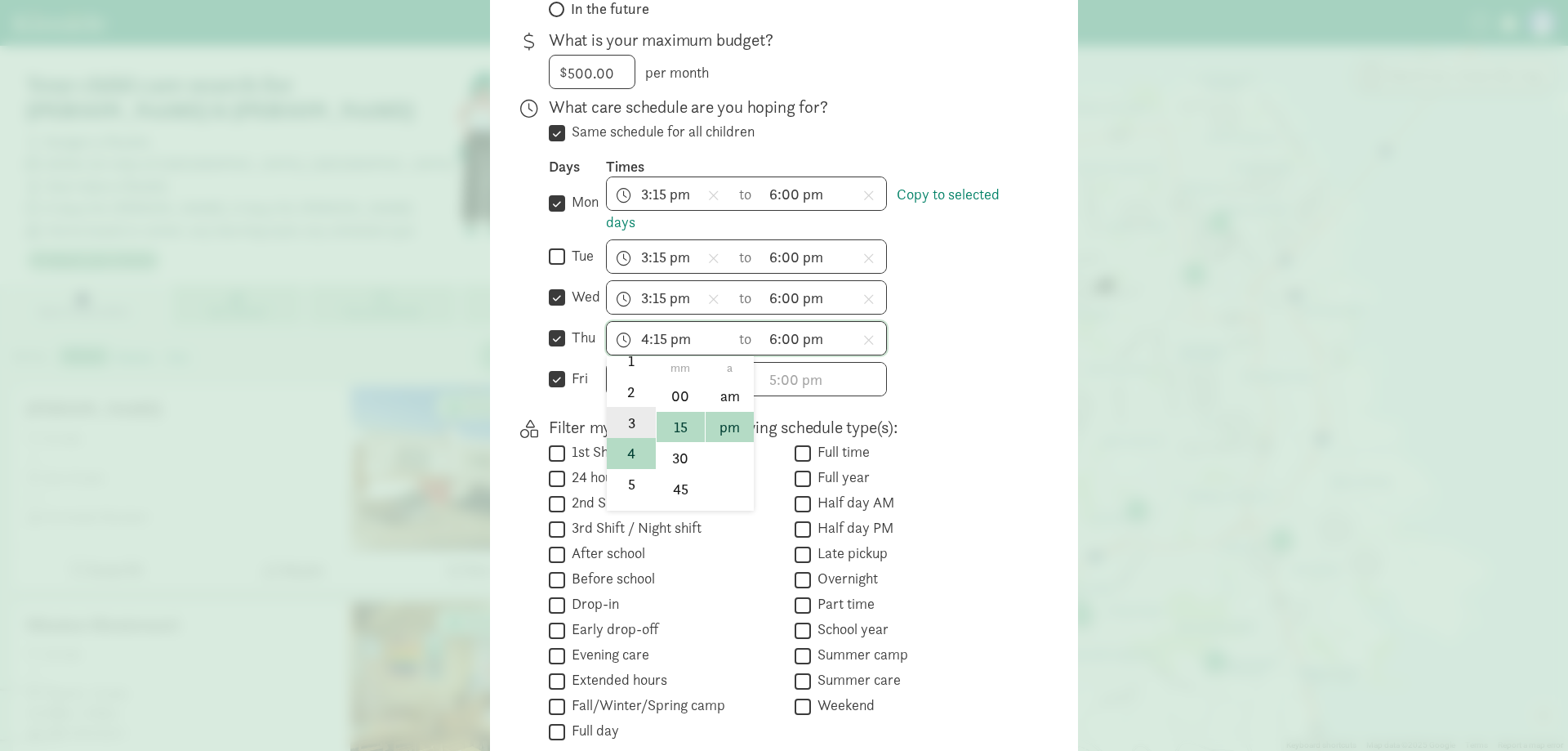
type input "3:15 pm"
click at [993, 280] on div "3:15 pm h 12 1 2 3 4 5 6 7 8 9 10 11 mm 00 15 30 45 a am pm to 6:00 pm h 12 1 2…" at bounding box center [815, 298] width 420 height 35
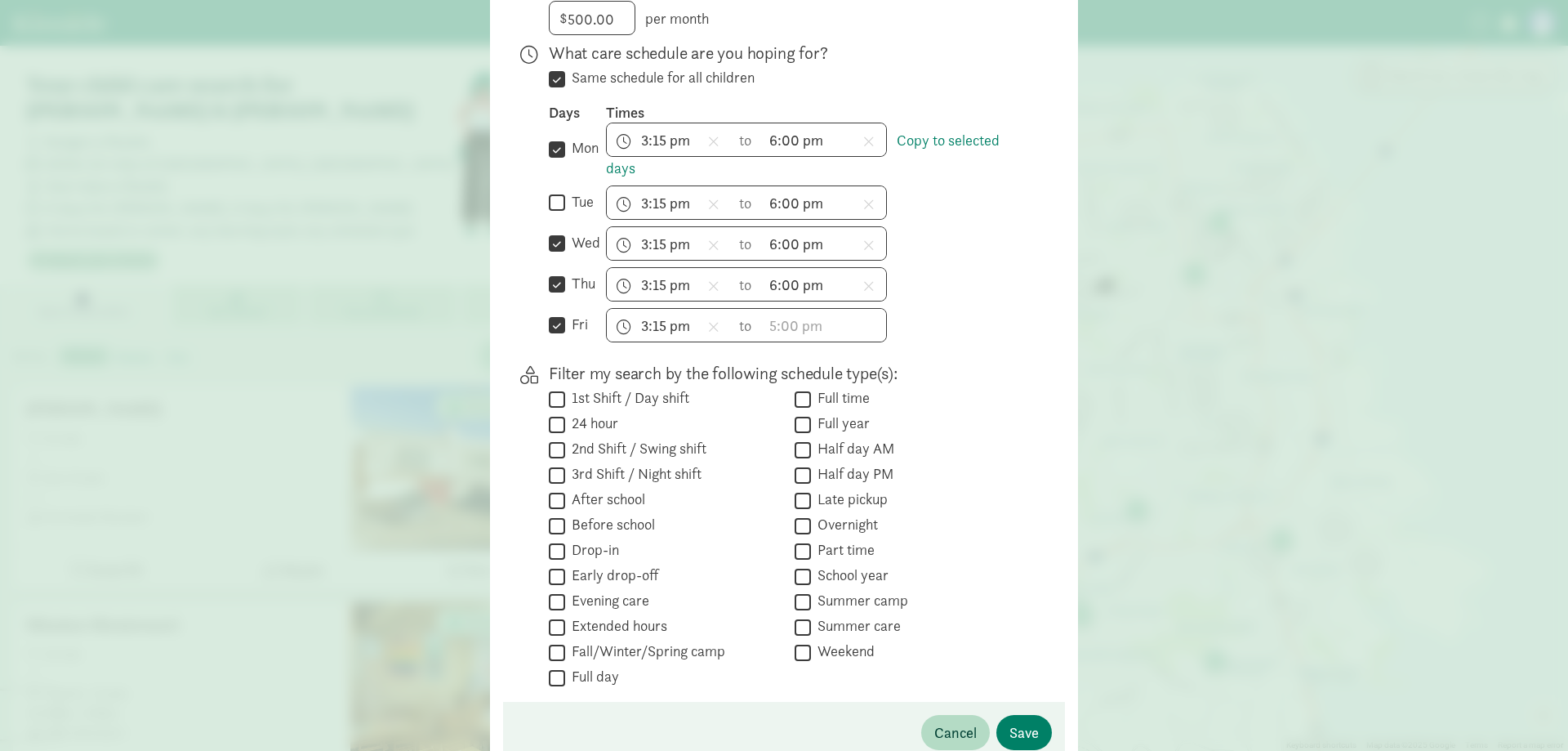
scroll to position [501, 0]
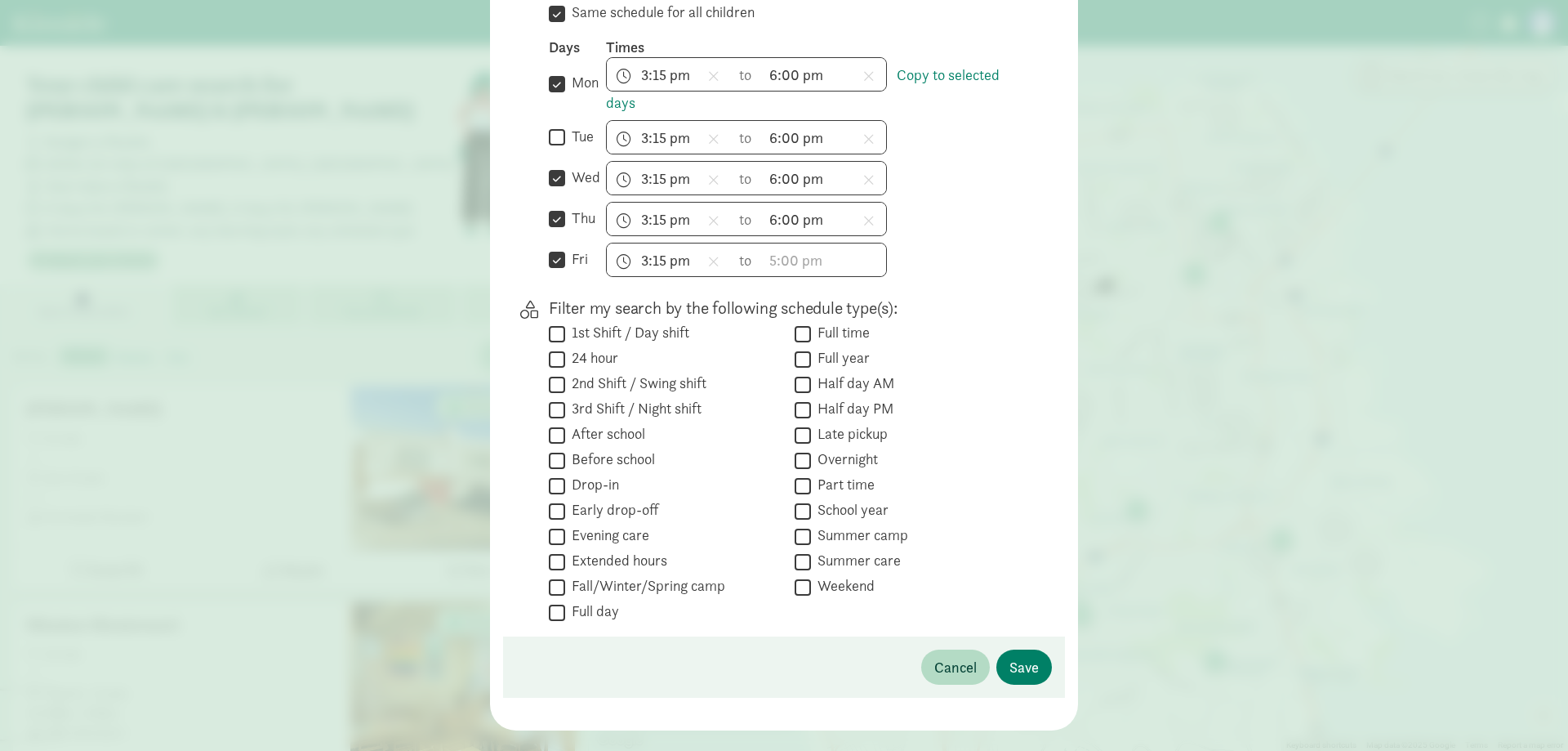
click at [605, 424] on label "After school" at bounding box center [605, 434] width 80 height 20
click at [565, 424] on input "After school" at bounding box center [557, 435] width 16 height 22
checkbox input "true"
click at [854, 525] on label "Summer camp" at bounding box center [859, 535] width 97 height 20
click at [811, 525] on input "Summer camp" at bounding box center [803, 536] width 16 height 22
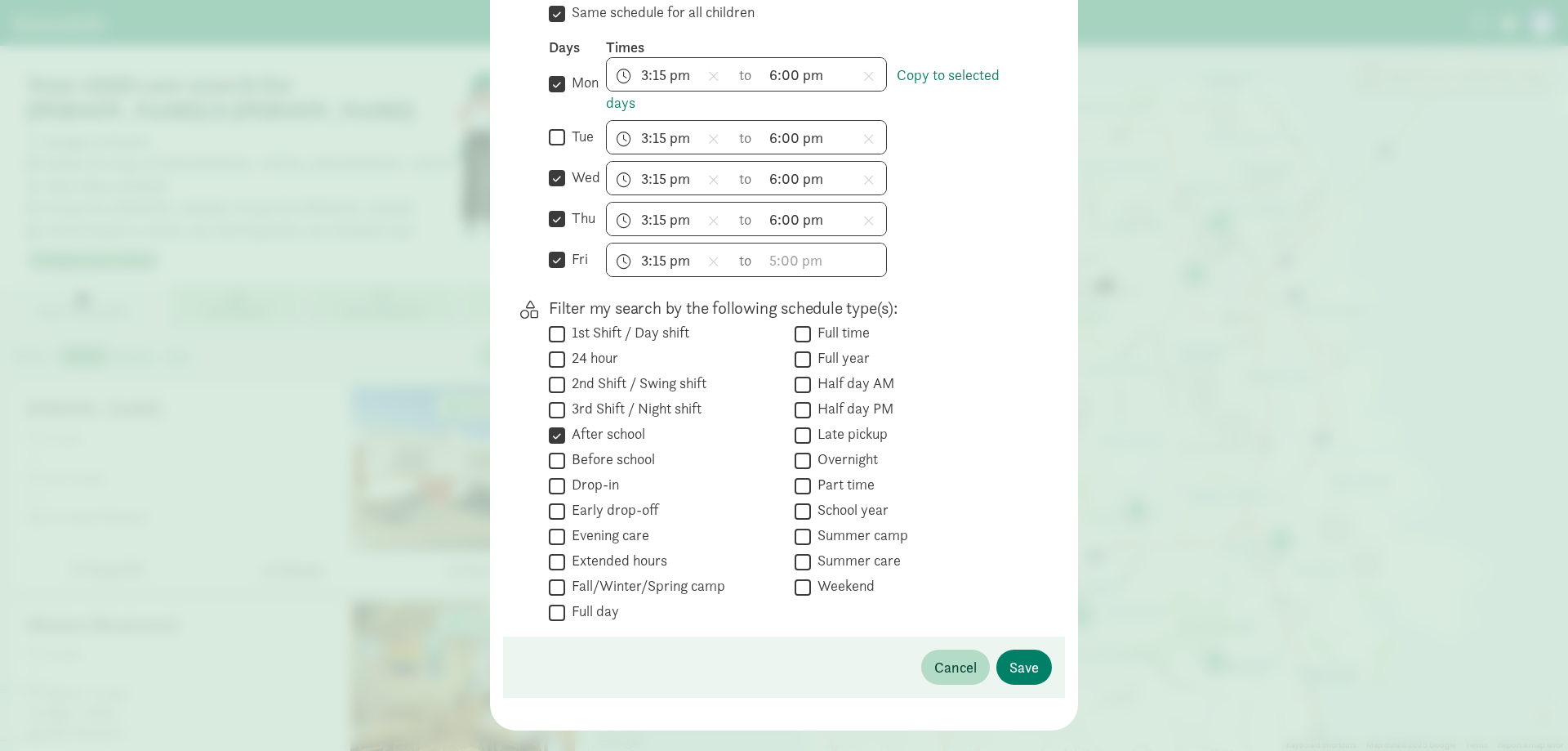
checkbox input "true"
drag, startPoint x: 654, startPoint y: 556, endPoint x: 709, endPoint y: 556, distance: 55.0
click at [655, 576] on label "Fall/Winter/Spring camp" at bounding box center [645, 586] width 160 height 20
click at [565, 576] on input "Fall/Winter/Spring camp" at bounding box center [557, 587] width 16 height 22
checkbox input "true"
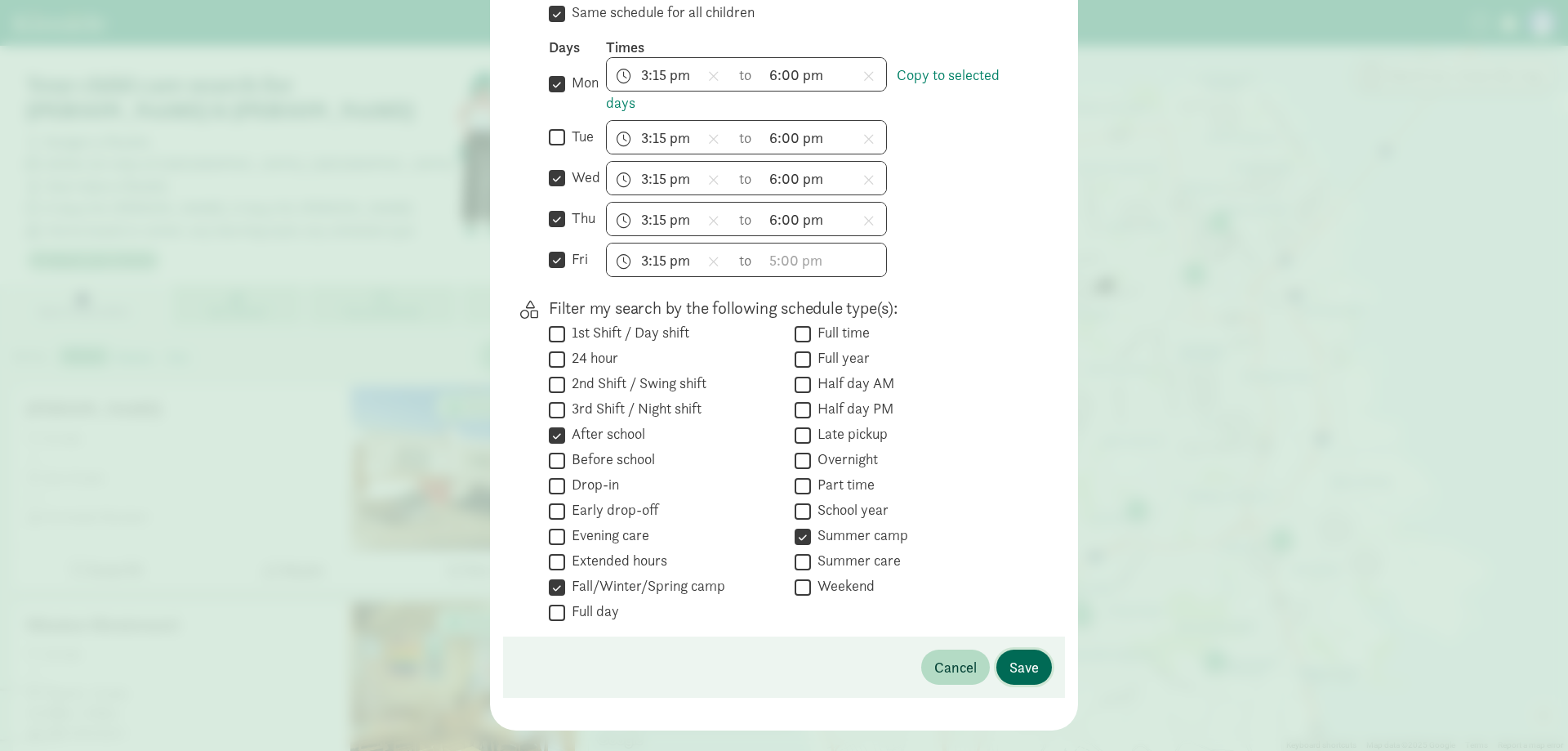
click at [1018, 656] on span "Save" at bounding box center [1024, 667] width 29 height 22
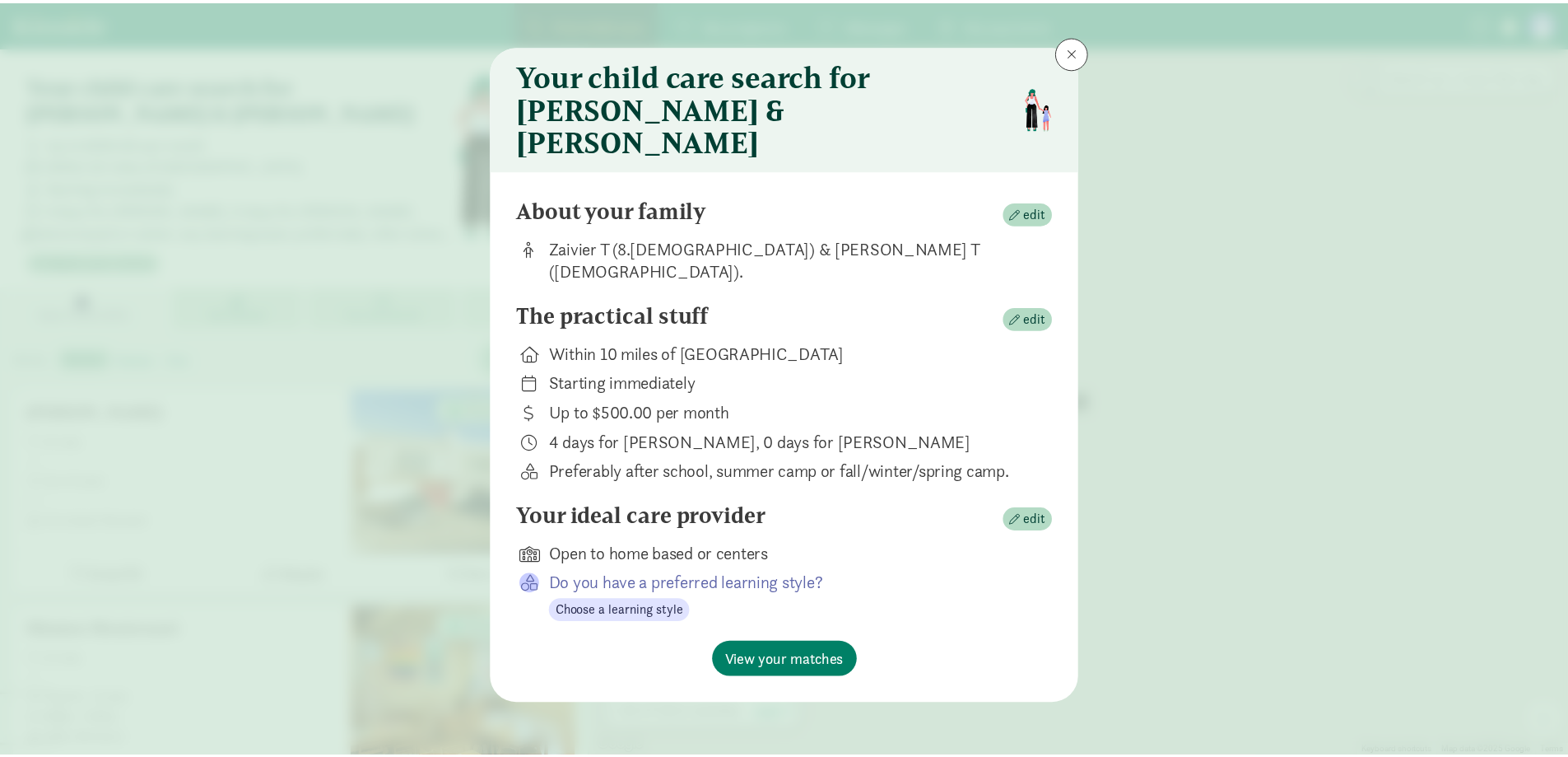
scroll to position [0, 0]
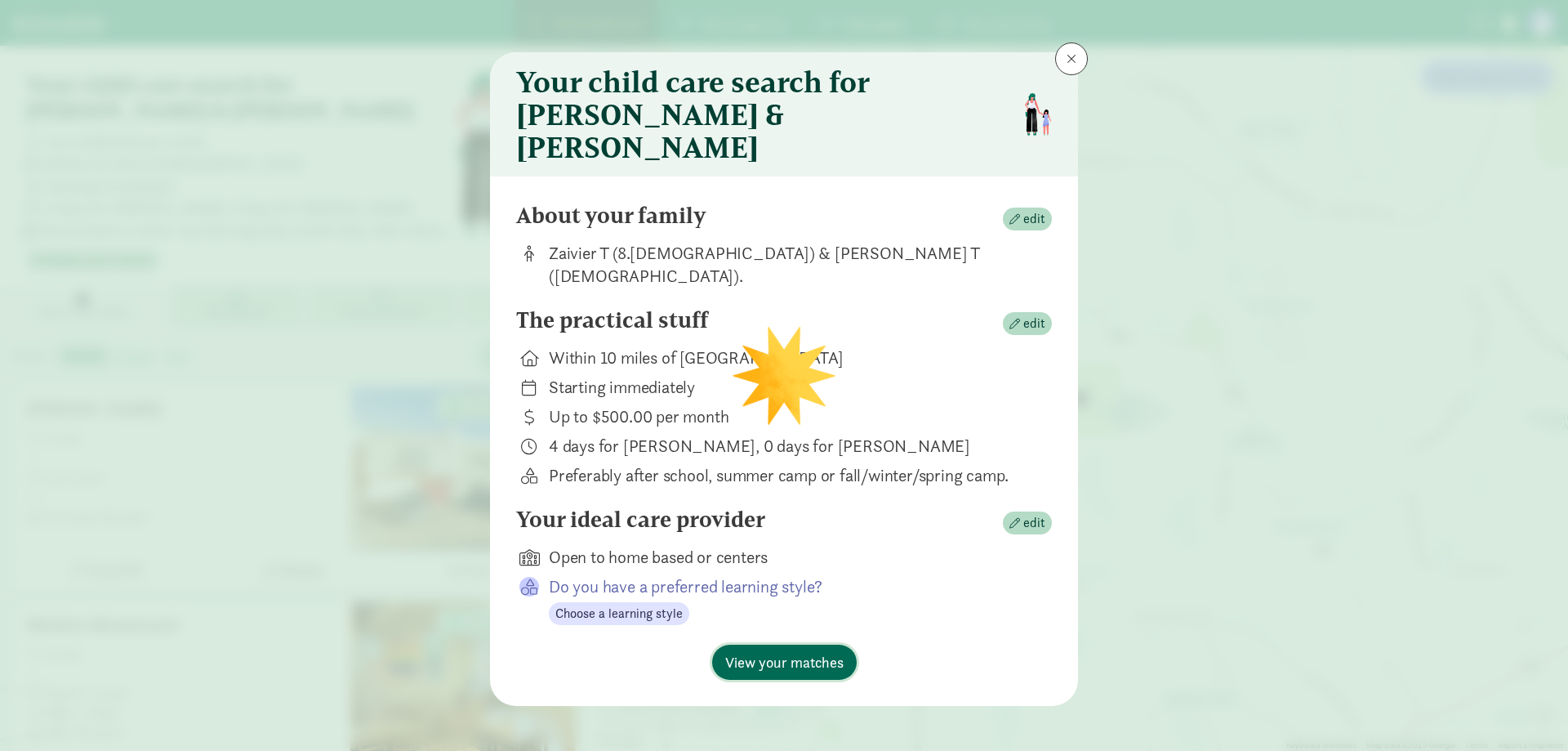
click at [797, 651] on span "View your matches" at bounding box center [784, 662] width 118 height 22
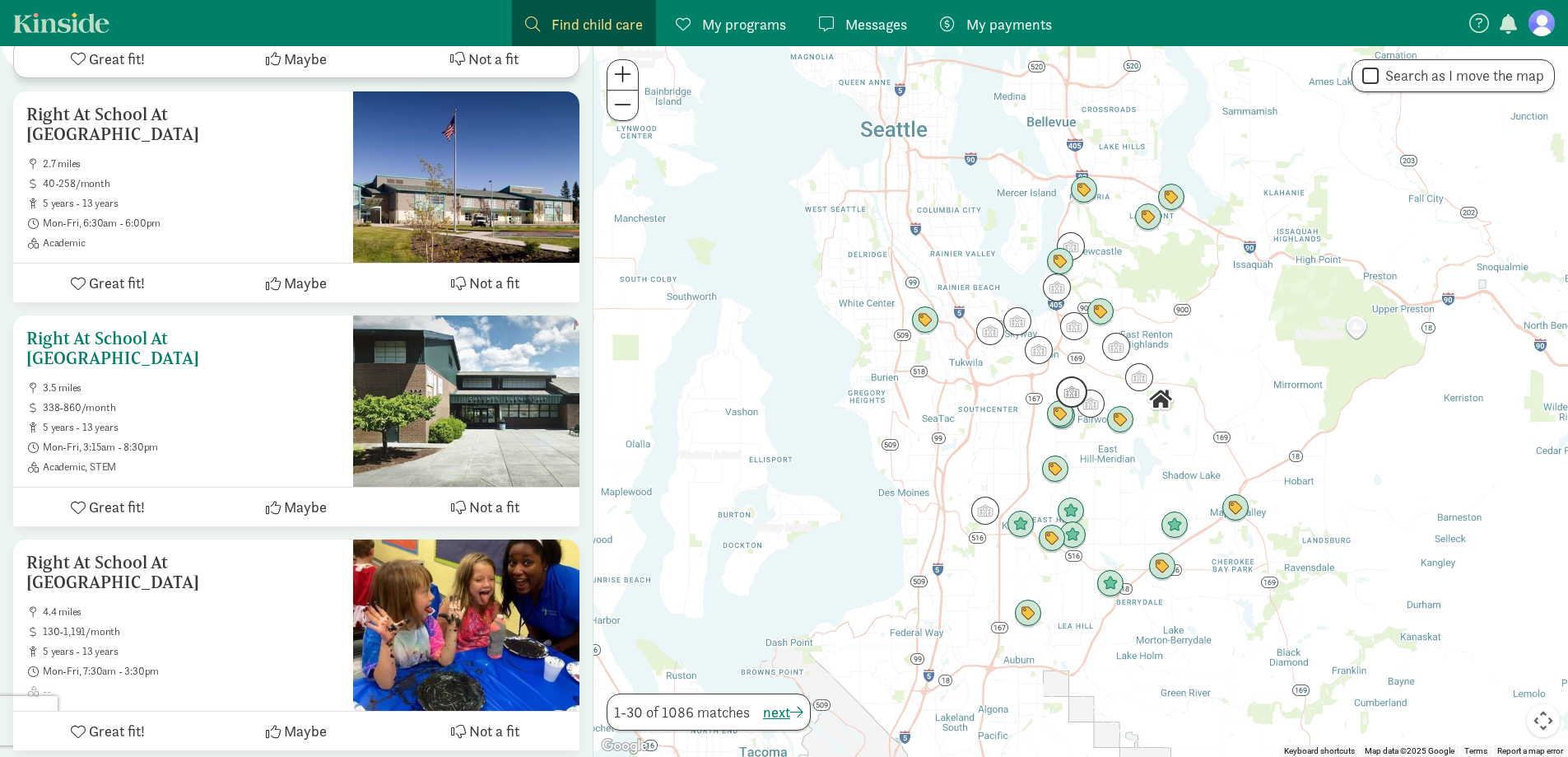
scroll to position [741, 0]
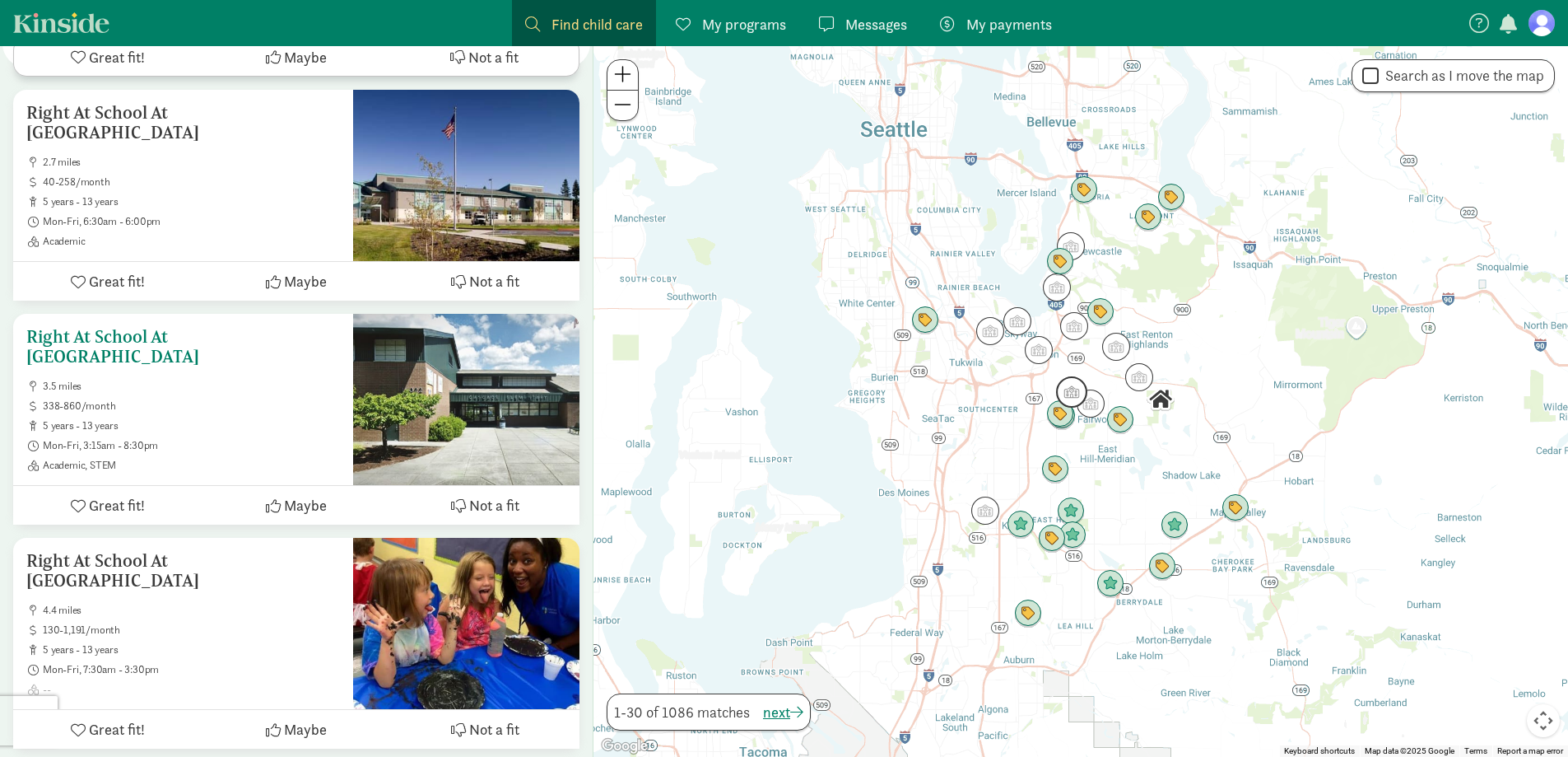
click at [178, 327] on div "Right At School At Cascade Elementary 3.5 miles 338-860/month 5 years - 13 year…" at bounding box center [183, 399] width 314 height 145
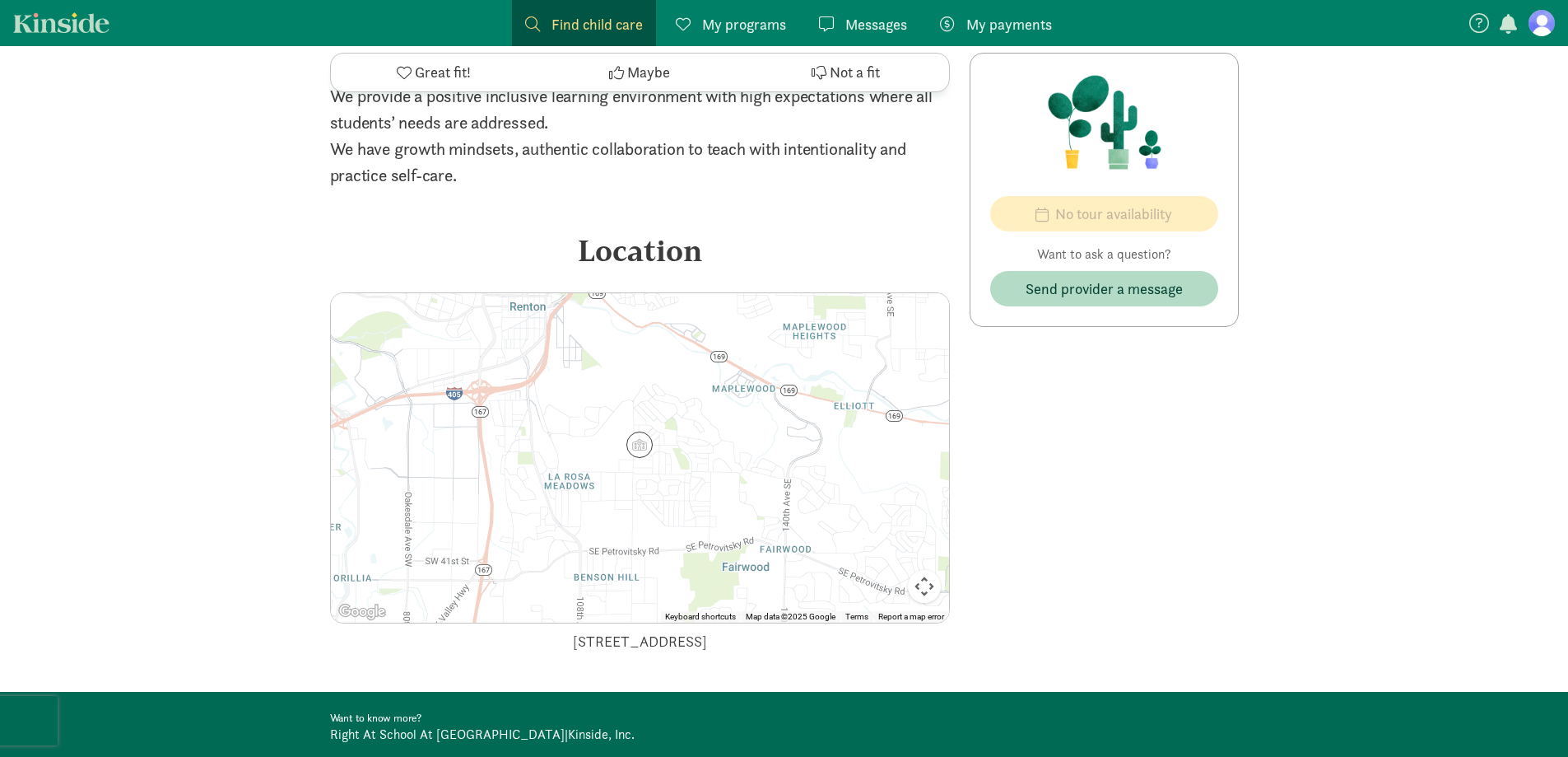
scroll to position [2247, 0]
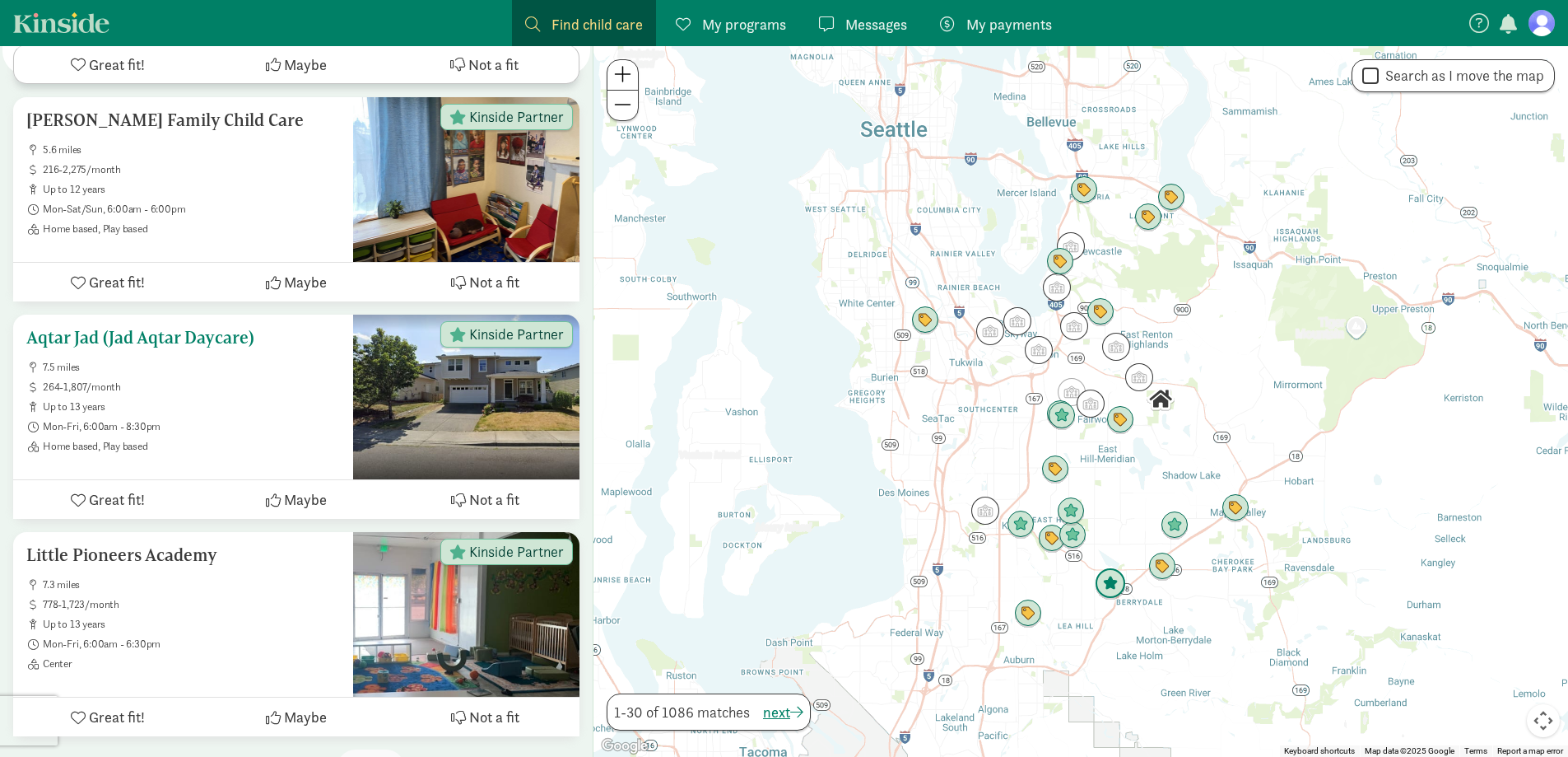
scroll to position [6436, 0]
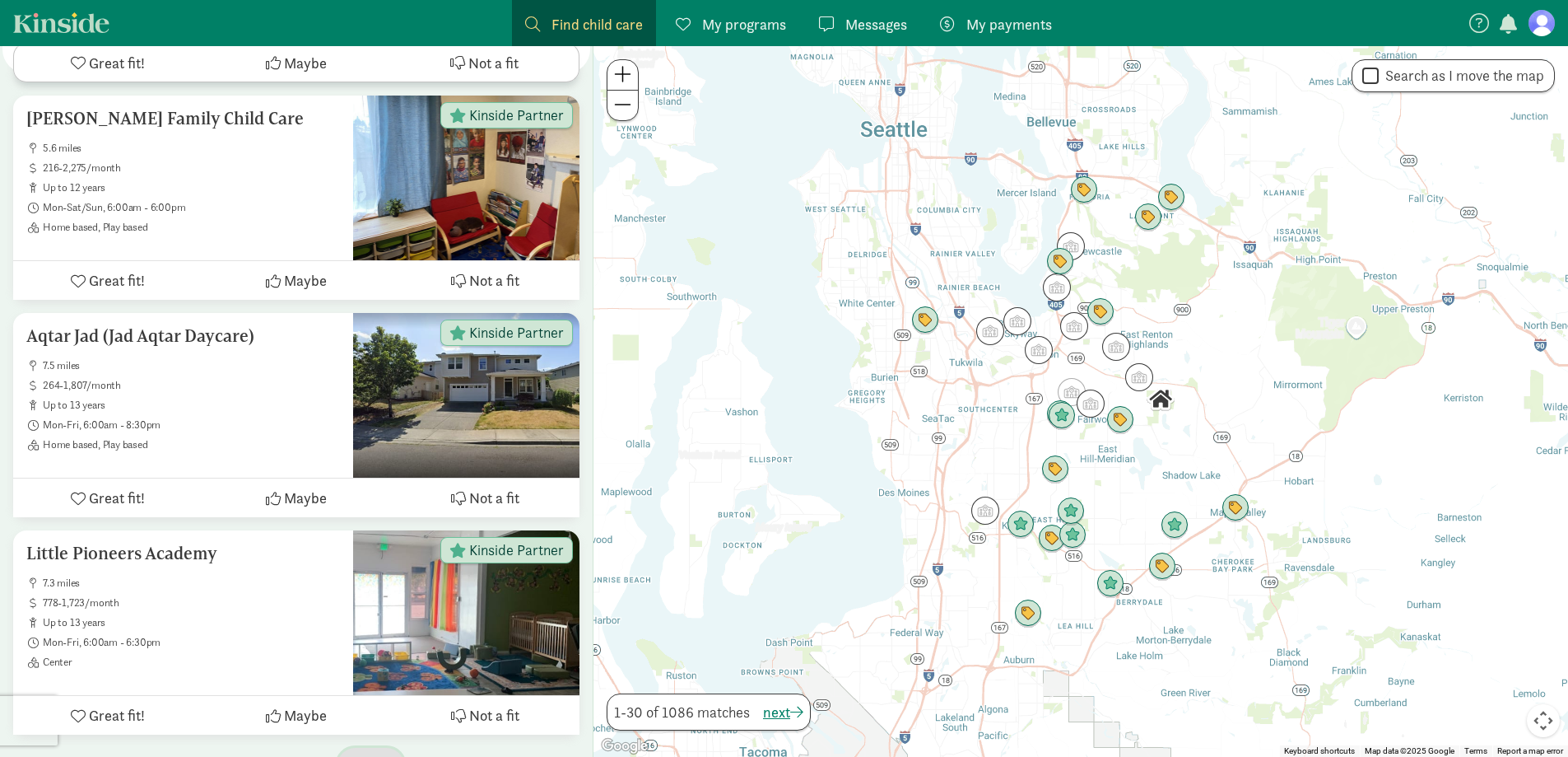
click at [384, 756] on span "button" at bounding box center [384, 765] width 13 height 15
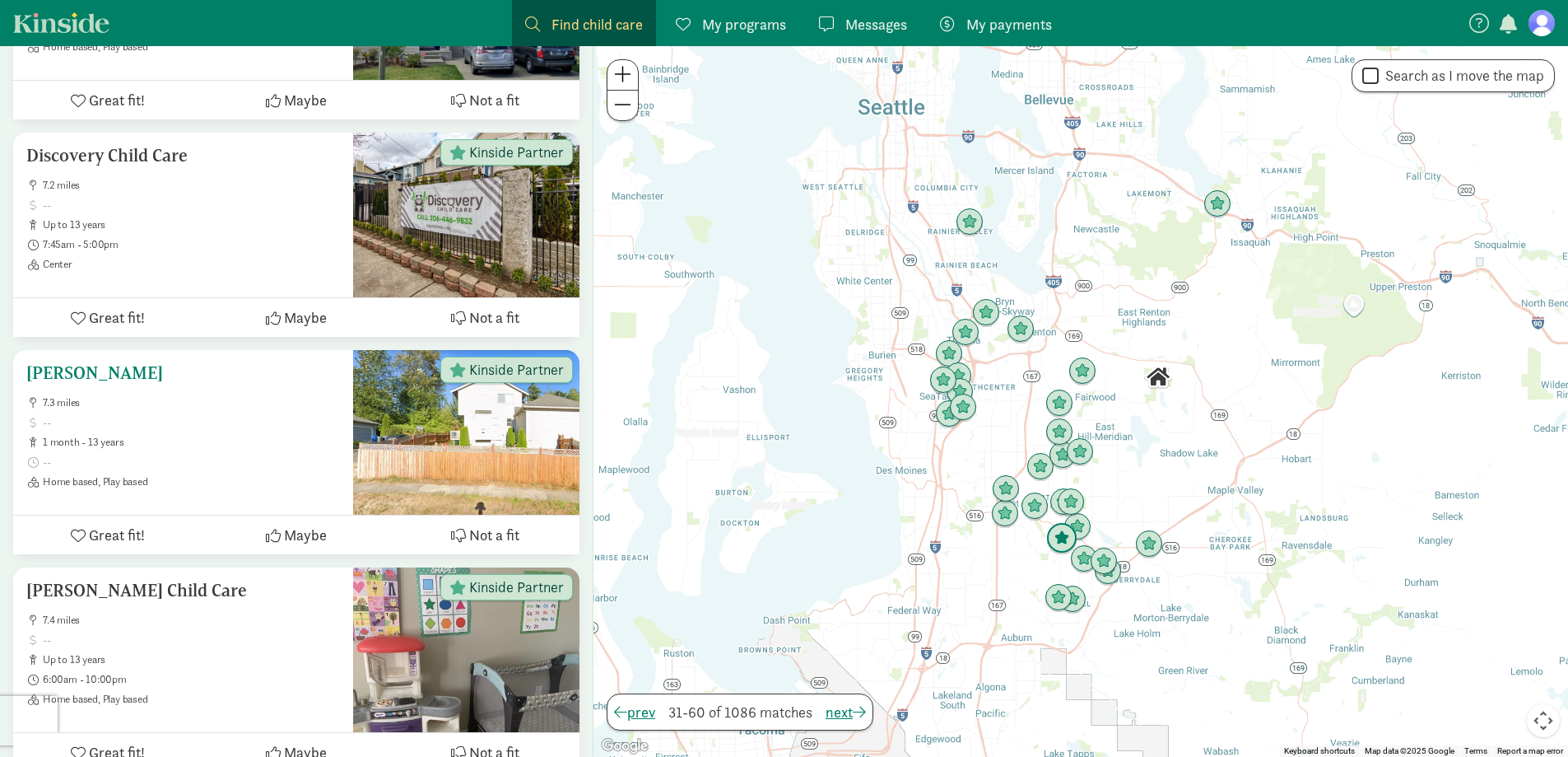
scroll to position [4035, 0]
